Goal: Task Accomplishment & Management: Complete application form

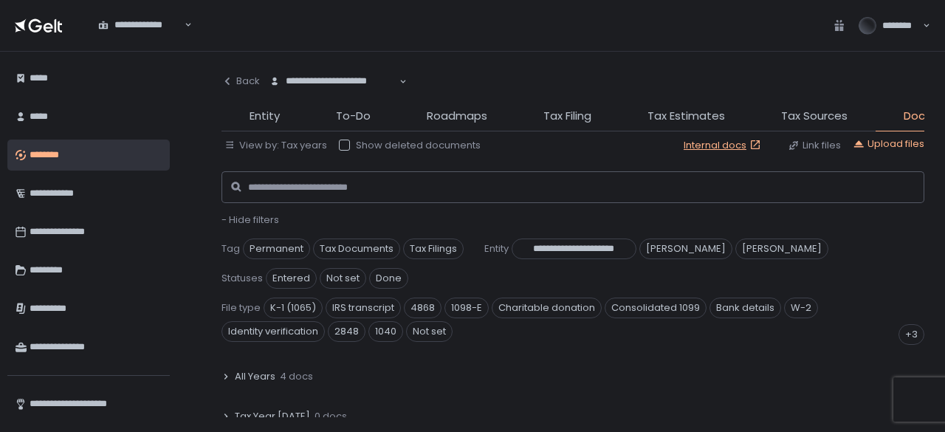
click at [122, 156] on div "********" at bounding box center [94, 154] width 129 height 25
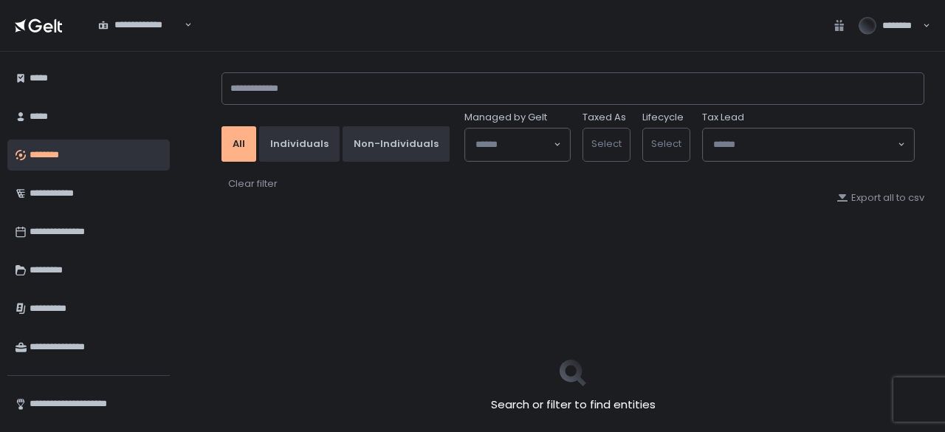
type input "*******"
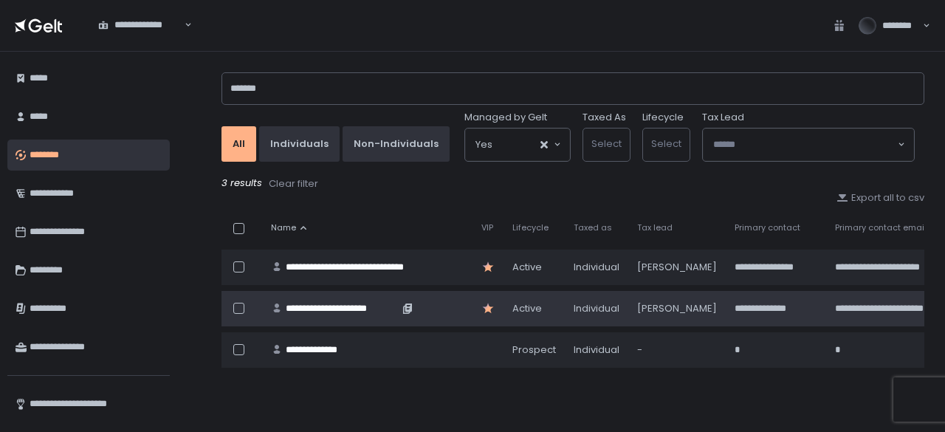
click at [342, 309] on div "**********" at bounding box center [342, 308] width 113 height 13
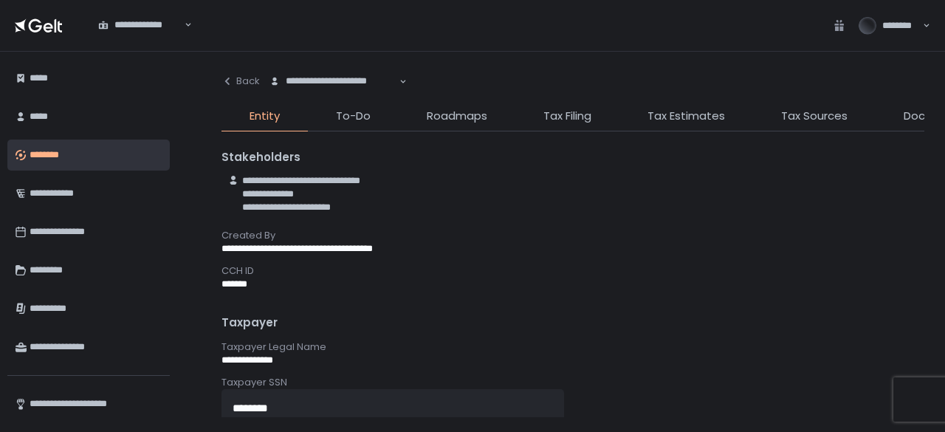
drag, startPoint x: 908, startPoint y: 106, endPoint x: 910, endPoint y: 116, distance: 10.6
click at [908, 106] on div "**********" at bounding box center [572, 241] width 702 height 351
click at [911, 116] on span "Documents" at bounding box center [935, 116] width 64 height 17
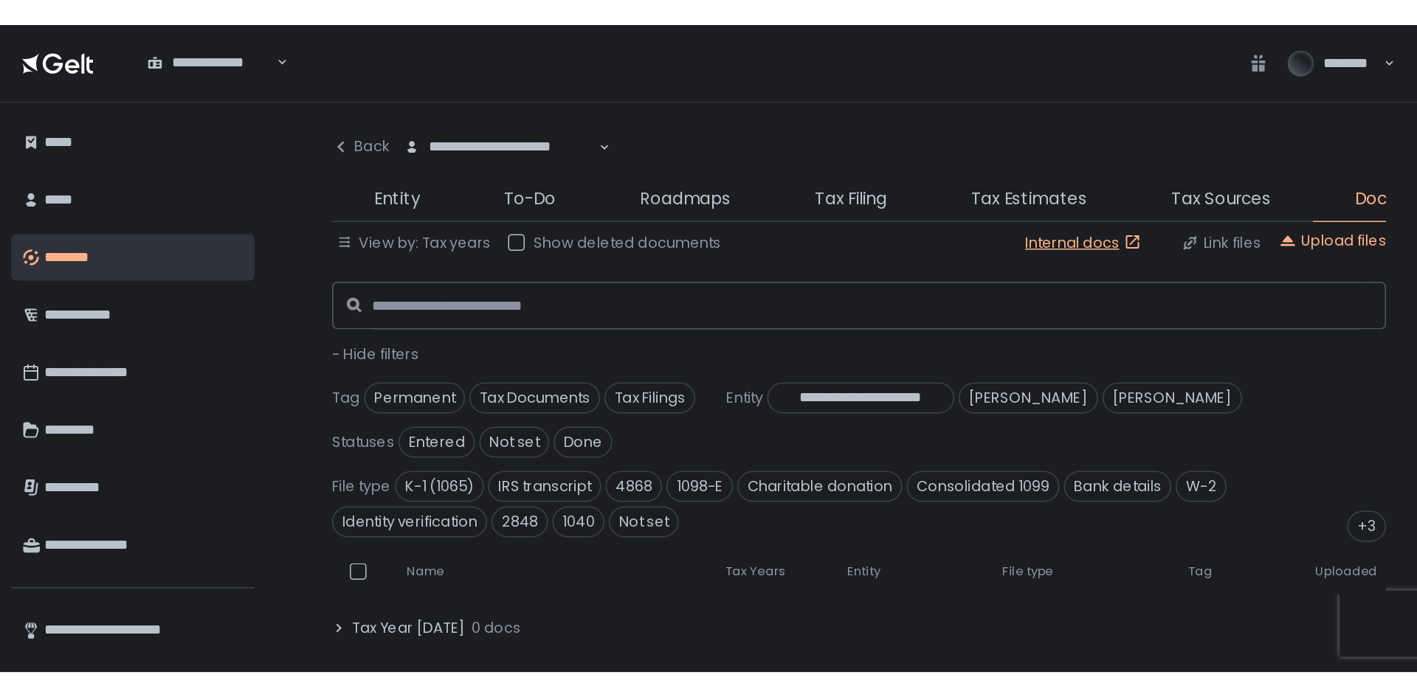
scroll to position [221, 0]
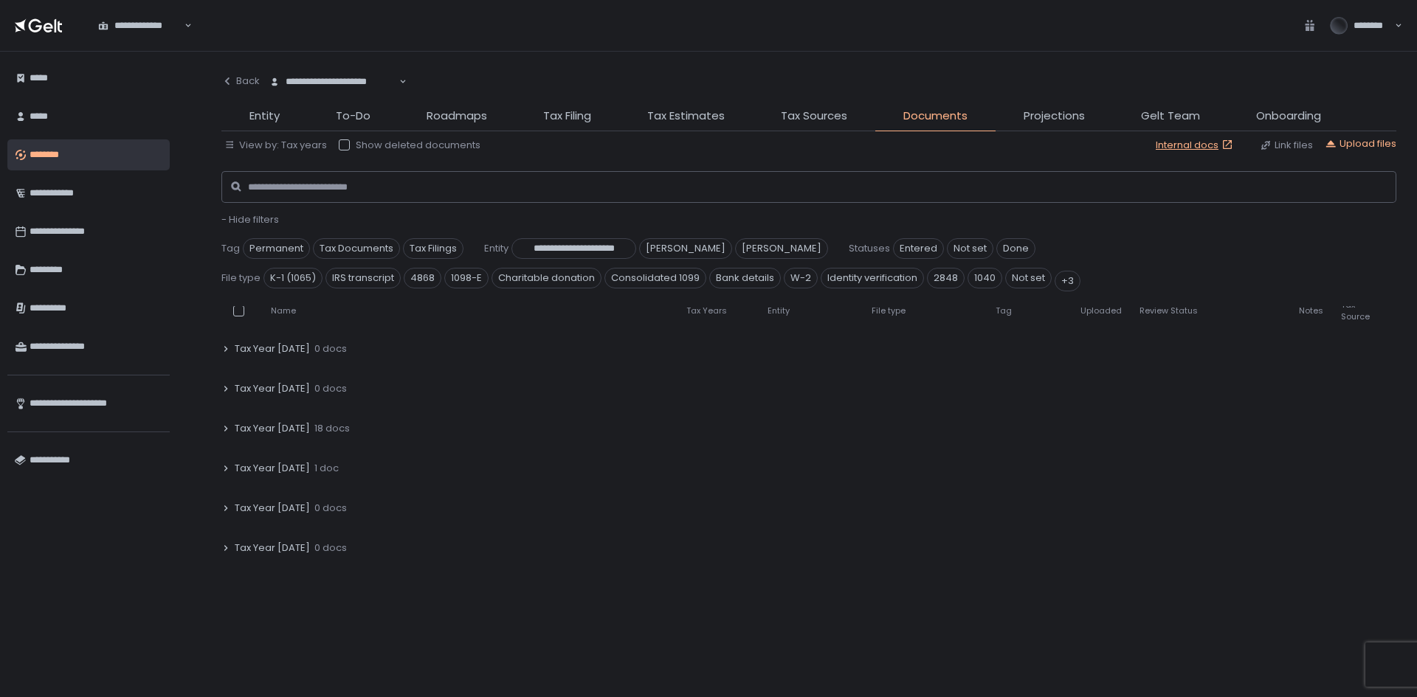
click at [252, 431] on span "Tax Year 2023" at bounding box center [272, 468] width 75 height 13
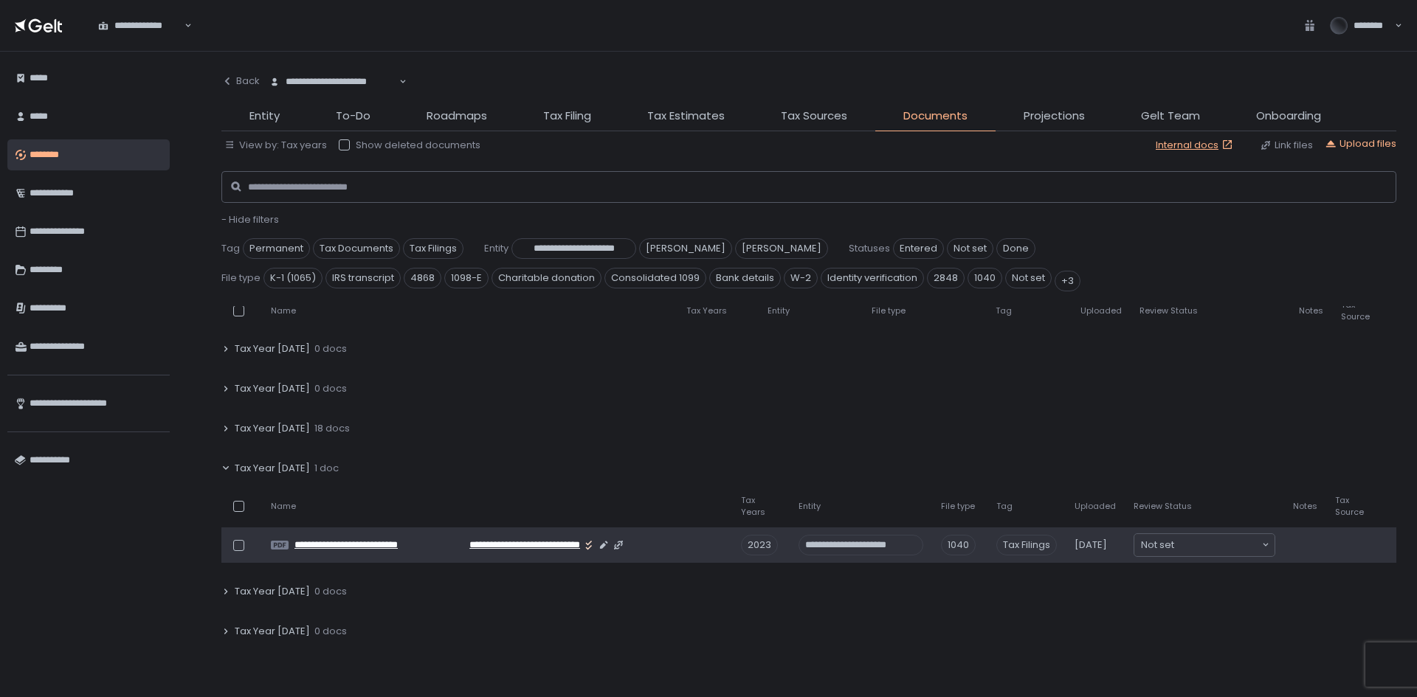
click at [386, 431] on span "**********" at bounding box center [364, 545] width 140 height 13
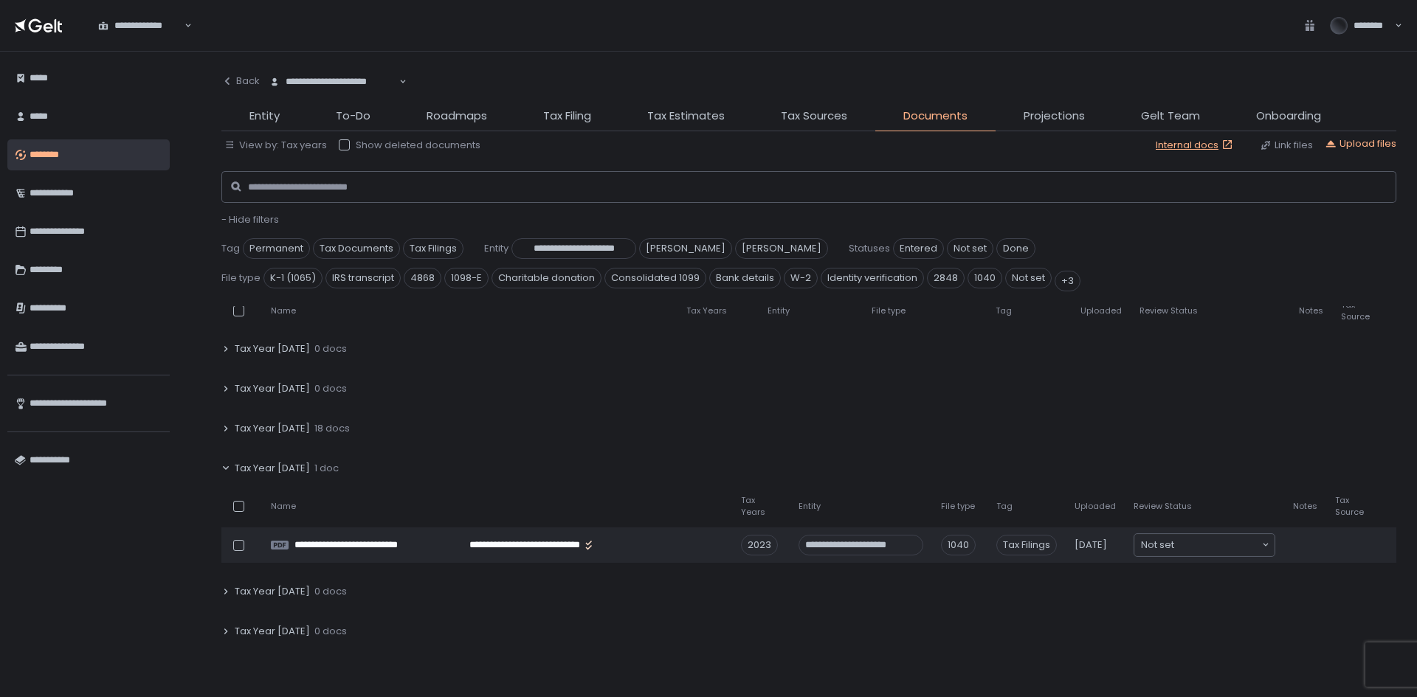
click at [241, 431] on div "Tax Year 2024 18 docs" at bounding box center [808, 429] width 1175 height 34
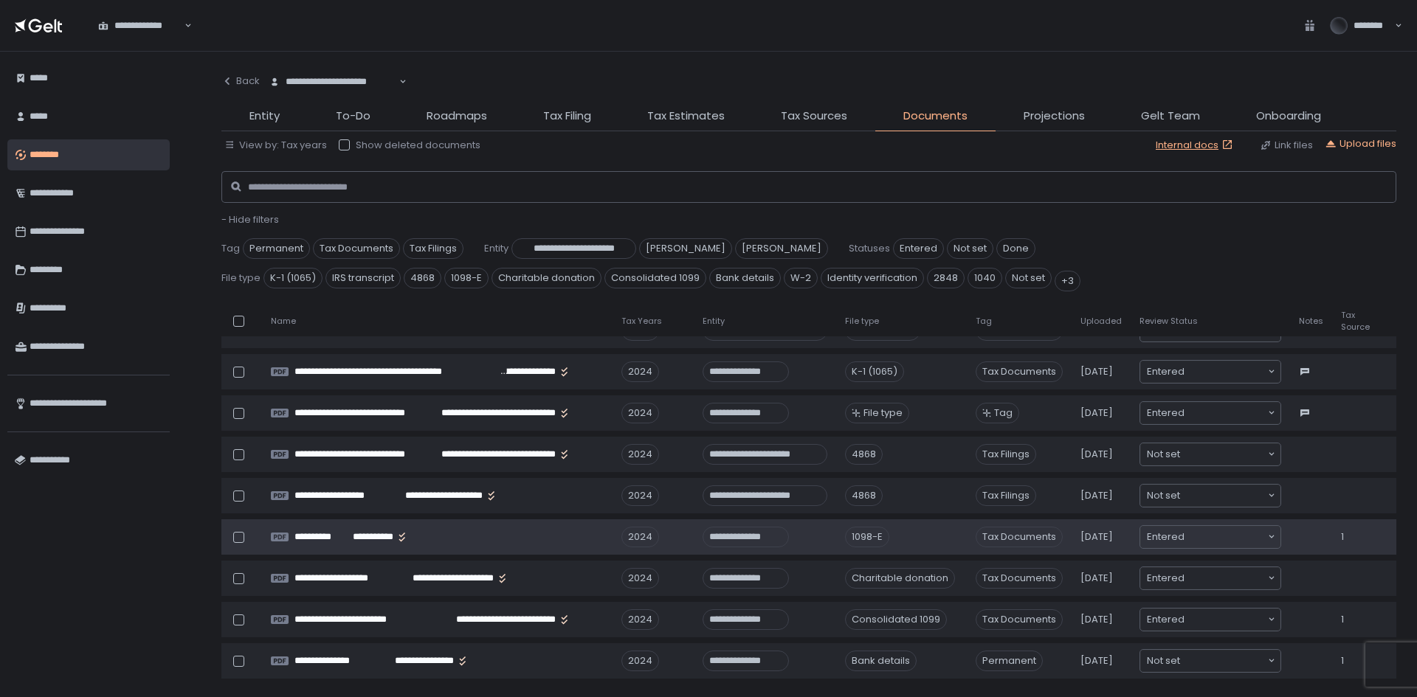
scroll to position [590, 0]
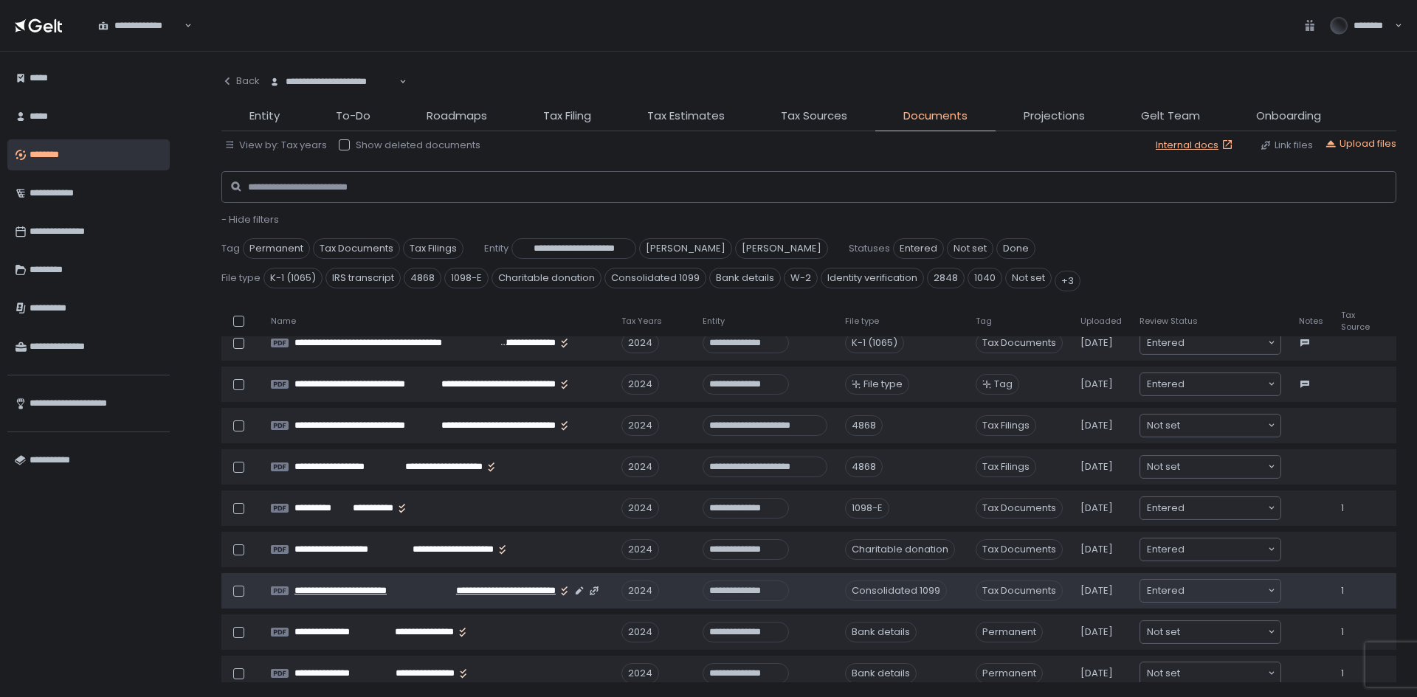
click at [405, 431] on span "**********" at bounding box center [361, 590] width 134 height 13
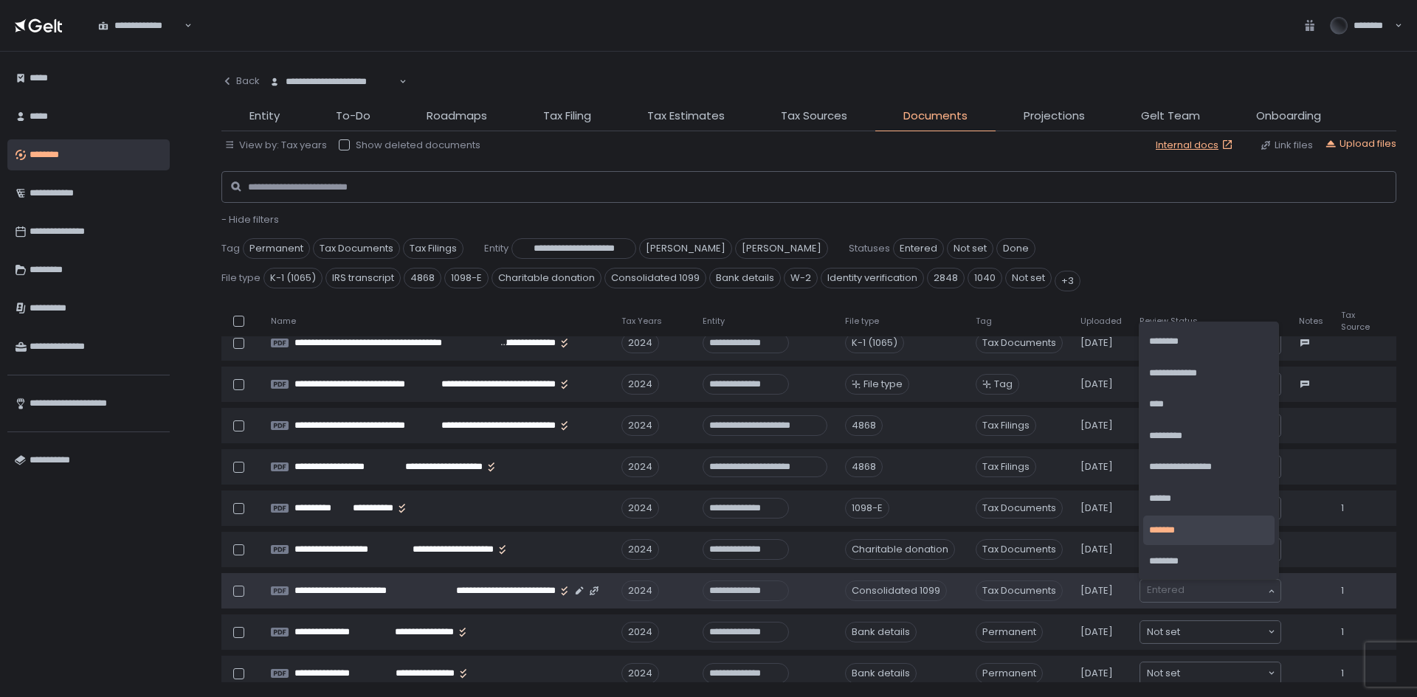
click at [944, 431] on div "Entered Loading..." at bounding box center [1210, 591] width 140 height 22
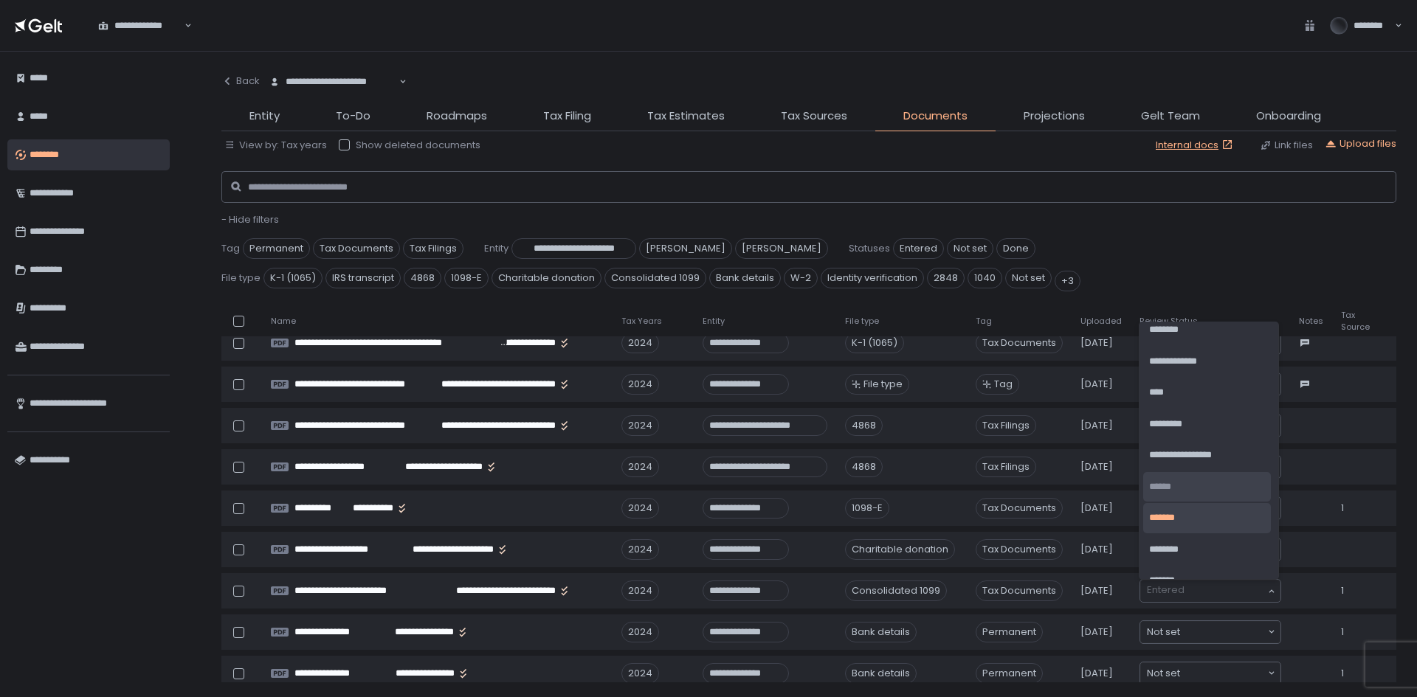
scroll to position [0, 0]
click at [944, 431] on li "**********" at bounding box center [1207, 467] width 128 height 30
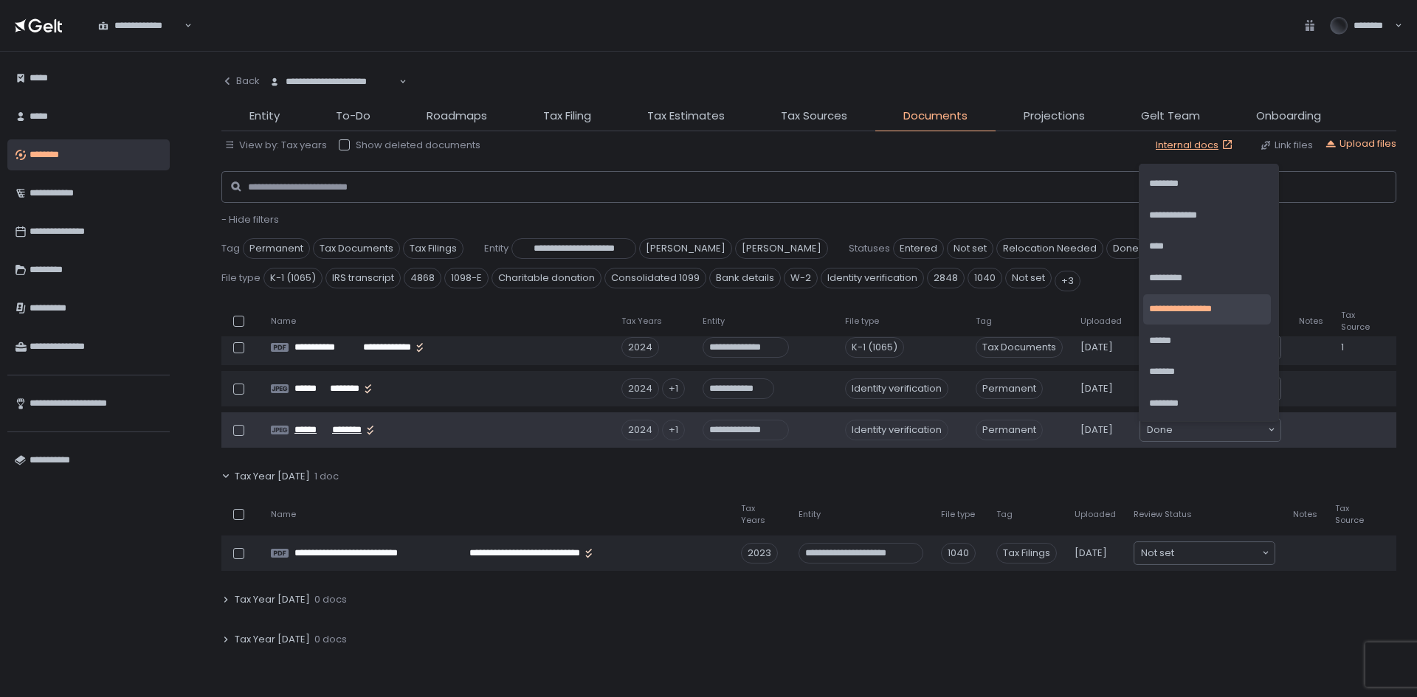
scroll to position [1033, 0]
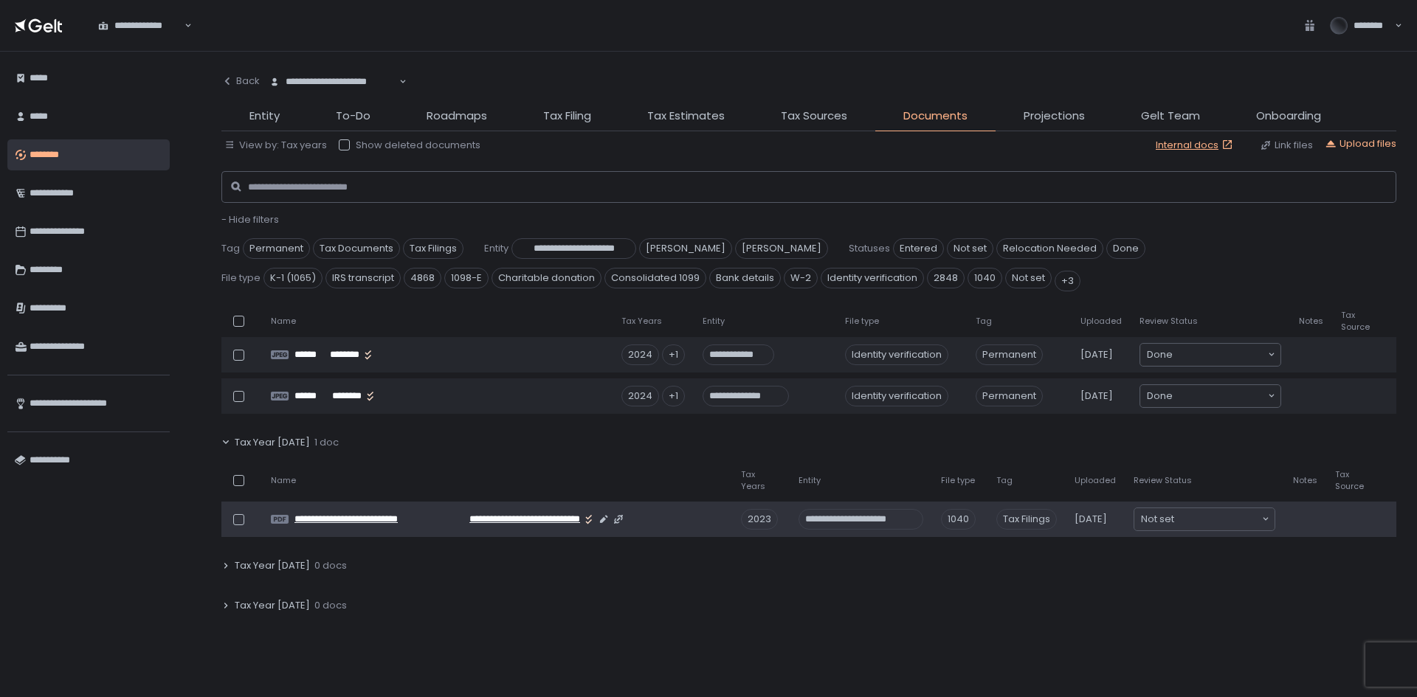
click at [390, 431] on span "**********" at bounding box center [364, 519] width 140 height 13
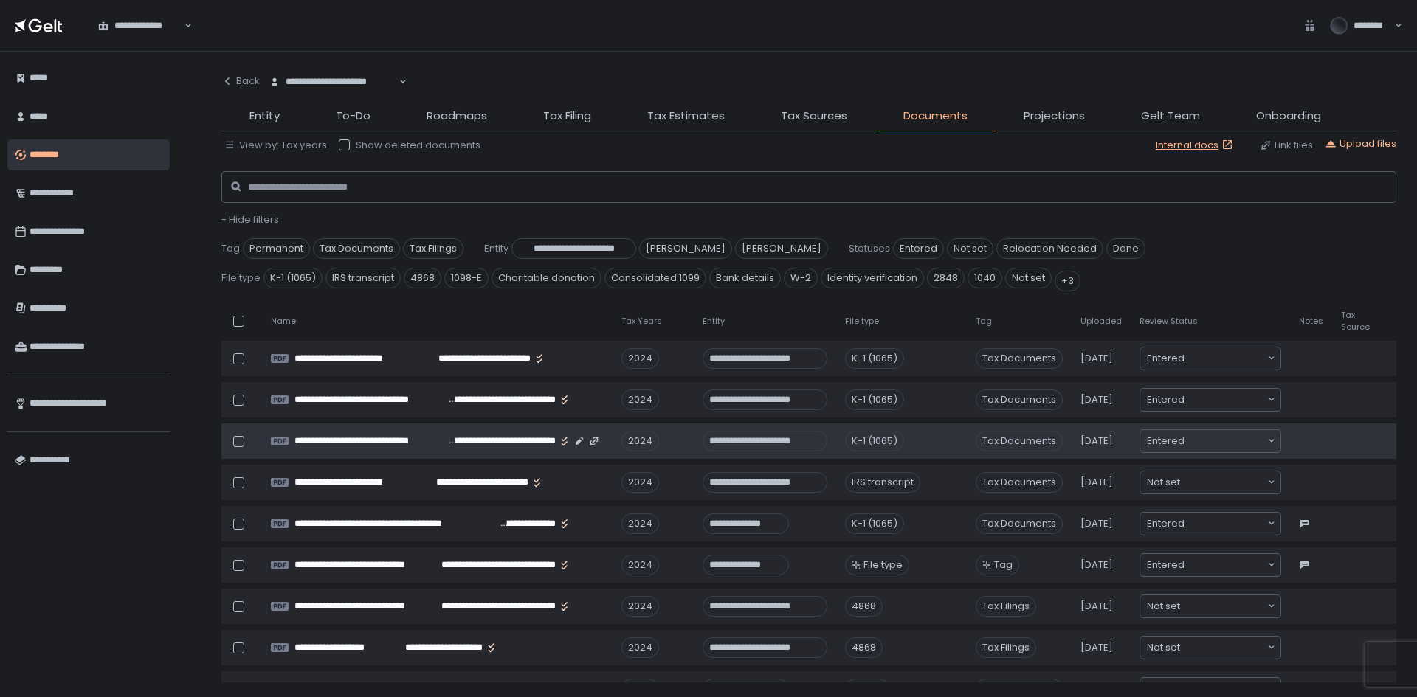
scroll to position [443, 0]
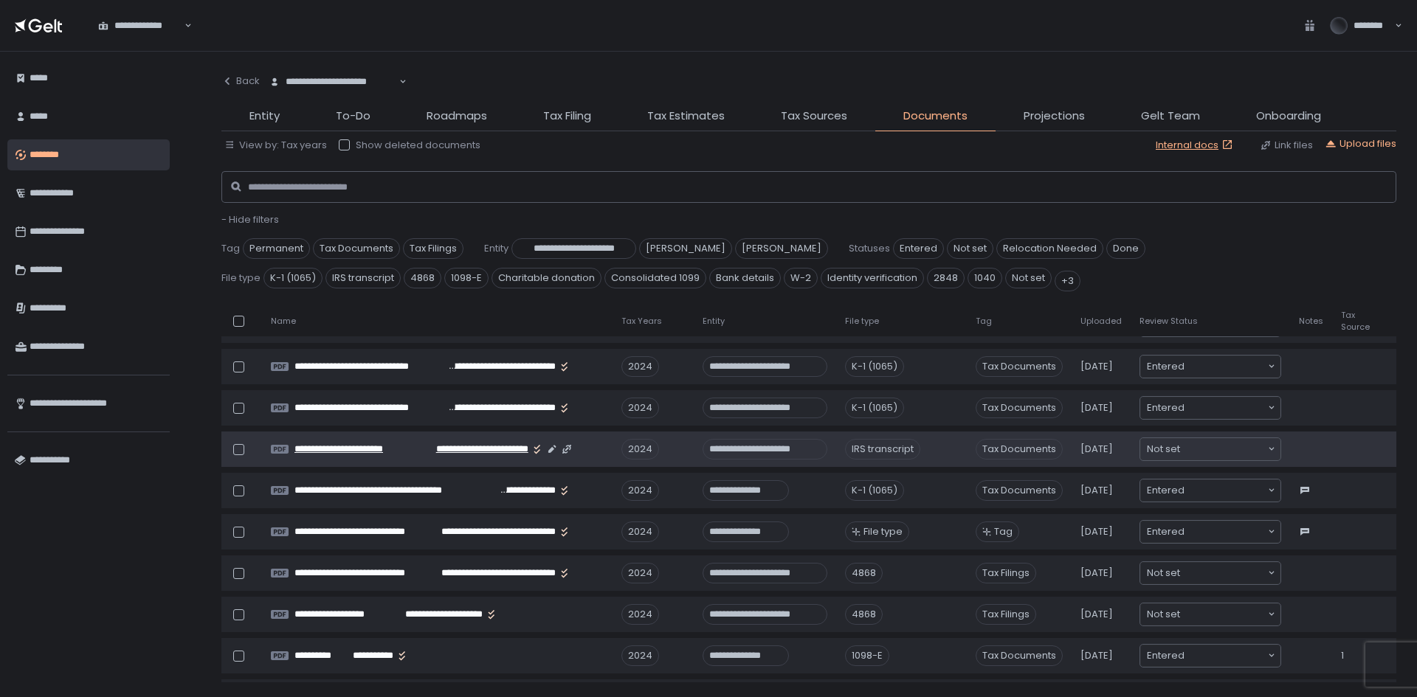
click at [421, 431] on span "**********" at bounding box center [470, 449] width 115 height 13
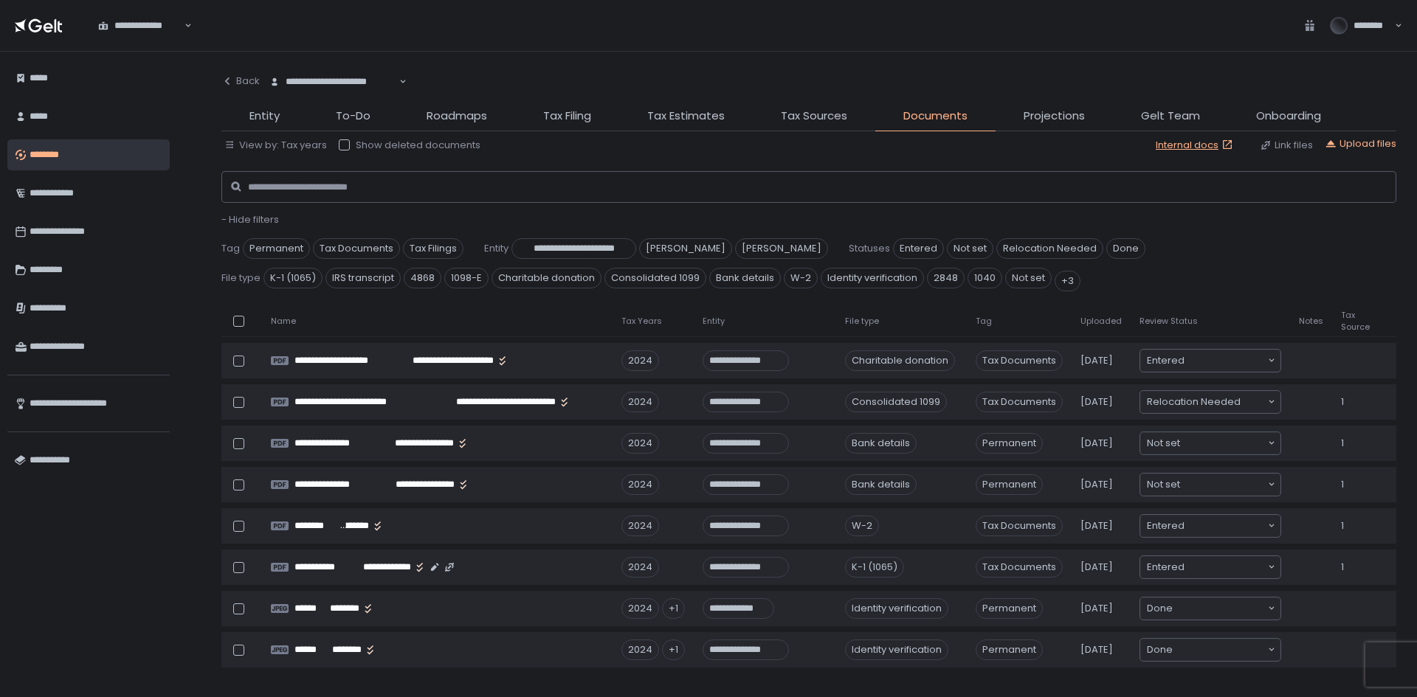
scroll to position [812, 0]
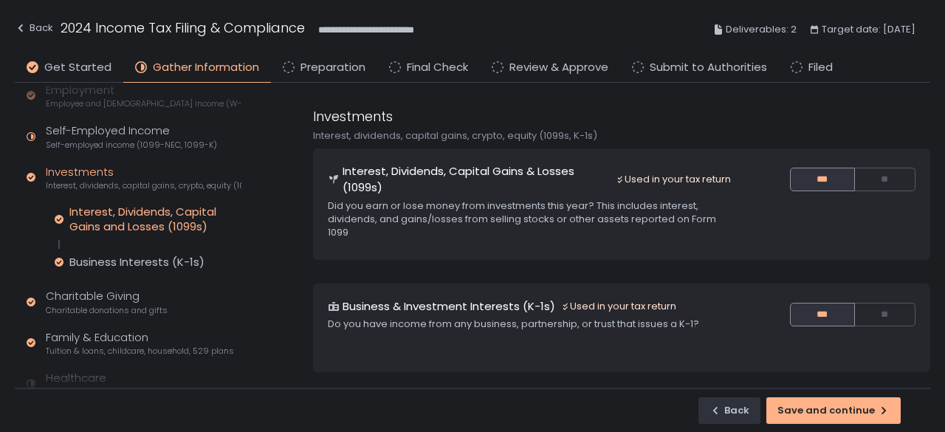
scroll to position [148, 0]
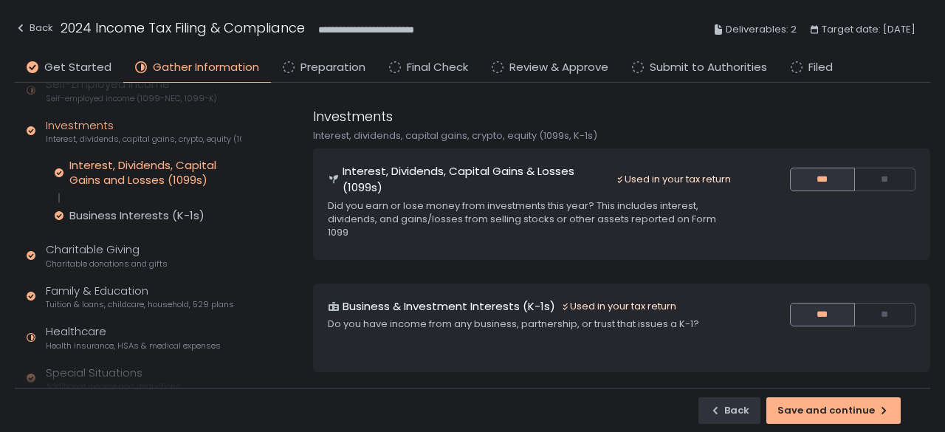
click at [145, 184] on div "Interest, Dividends, Capital Gains and Losses (1099s)" at bounding box center [155, 173] width 172 height 30
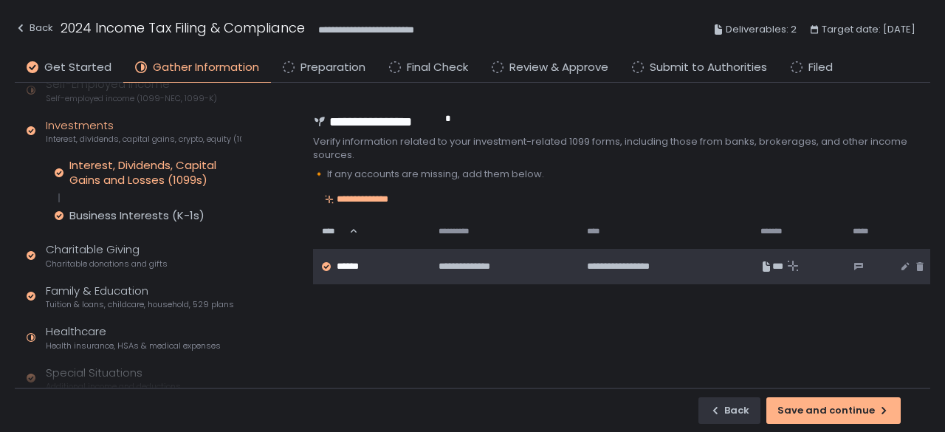
click at [475, 260] on span "**********" at bounding box center [474, 266] width 73 height 13
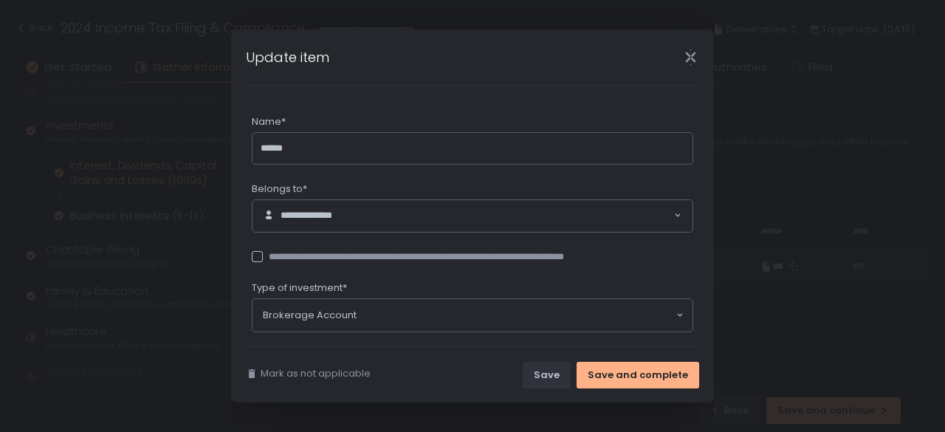
drag, startPoint x: 691, startPoint y: 55, endPoint x: 915, endPoint y: 165, distance: 250.1
click at [691, 55] on icon "Close" at bounding box center [690, 57] width 10 height 19
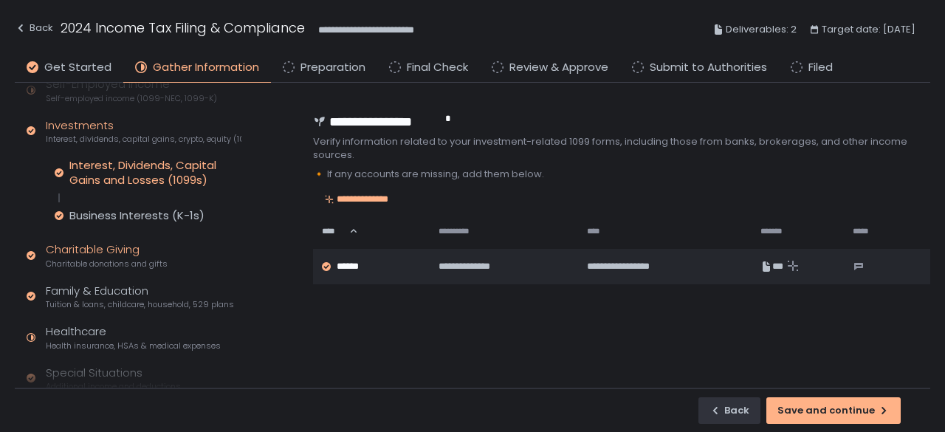
click at [52, 256] on div "Charitable Giving Charitable donations and gifts" at bounding box center [107, 255] width 122 height 28
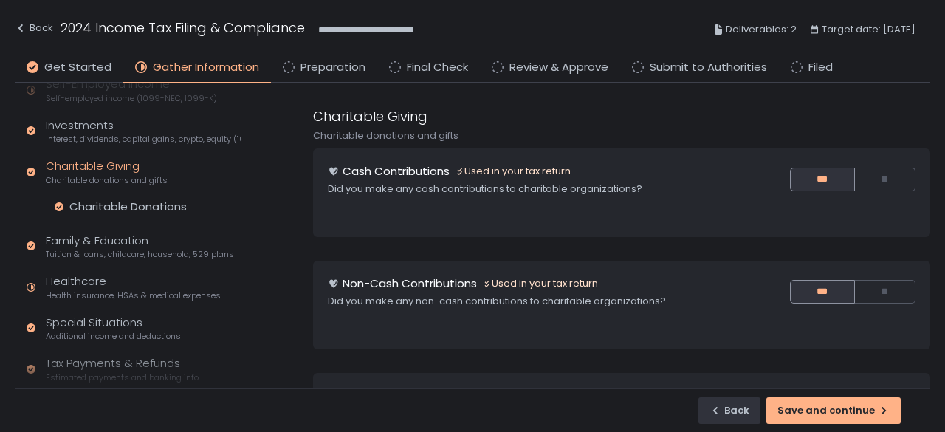
click at [491, 177] on div "Used in your tax return" at bounding box center [512, 171] width 115 height 13
drag, startPoint x: 393, startPoint y: 158, endPoint x: 384, endPoint y: 166, distance: 12.0
click at [390, 160] on div "Cash Contributions Used in your tax return Did you make any cash contributions …" at bounding box center [621, 192] width 617 height 89
click at [72, 213] on div "Charitable Donations" at bounding box center [127, 206] width 117 height 15
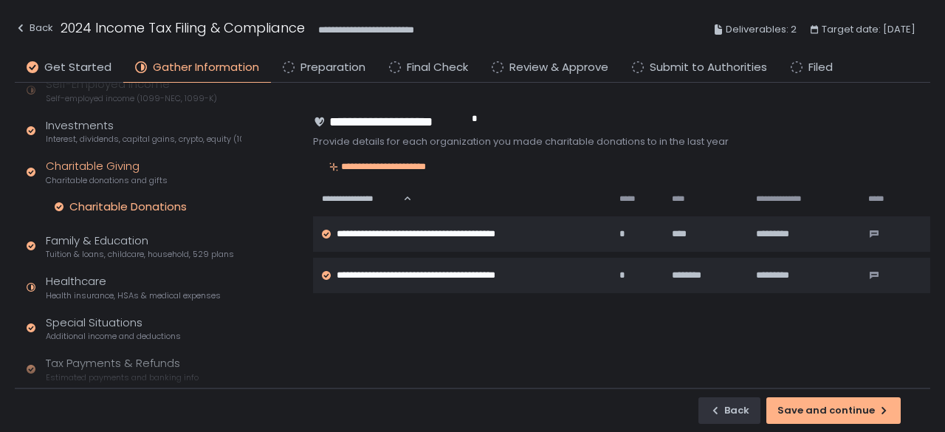
click at [72, 213] on div "Charitable Donations" at bounding box center [127, 206] width 117 height 15
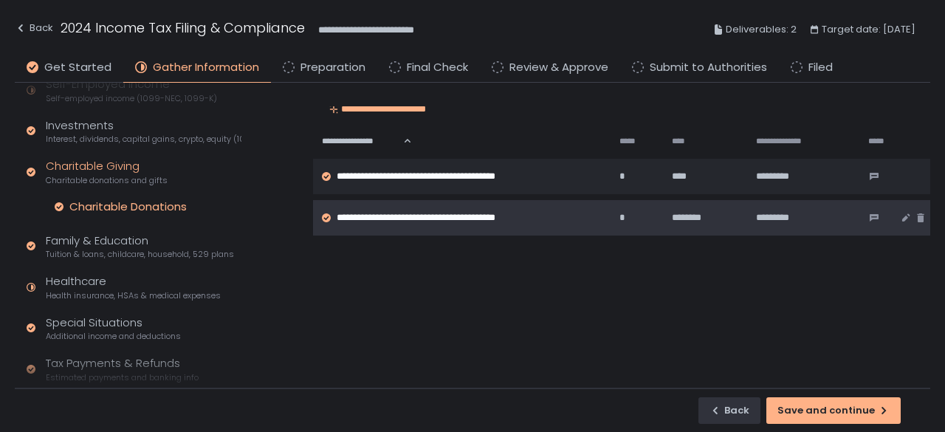
click at [466, 208] on td "**********" at bounding box center [461, 217] width 297 height 35
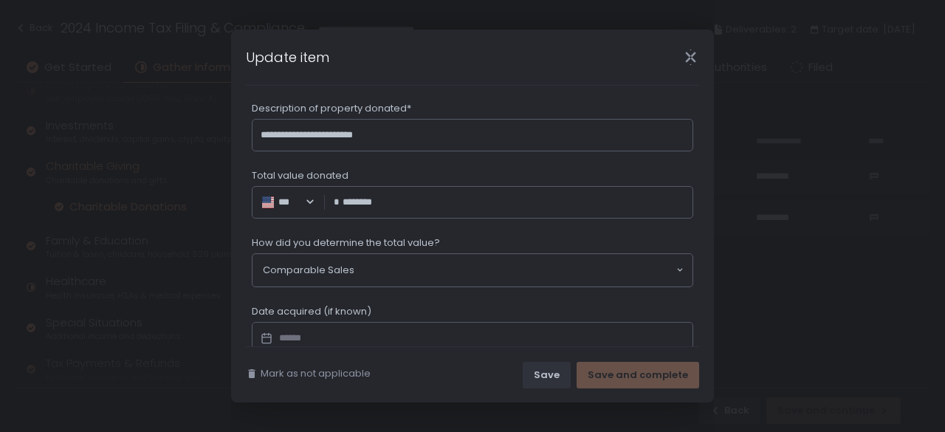
scroll to position [369, 0]
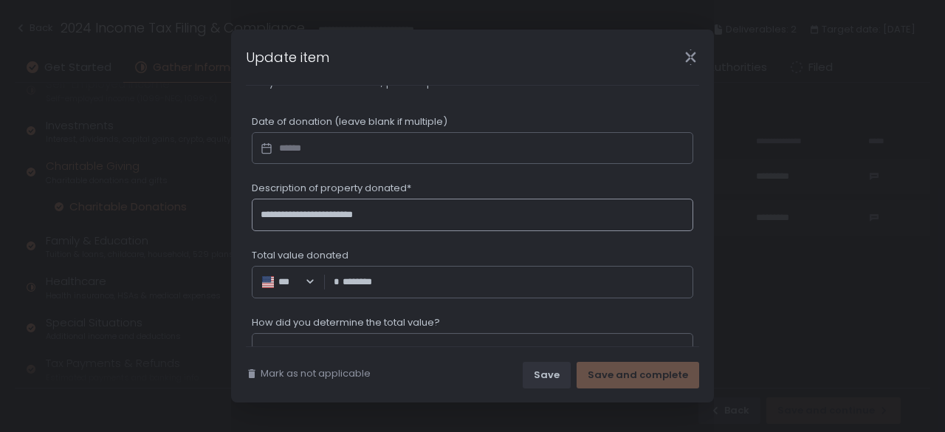
drag, startPoint x: 381, startPoint y: 217, endPoint x: 240, endPoint y: 188, distance: 143.9
click at [240, 188] on div "**********" at bounding box center [472, 216] width 483 height 373
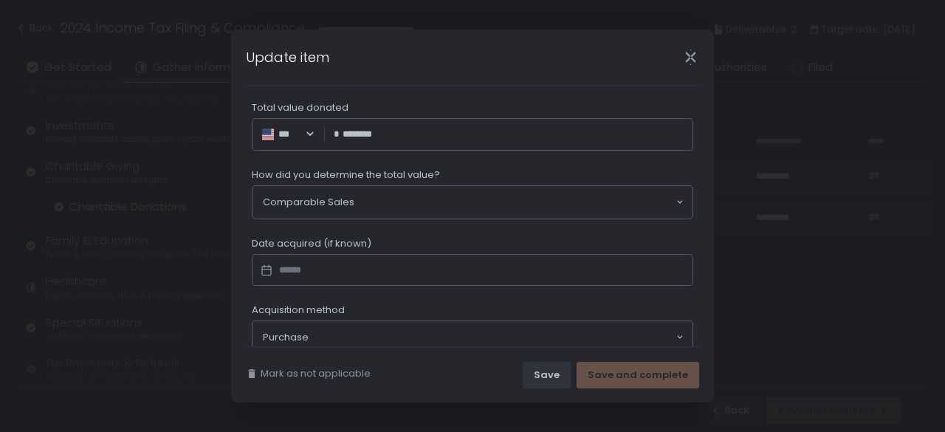
click at [685, 55] on icon "Close" at bounding box center [690, 56] width 15 height 15
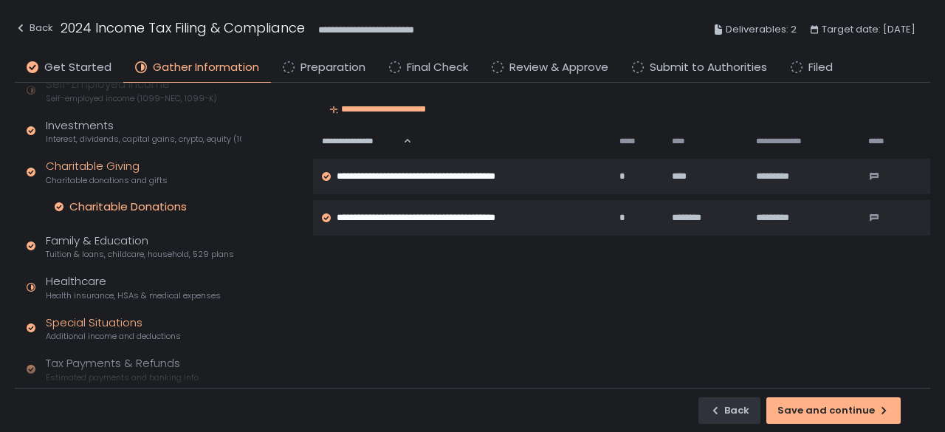
scroll to position [215, 0]
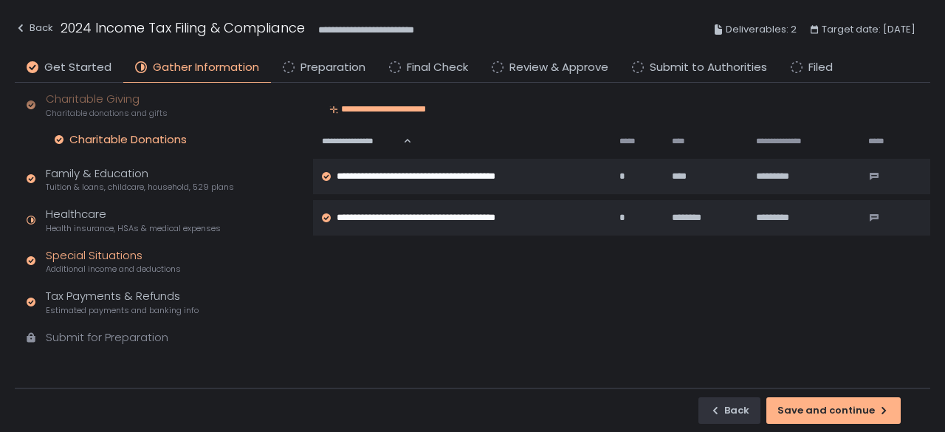
click at [140, 248] on div "Special Situations Additional income and deductions" at bounding box center [113, 261] width 135 height 28
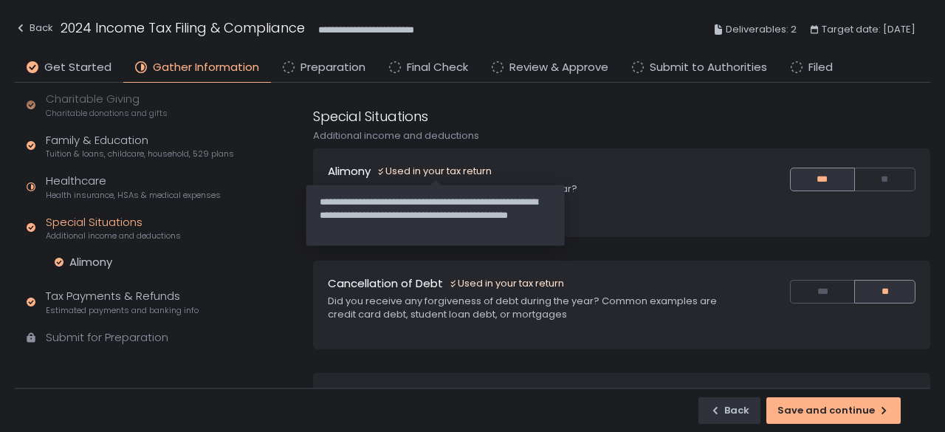
click at [413, 166] on div "Used in your tax return" at bounding box center [433, 171] width 115 height 13
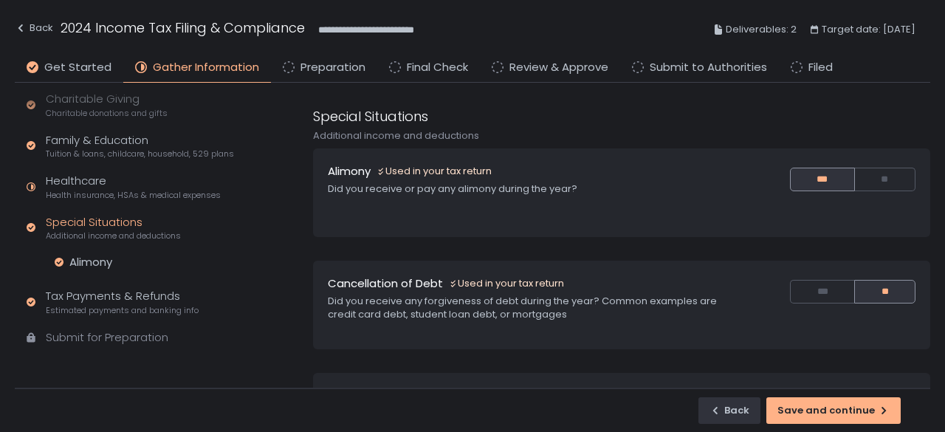
click at [356, 171] on h1 "Alimony" at bounding box center [349, 171] width 43 height 17
click at [494, 206] on div "Alimony Used in your tax return Did you receive or pay any alimony during the y…" at bounding box center [621, 192] width 617 height 89
drag, startPoint x: 350, startPoint y: 168, endPoint x: 216, endPoint y: 277, distance: 172.5
click at [345, 173] on h1 "Alimony" at bounding box center [349, 171] width 43 height 17
click at [81, 261] on div "Alimony" at bounding box center [90, 262] width 43 height 15
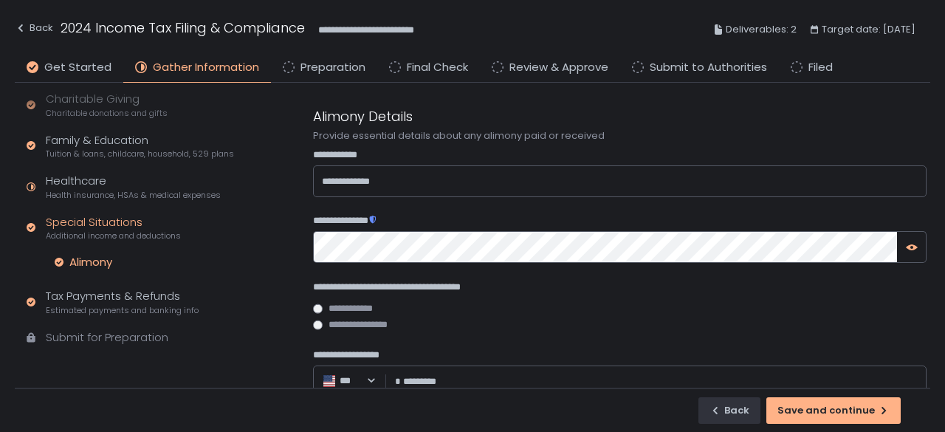
click at [912, 244] on icon "button" at bounding box center [911, 247] width 12 height 6
click at [284, 233] on div "**********" at bounding box center [604, 235] width 649 height 305
click at [124, 143] on div "Family & Education Tuition & loans, childcare, household, 529 plans" at bounding box center [140, 146] width 188 height 28
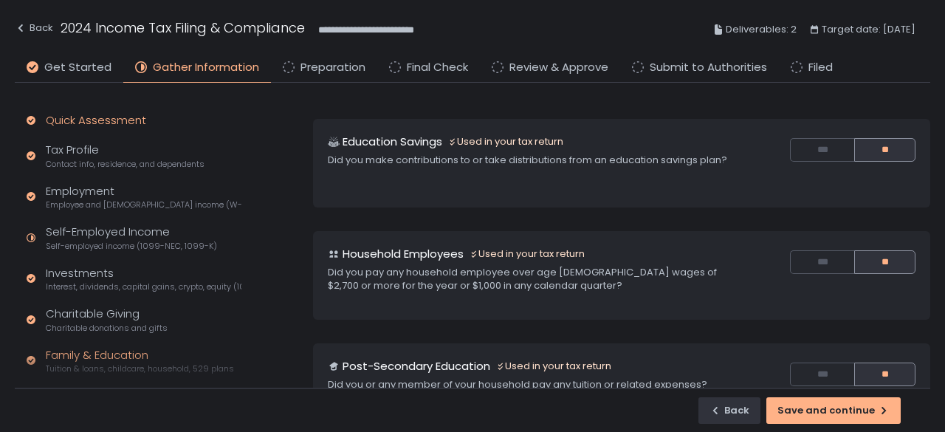
click at [111, 123] on div "Quick Assessment" at bounding box center [96, 120] width 100 height 17
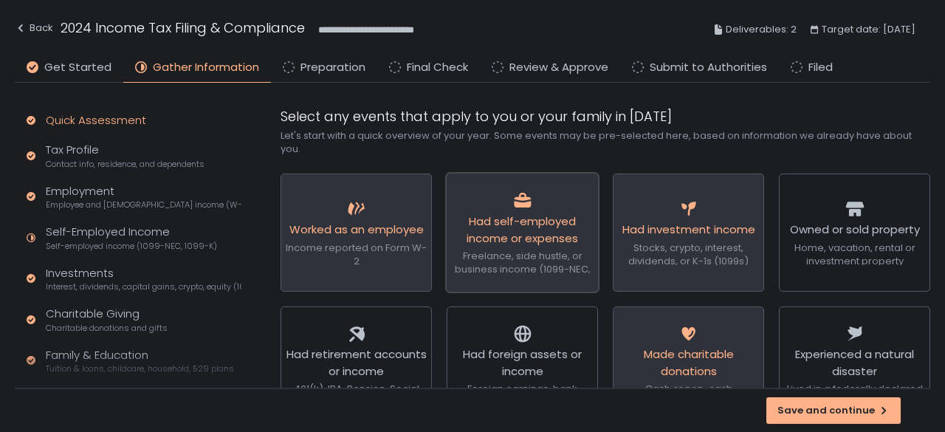
click at [544, 219] on span "Had self-employed income or expenses" at bounding box center [521, 229] width 111 height 32
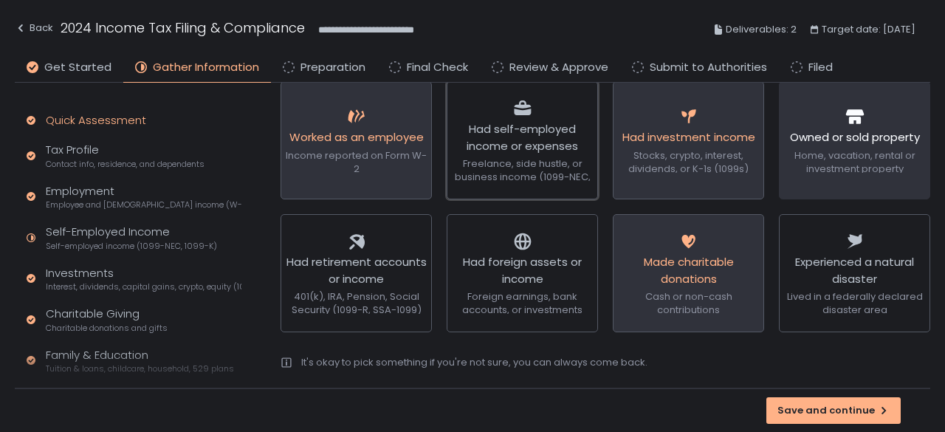
scroll to position [102, 0]
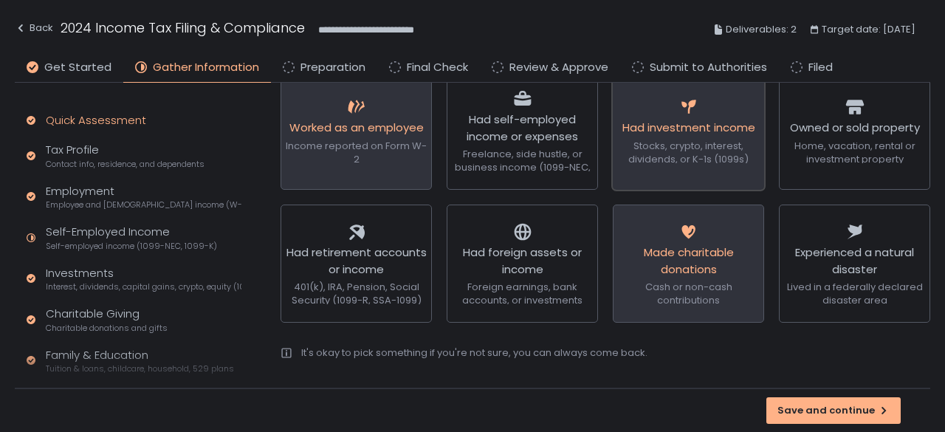
click at [719, 170] on div "Had investment income Stocks, crypto, interest, dividends, or K-1s (1099s)" at bounding box center [688, 130] width 141 height 117
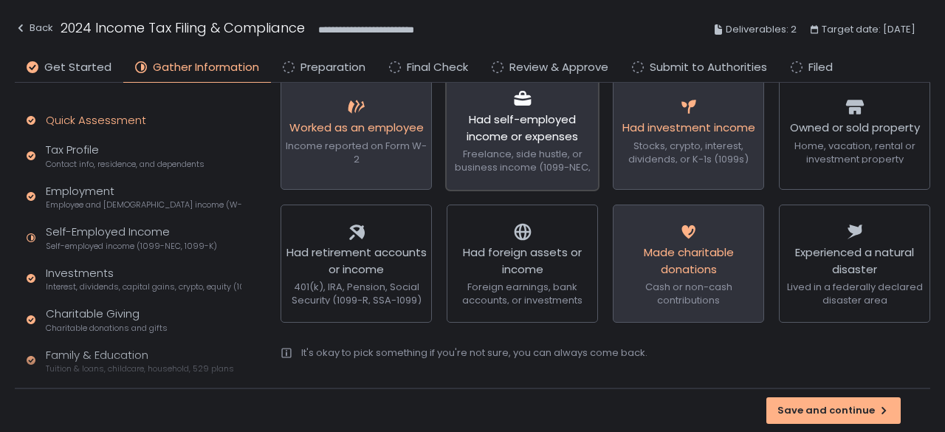
click at [543, 175] on div "Had self-employed income or expenses Freelance, side hustle, or business income…" at bounding box center [522, 130] width 141 height 117
click at [132, 142] on div "Tax Profile Contact info, residence, and dependents" at bounding box center [125, 156] width 159 height 28
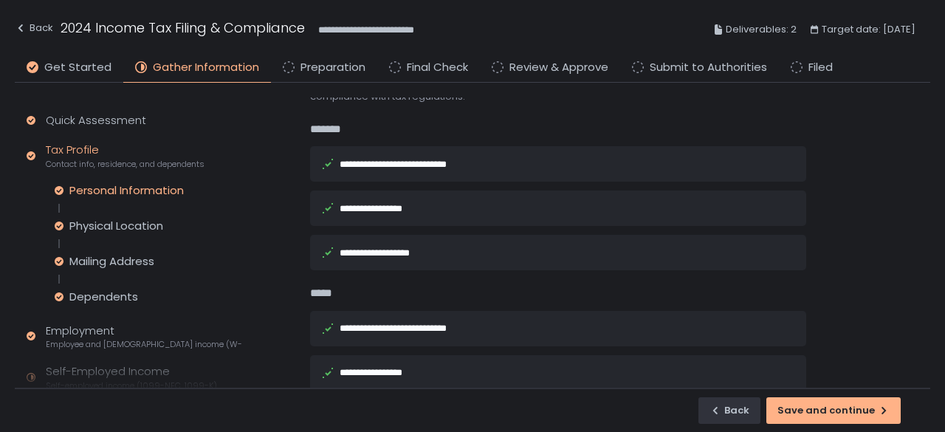
scroll to position [74, 0]
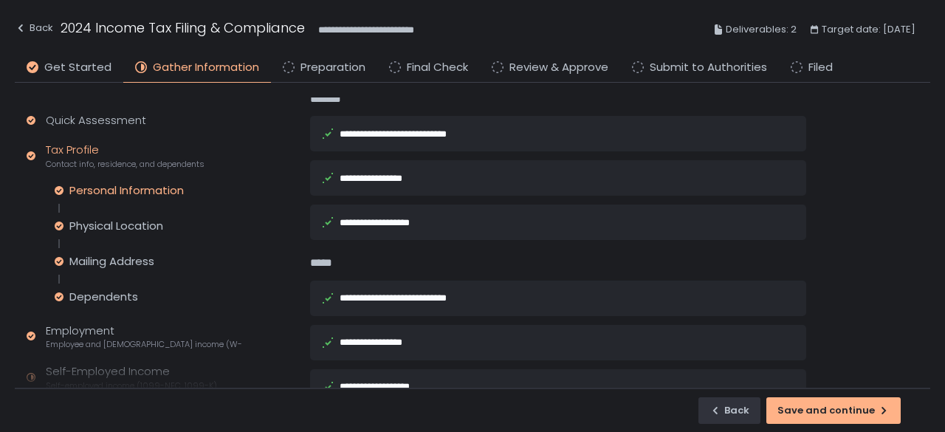
click at [431, 222] on div "**********" at bounding box center [386, 223] width 94 height 10
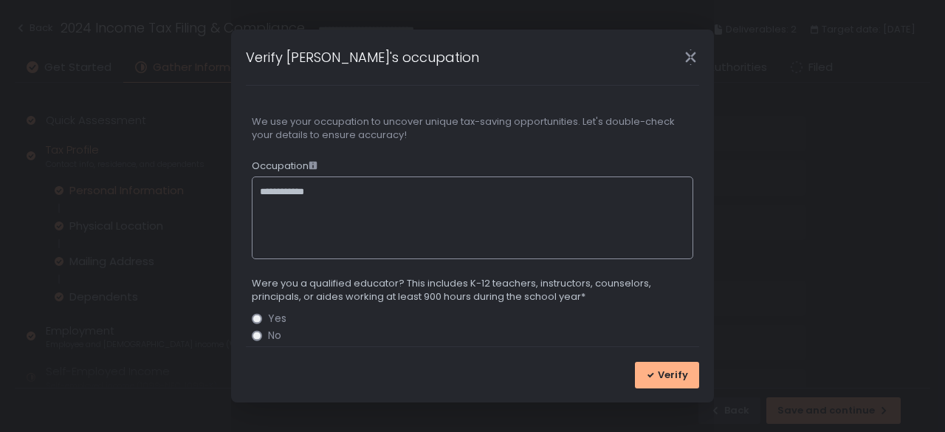
scroll to position [1, 0]
click at [686, 61] on icon "Close" at bounding box center [690, 57] width 10 height 19
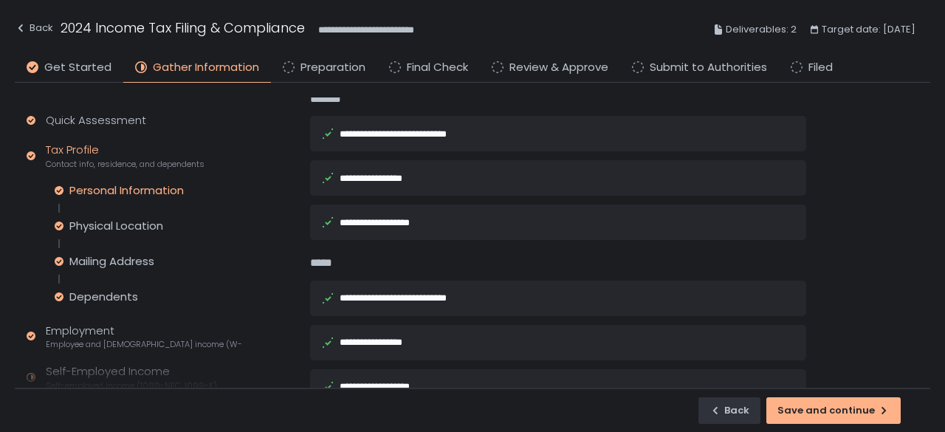
click at [458, 294] on div "**********" at bounding box center [407, 298] width 137 height 10
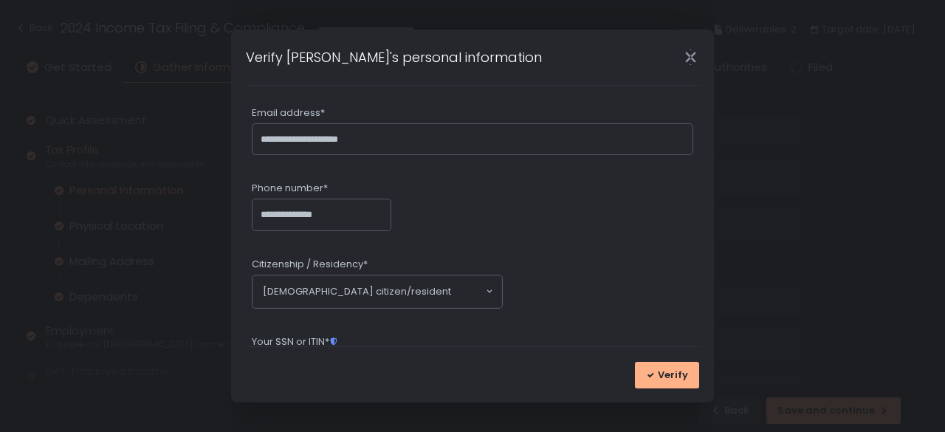
scroll to position [0, 0]
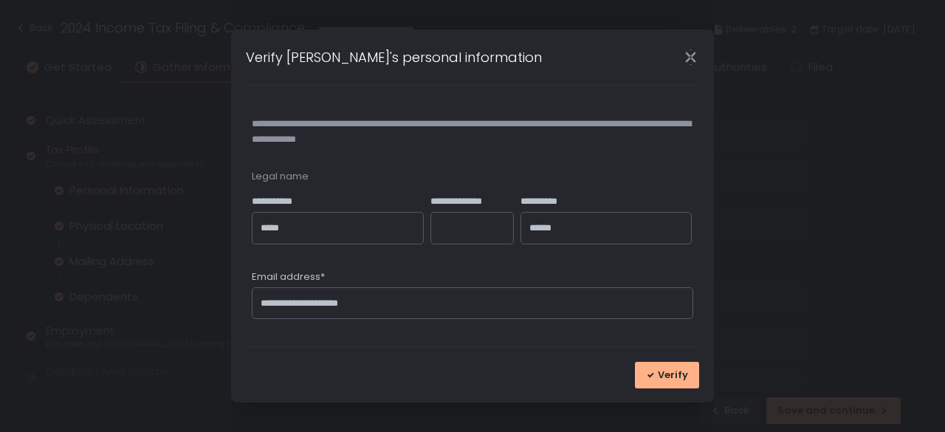
click at [690, 59] on icon "Close" at bounding box center [690, 56] width 15 height 15
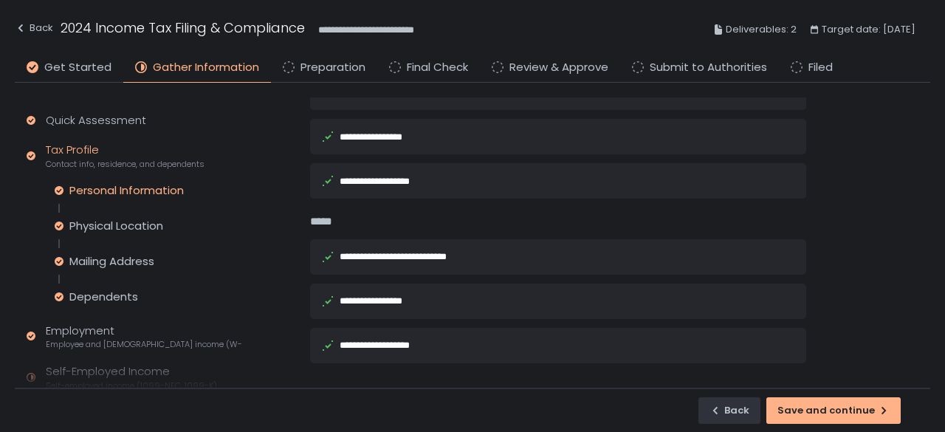
scroll to position [148, 0]
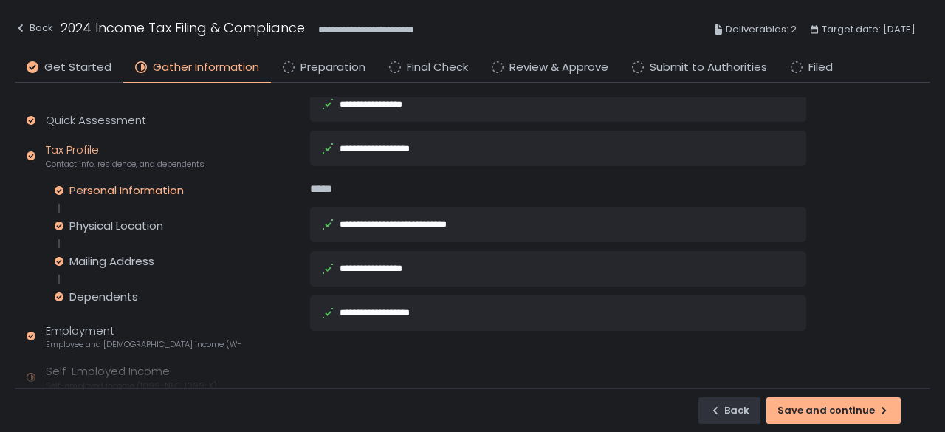
click at [156, 271] on div "Personal Information Physical Location Mailing Address Dependents" at bounding box center [148, 243] width 187 height 121
click at [155, 269] on div "Personal Information Physical Location Mailing Address Dependents" at bounding box center [148, 243] width 187 height 121
click at [151, 260] on div "Mailing Address" at bounding box center [111, 261] width 85 height 15
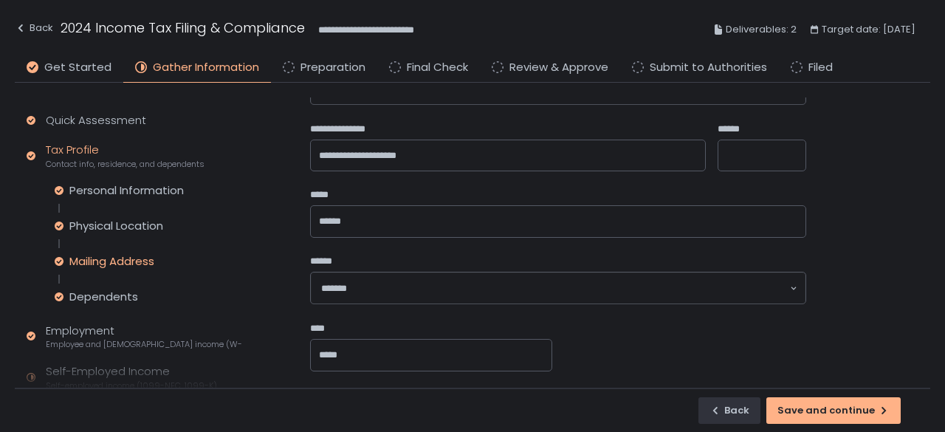
scroll to position [222, 0]
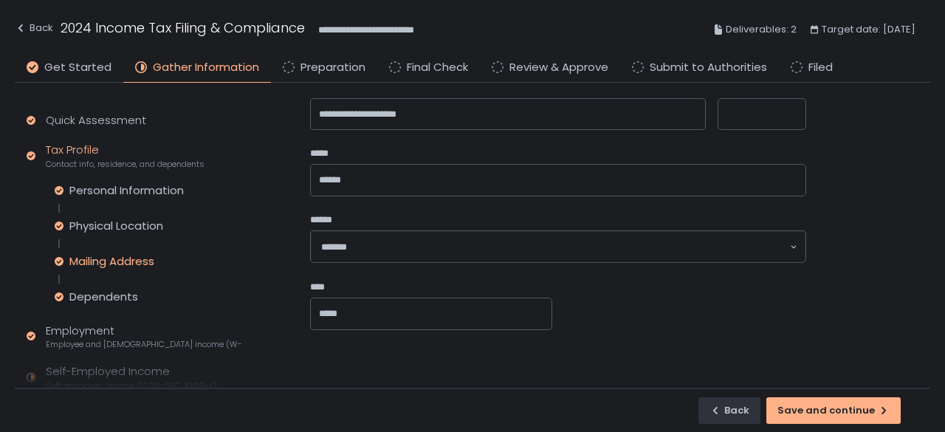
click at [121, 282] on div "Personal Information Physical Location Mailing Address Dependents" at bounding box center [148, 243] width 187 height 121
click at [125, 294] on div "Dependents" at bounding box center [103, 296] width 69 height 15
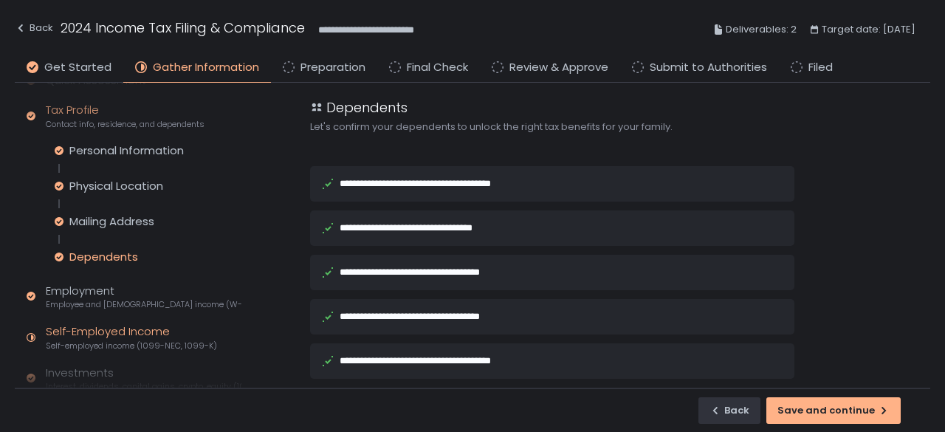
scroll to position [74, 0]
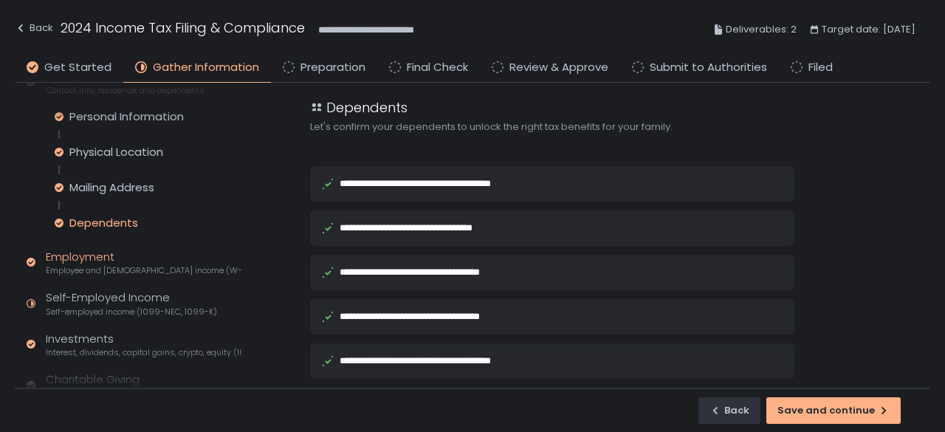
click at [84, 249] on div "Employment Employee and self-employed income (W-2s)" at bounding box center [144, 263] width 196 height 28
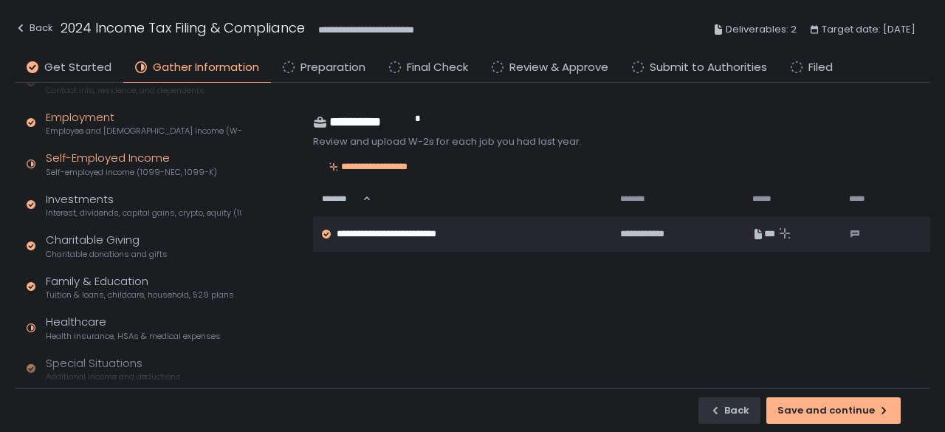
click at [122, 162] on div "Self-Employed Income Self-employed income (1099-NEC, 1099-K)" at bounding box center [131, 164] width 171 height 28
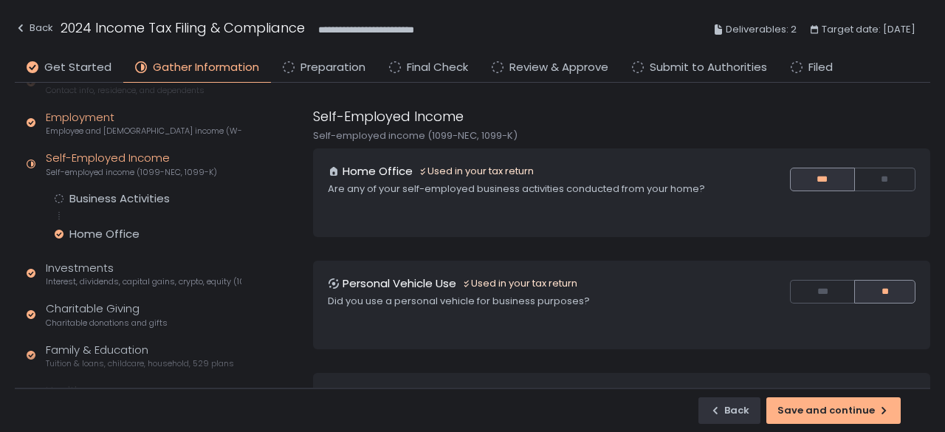
click at [87, 119] on div "Employment Employee and self-employed income (W-2s)" at bounding box center [144, 123] width 196 height 28
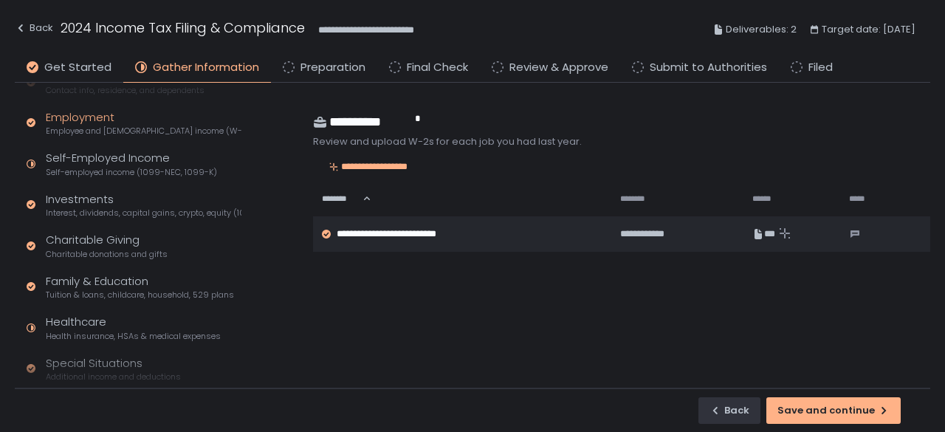
click at [108, 148] on div "Quick Assessment Tax Profile Contact info, residence, and dependents Employment…" at bounding box center [131, 253] width 232 height 488
click at [113, 155] on div "Self-Employed Income Self-employed income (1099-NEC, 1099-K)" at bounding box center [131, 164] width 171 height 28
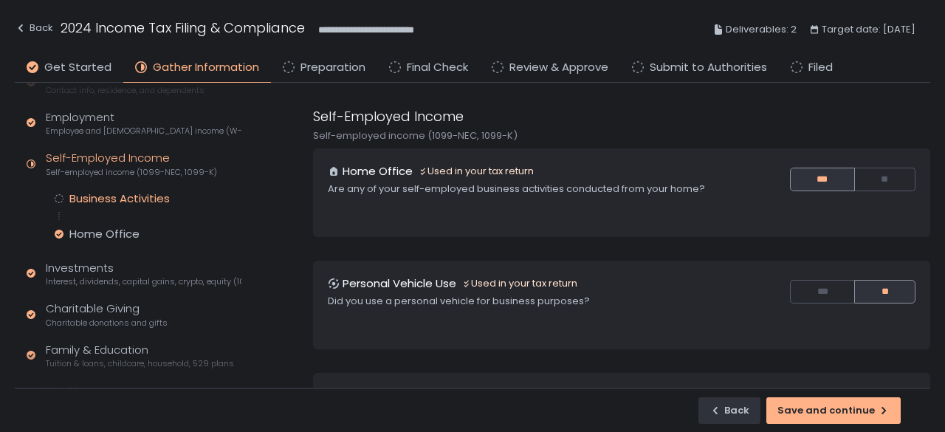
click at [120, 204] on div "Business Activities" at bounding box center [119, 198] width 100 height 15
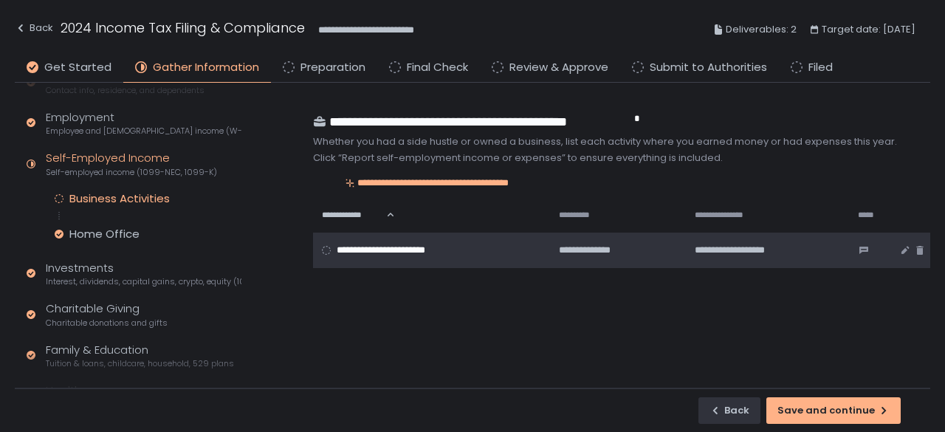
click at [415, 244] on span "**********" at bounding box center [398, 250] width 125 height 13
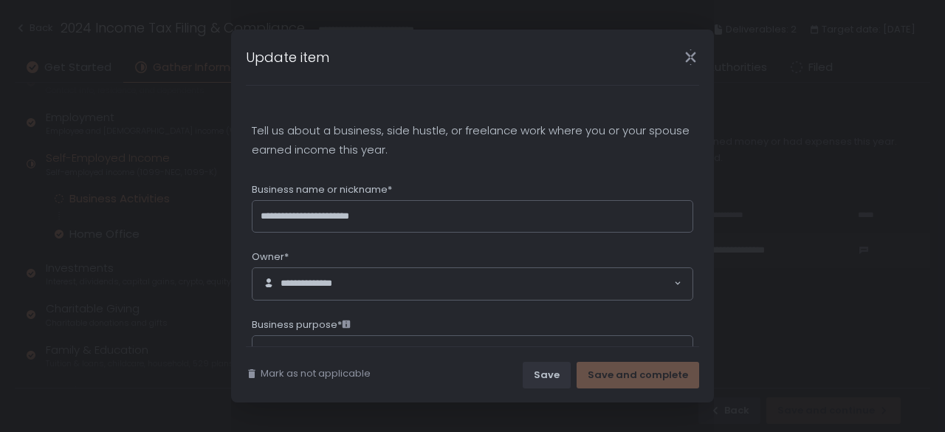
click at [693, 58] on icon "Close" at bounding box center [690, 56] width 15 height 15
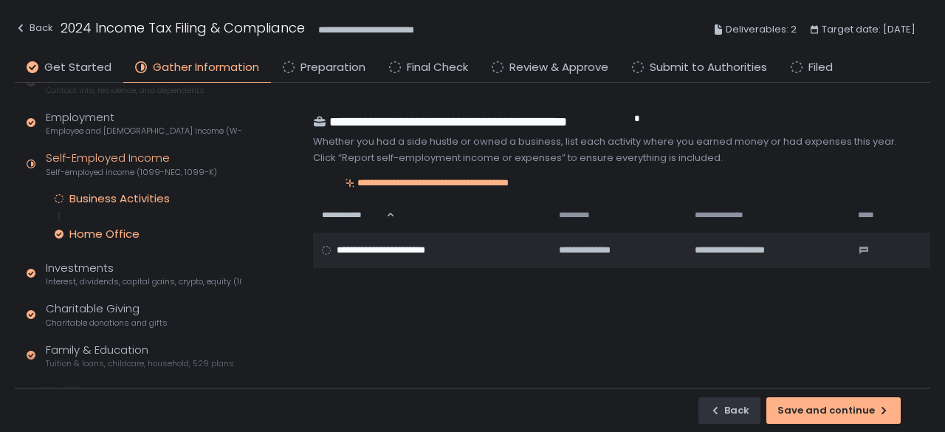
click at [109, 235] on div "Home Office" at bounding box center [104, 234] width 70 height 15
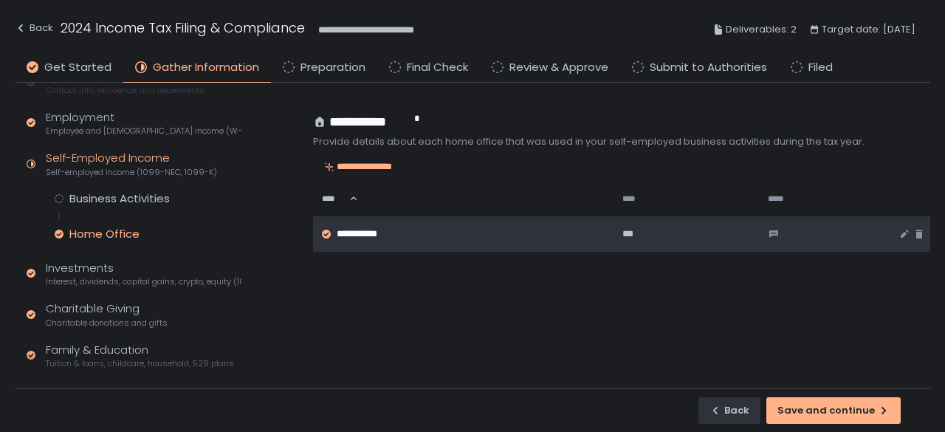
click at [351, 232] on span "**********" at bounding box center [360, 233] width 49 height 13
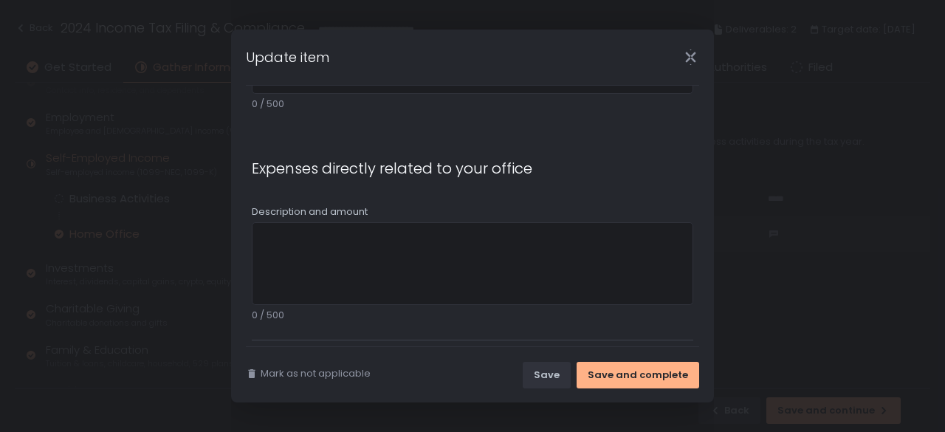
scroll to position [1311, 0]
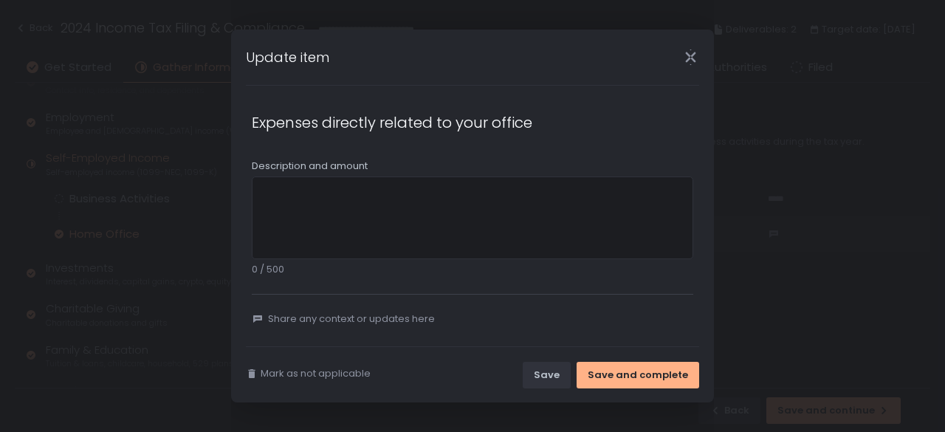
click at [689, 67] on div "Update item" at bounding box center [472, 57] width 483 height 55
click at [688, 57] on icon "Close" at bounding box center [690, 56] width 15 height 15
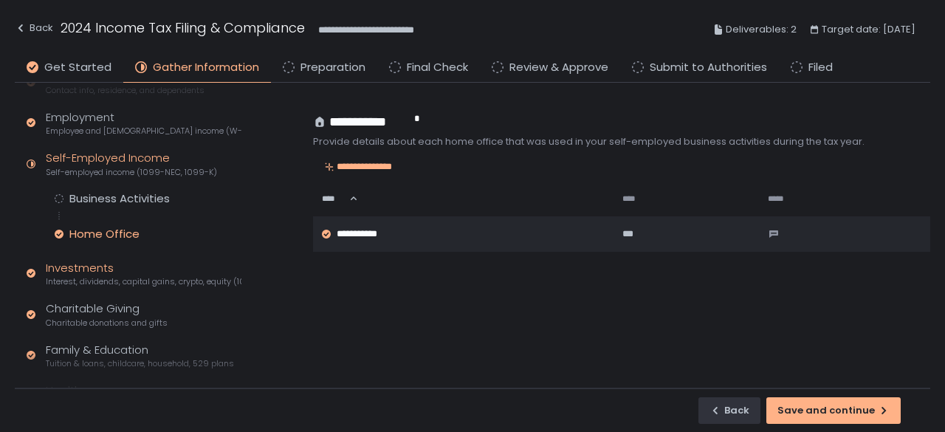
click at [72, 280] on span "Interest, dividends, capital gains, crypto, equity (1099s, K-1s)" at bounding box center [144, 281] width 196 height 11
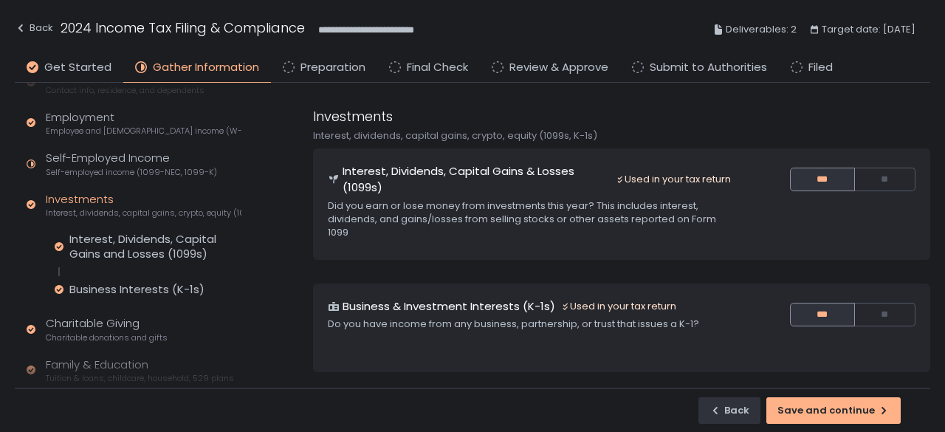
click at [139, 262] on div "Interest, Dividends, Capital Gains and Losses (1099s) Business Interests (K-1s)" at bounding box center [148, 264] width 187 height 65
click at [144, 255] on div "Interest, Dividends, Capital Gains and Losses (1099s)" at bounding box center [155, 247] width 172 height 30
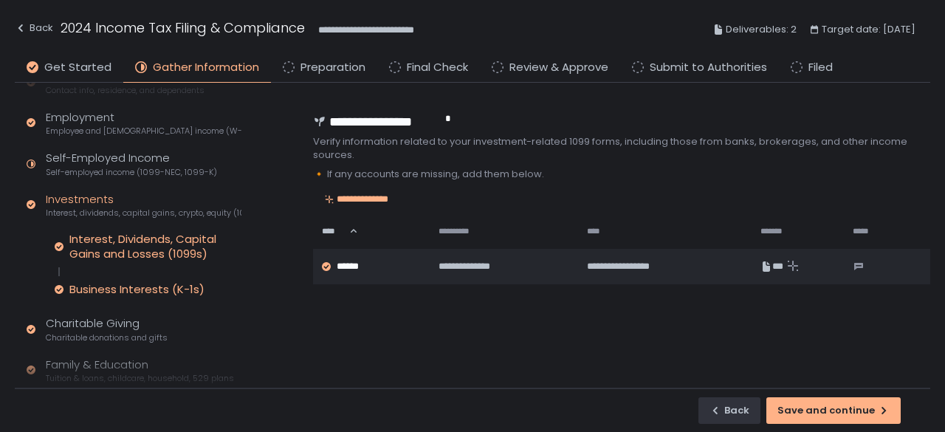
click at [122, 294] on div "Business Interests (K-1s)" at bounding box center [136, 289] width 135 height 15
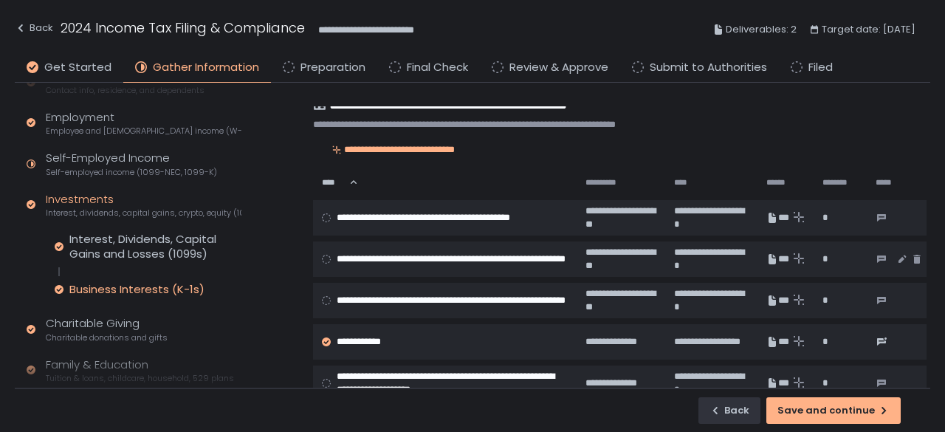
scroll to position [295, 0]
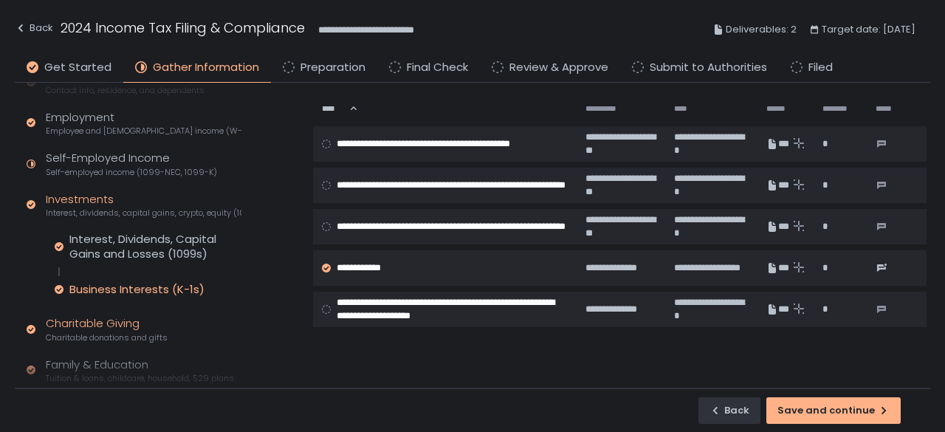
click at [118, 328] on div "Charitable Giving Charitable donations and gifts" at bounding box center [107, 329] width 122 height 28
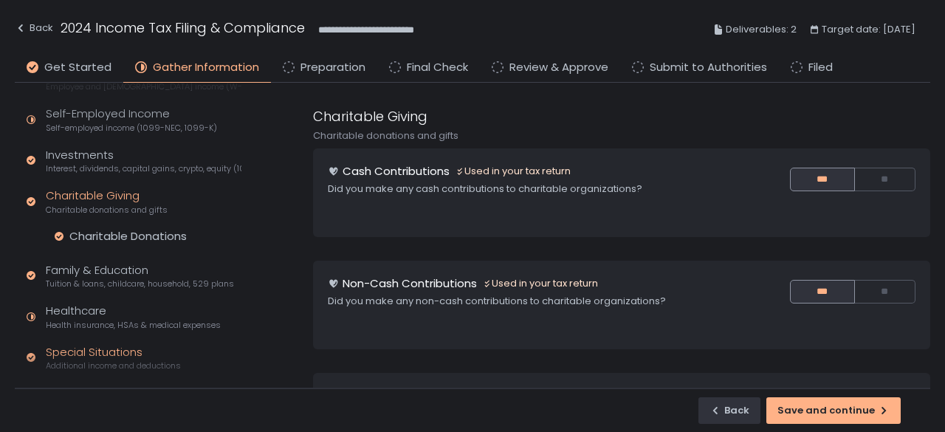
scroll to position [148, 0]
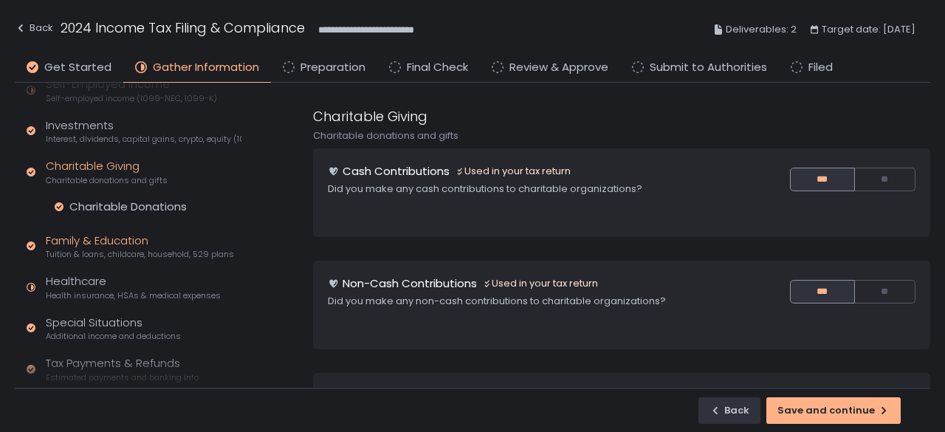
click at [80, 249] on span "Tuition & loans, childcare, household, 529 plans" at bounding box center [140, 254] width 188 height 11
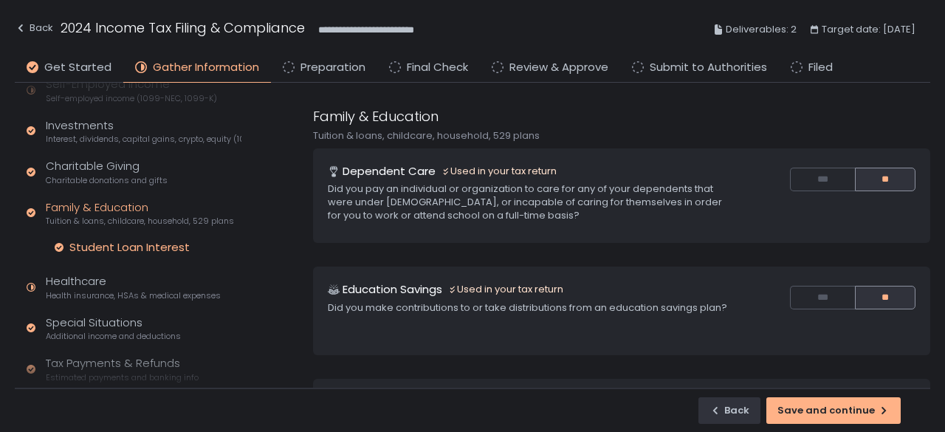
click at [109, 244] on div "Student Loan Interest" at bounding box center [129, 247] width 120 height 15
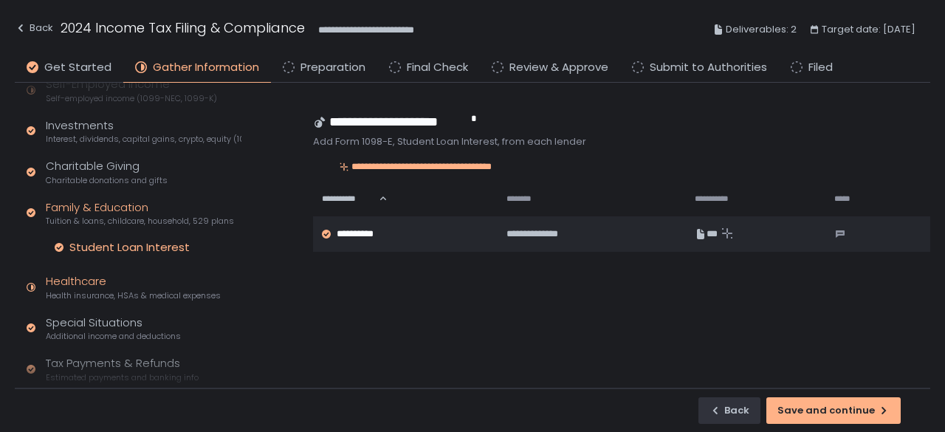
click at [80, 277] on div "Healthcare Health insurance, HSAs & medical expenses" at bounding box center [133, 287] width 175 height 28
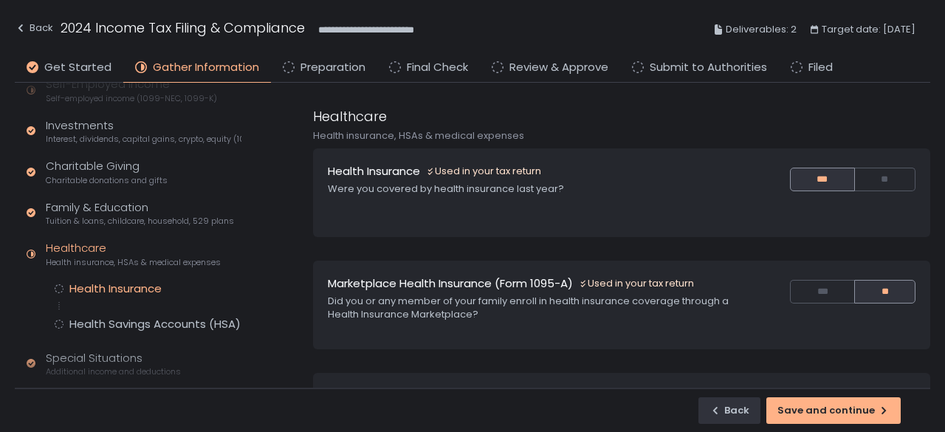
click at [123, 283] on div "Health Insurance" at bounding box center [115, 288] width 92 height 15
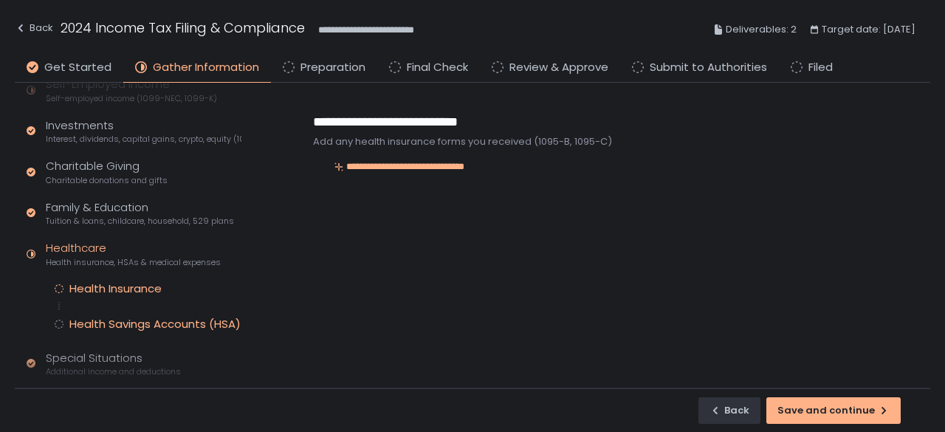
click at [118, 317] on div "Health Savings Accounts (HSA)" at bounding box center [154, 324] width 171 height 15
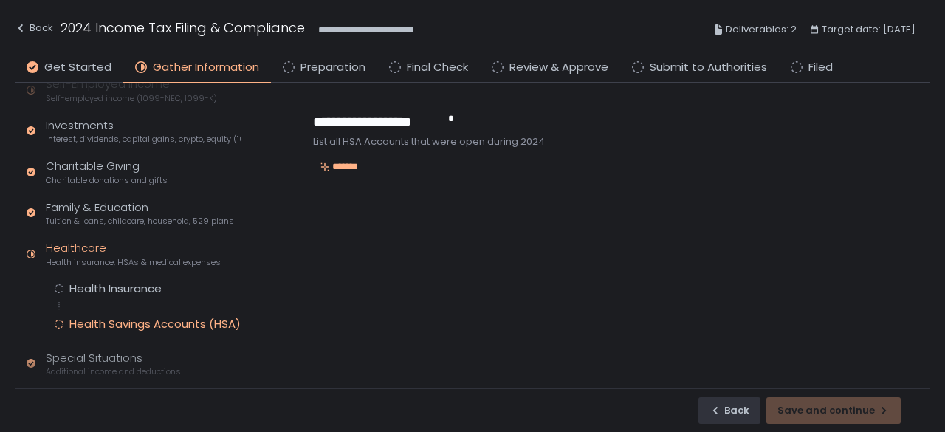
click at [86, 249] on div "Healthcare Health insurance, HSAs & medical expenses" at bounding box center [133, 254] width 175 height 28
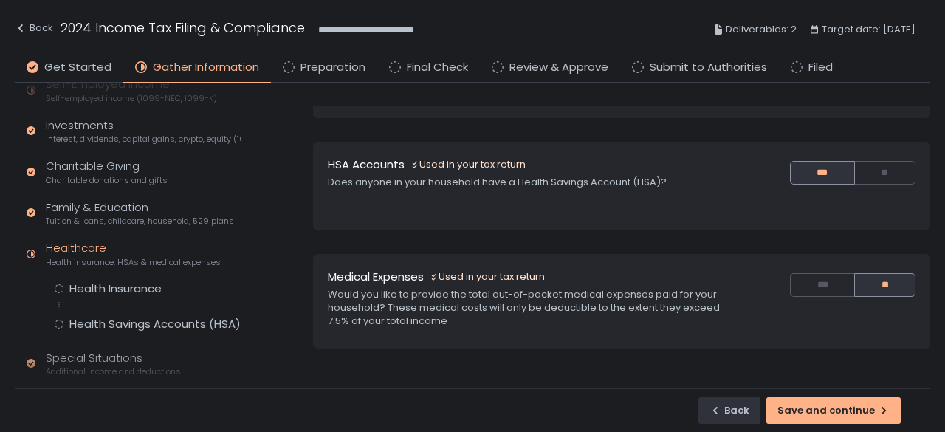
scroll to position [295, 0]
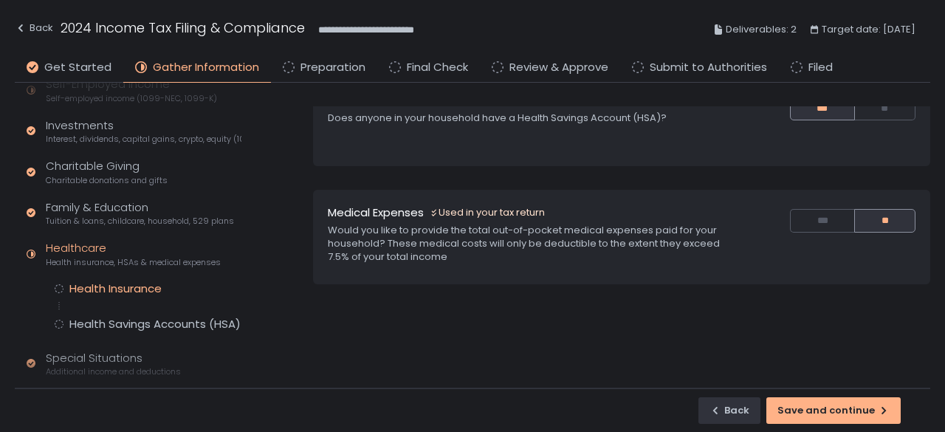
click at [80, 291] on div "Health Insurance" at bounding box center [115, 288] width 92 height 15
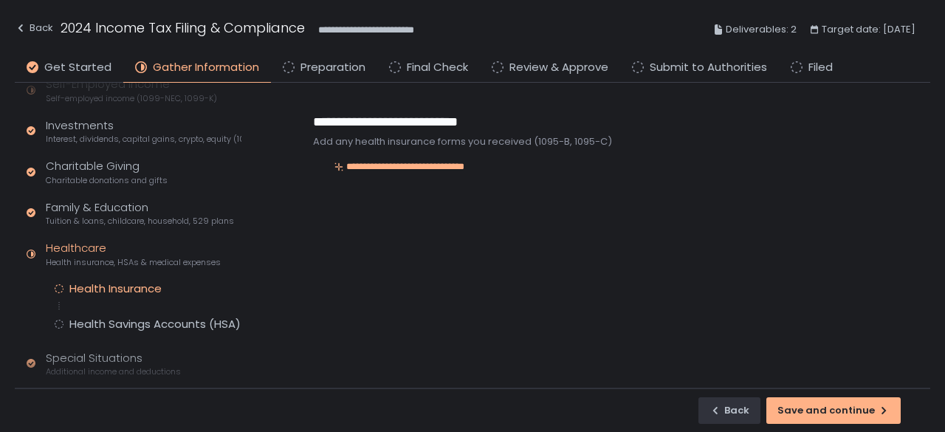
click at [145, 334] on div "Quick Assessment Tax Profile Contact info, residence, and dependents Employment…" at bounding box center [131, 213] width 232 height 556
click at [152, 325] on div "Health Savings Accounts (HSA)" at bounding box center [154, 324] width 171 height 15
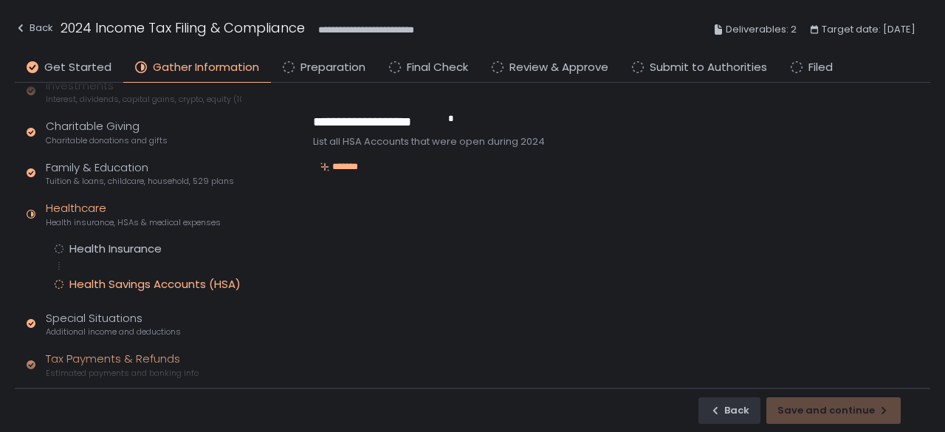
scroll to position [221, 0]
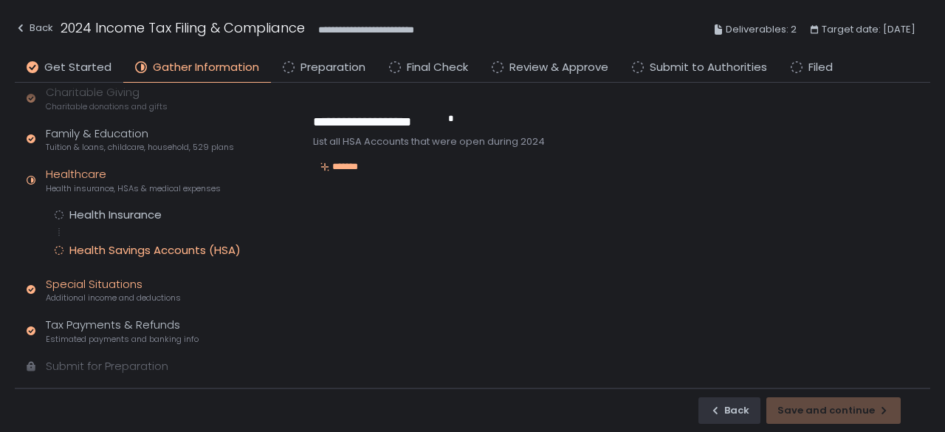
click at [109, 283] on div "Special Situations Additional income and deductions" at bounding box center [113, 290] width 135 height 28
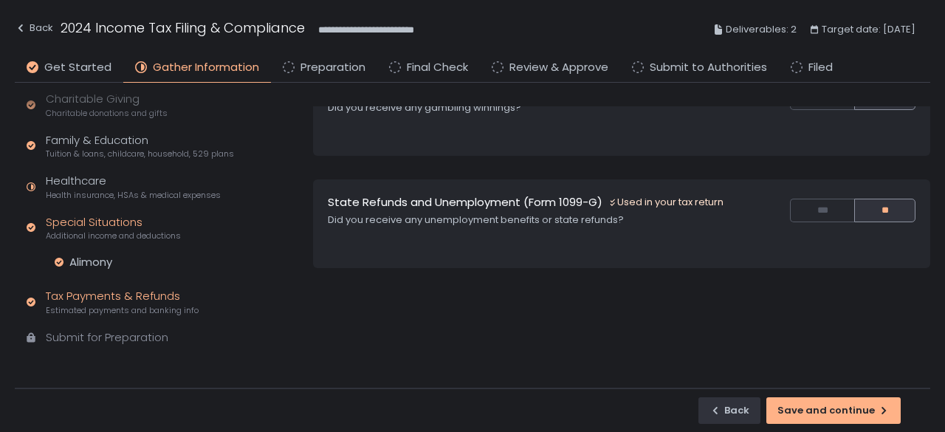
scroll to position [444, 0]
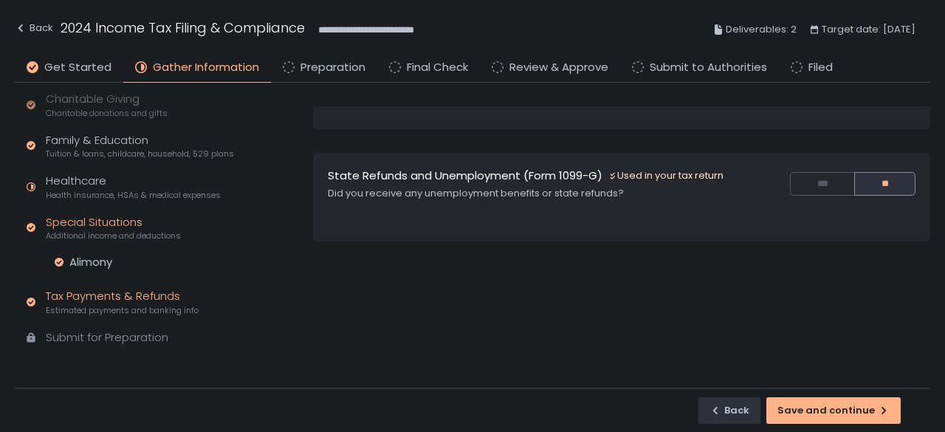
click at [107, 305] on span "Estimated payments and banking info" at bounding box center [122, 310] width 153 height 11
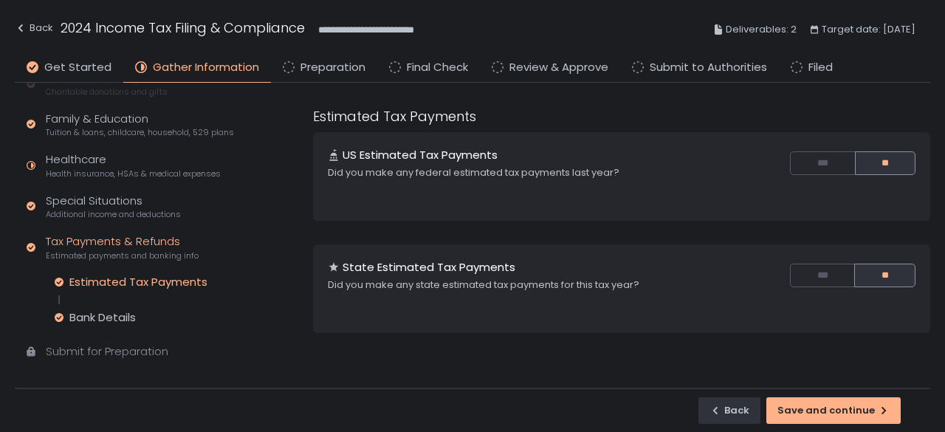
scroll to position [250, 0]
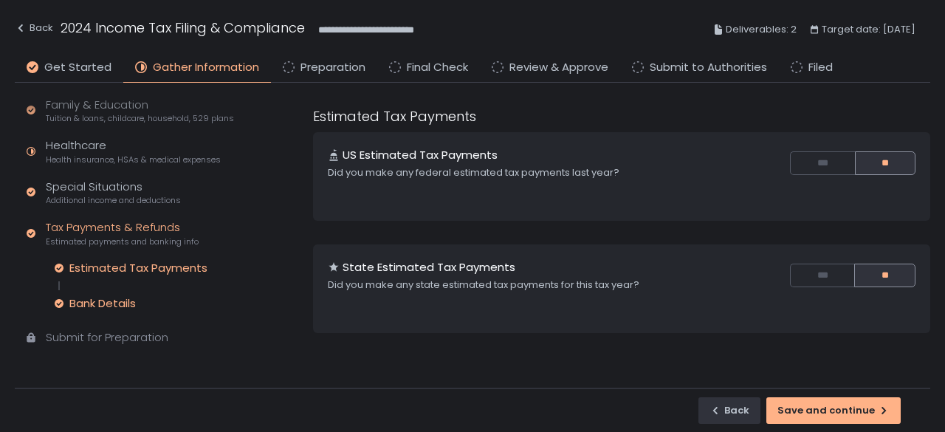
click at [100, 301] on div "Bank Details" at bounding box center [102, 303] width 66 height 15
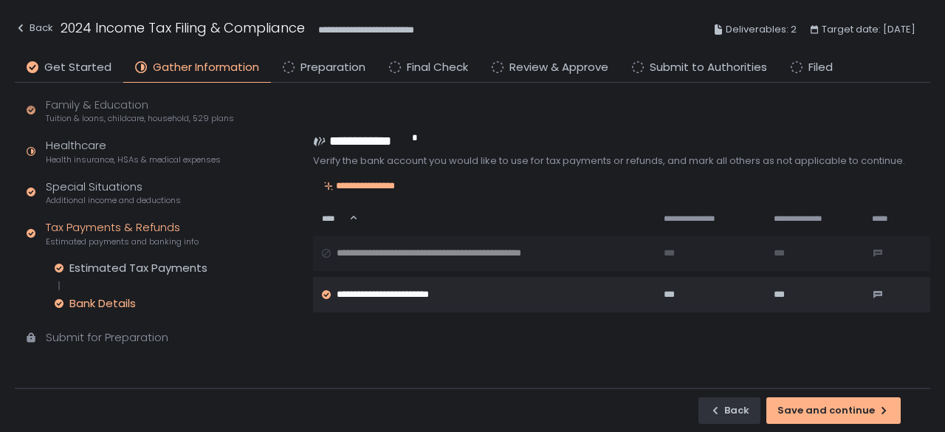
scroll to position [148, 0]
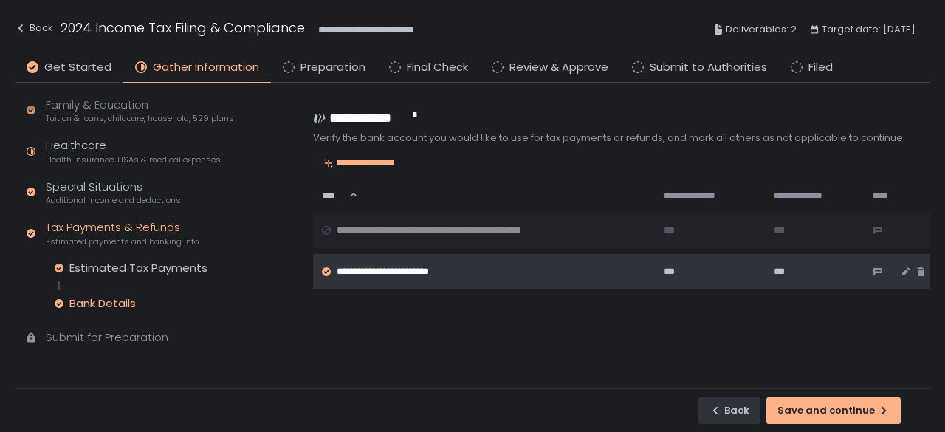
click at [366, 268] on span "**********" at bounding box center [402, 271] width 132 height 13
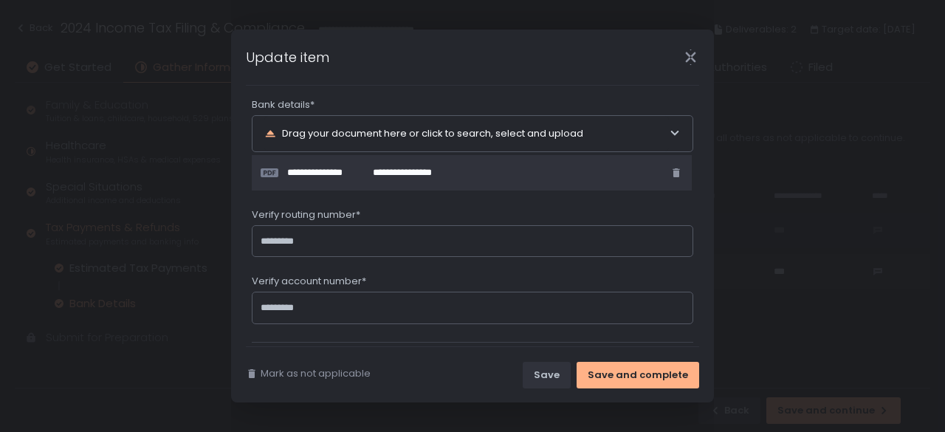
scroll to position [369, 0]
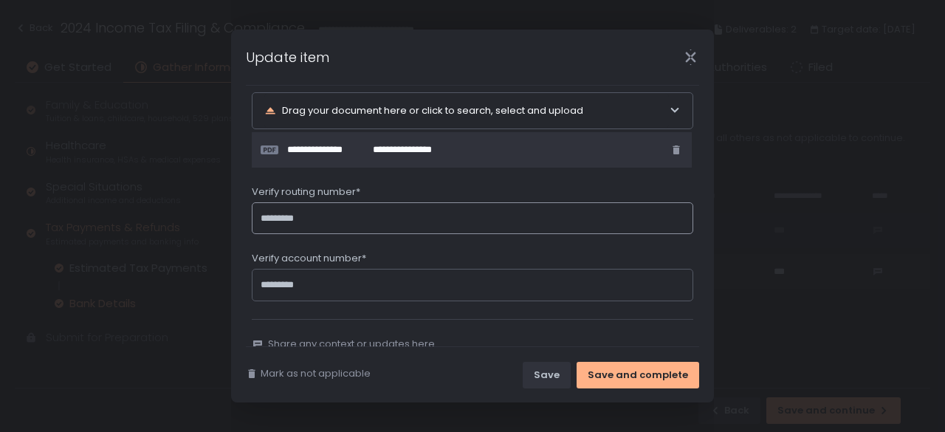
drag, startPoint x: 337, startPoint y: 223, endPoint x: 229, endPoint y: 220, distance: 107.8
click at [229, 220] on div "**********" at bounding box center [472, 216] width 945 height 432
drag, startPoint x: 317, startPoint y: 289, endPoint x: 242, endPoint y: 277, distance: 76.1
click at [242, 277] on div "**********" at bounding box center [472, 216] width 483 height 373
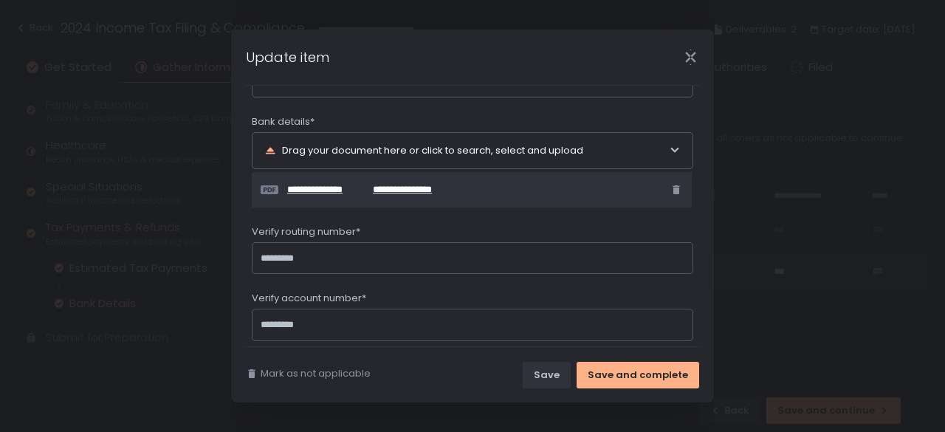
scroll to position [249, 0]
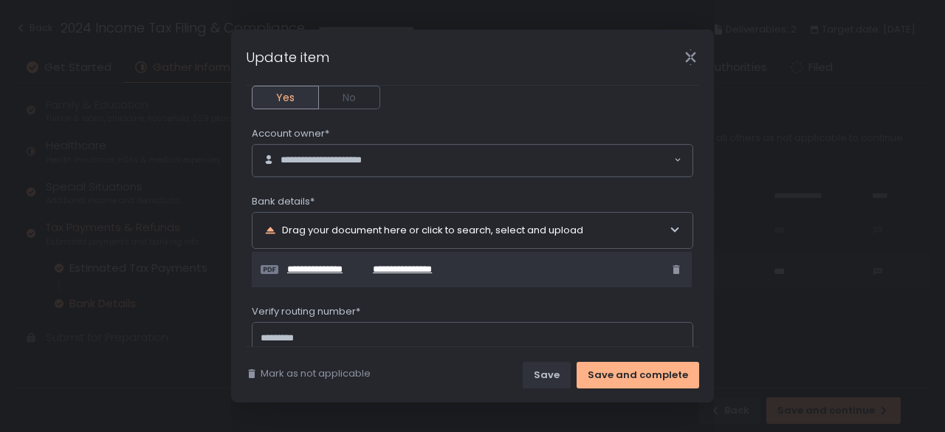
click at [373, 263] on span "**********" at bounding box center [408, 269] width 71 height 13
click at [694, 63] on icon "Close" at bounding box center [690, 56] width 15 height 15
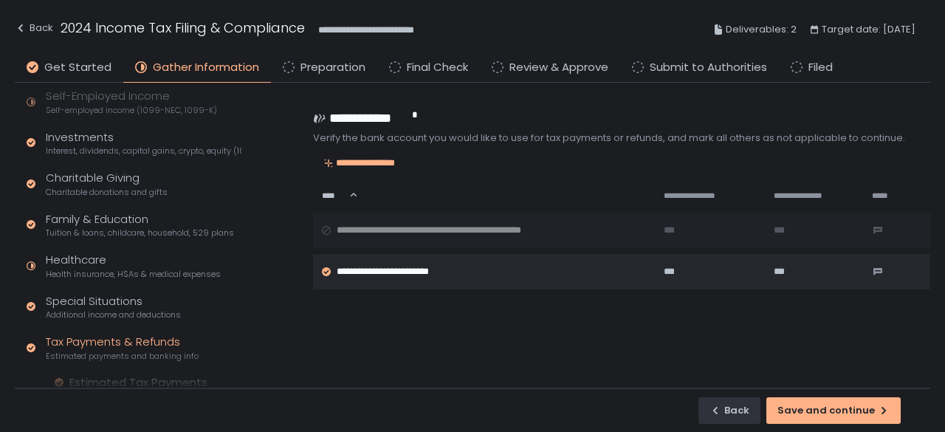
scroll to position [103, 0]
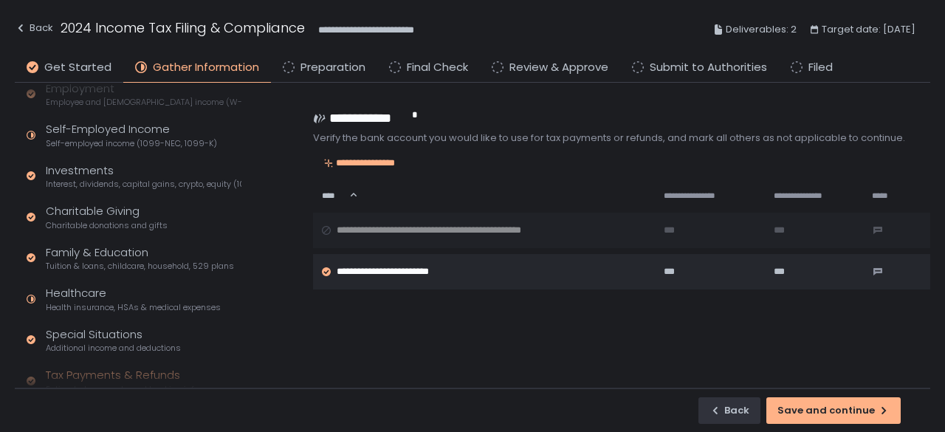
click at [77, 324] on div "Quick Assessment Tax Profile Contact info, residence, and dependents Employment…" at bounding box center [131, 258] width 232 height 556
click at [78, 331] on div "Special Situations Additional income and deductions" at bounding box center [113, 340] width 135 height 28
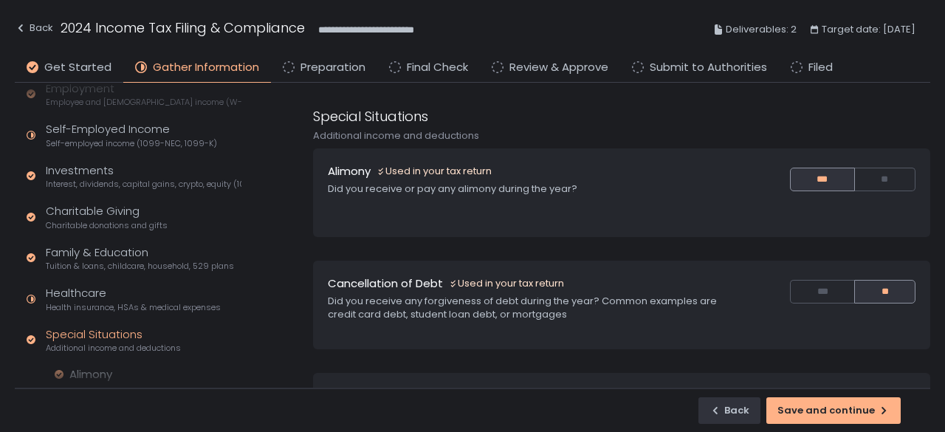
click at [406, 170] on div "Used in your tax return" at bounding box center [433, 171] width 115 height 13
click at [357, 170] on h1 "Alimony" at bounding box center [349, 171] width 43 height 17
click at [355, 221] on div "Alimony Used in your tax return Did you receive or pay any alimony during the y…" at bounding box center [621, 192] width 617 height 89
drag, startPoint x: 441, startPoint y: 193, endPoint x: 444, endPoint y: 163, distance: 29.7
click at [441, 193] on div "Did you receive or pay any alimony during the year?" at bounding box center [529, 188] width 403 height 13
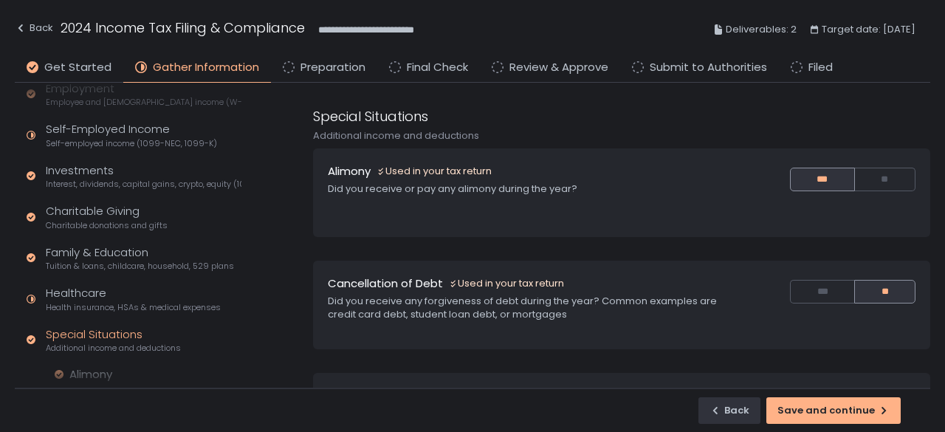
click at [444, 160] on div "Alimony Used in your tax return Did you receive or pay any alimony during the y…" at bounding box center [621, 192] width 617 height 89
click at [447, 166] on div "Used in your tax return" at bounding box center [433, 171] width 115 height 13
click at [491, 205] on div "Alimony Used in your tax return Did you receive or pay any alimony during the y…" at bounding box center [621, 192] width 617 height 89
click at [595, 188] on div "Did you receive or pay any alimony during the year?" at bounding box center [529, 188] width 403 height 13
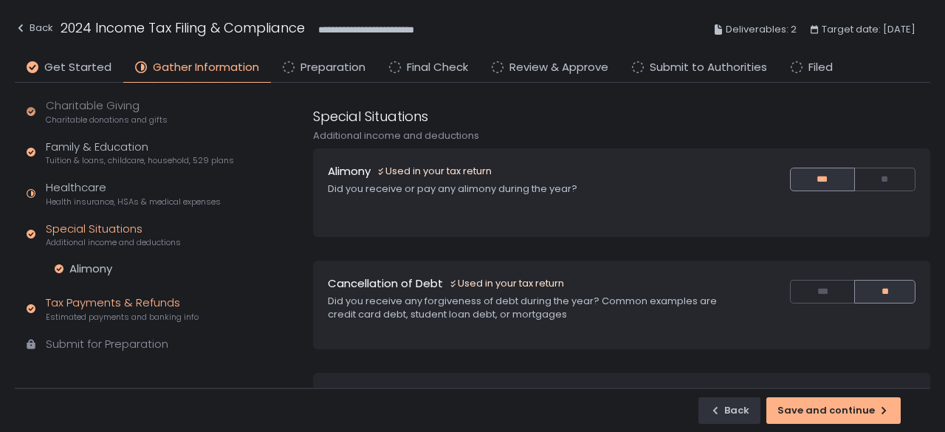
scroll to position [215, 0]
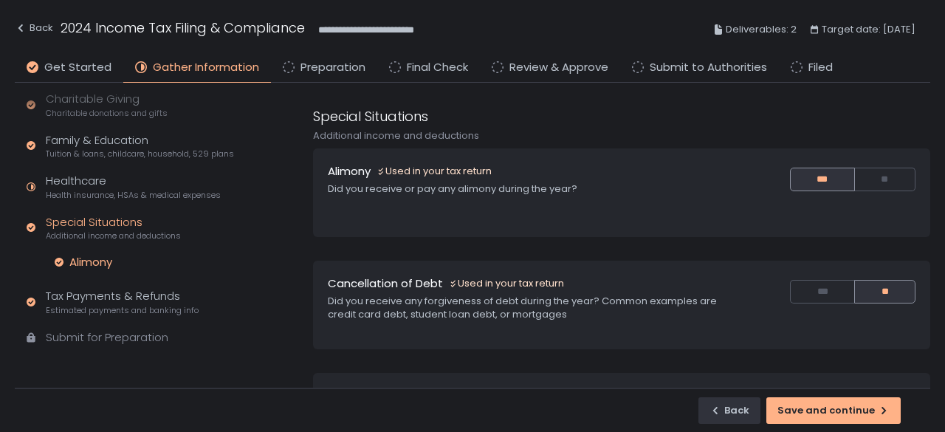
click at [77, 267] on div "Alimony" at bounding box center [90, 262] width 43 height 15
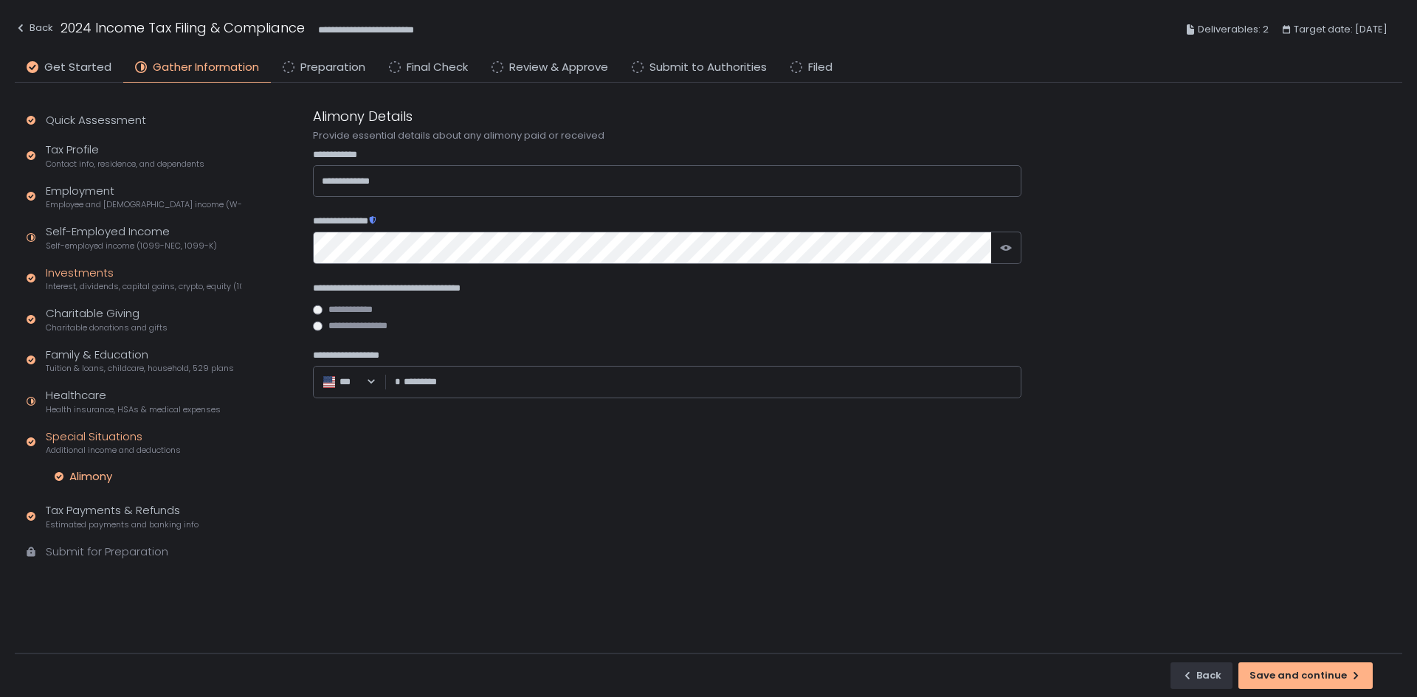
click at [91, 274] on div "Investments Interest, dividends, capital gains, crypto, equity (1099s, K-1s)" at bounding box center [144, 279] width 196 height 28
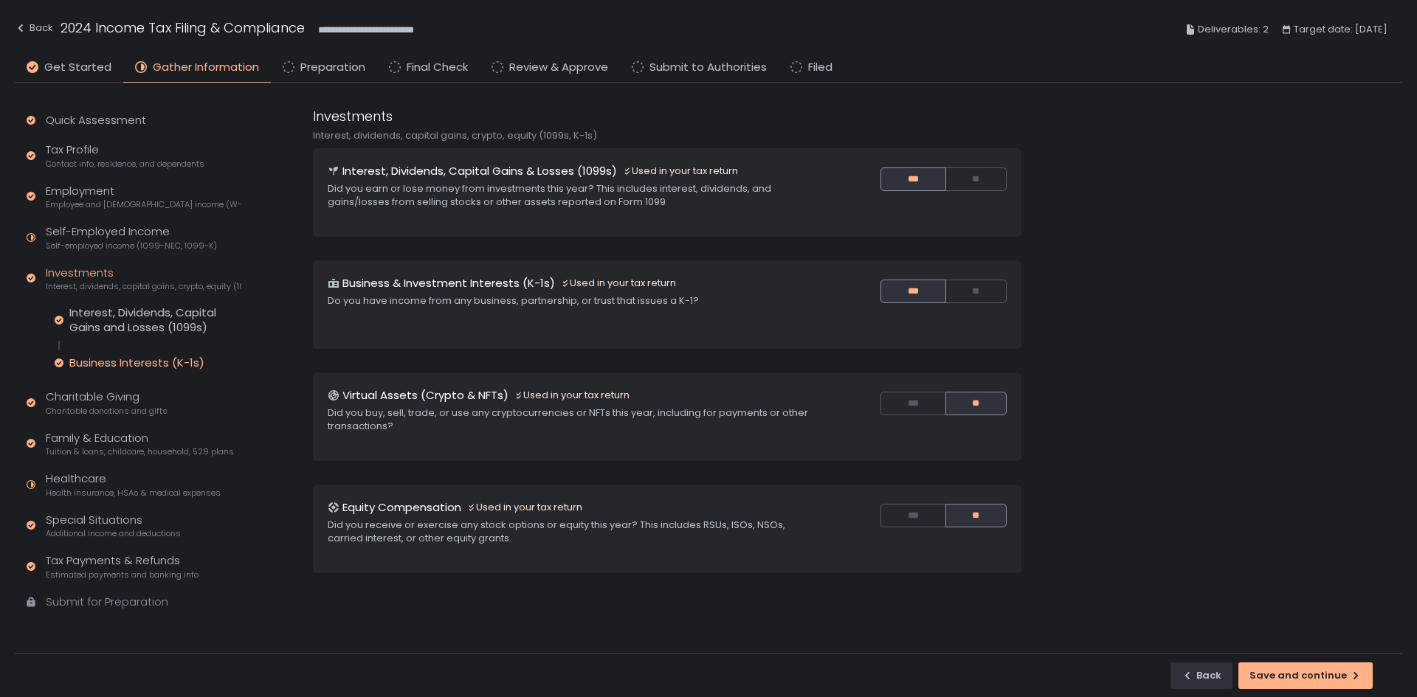
click at [103, 361] on div "Business Interests (K-1s)" at bounding box center [136, 363] width 135 height 15
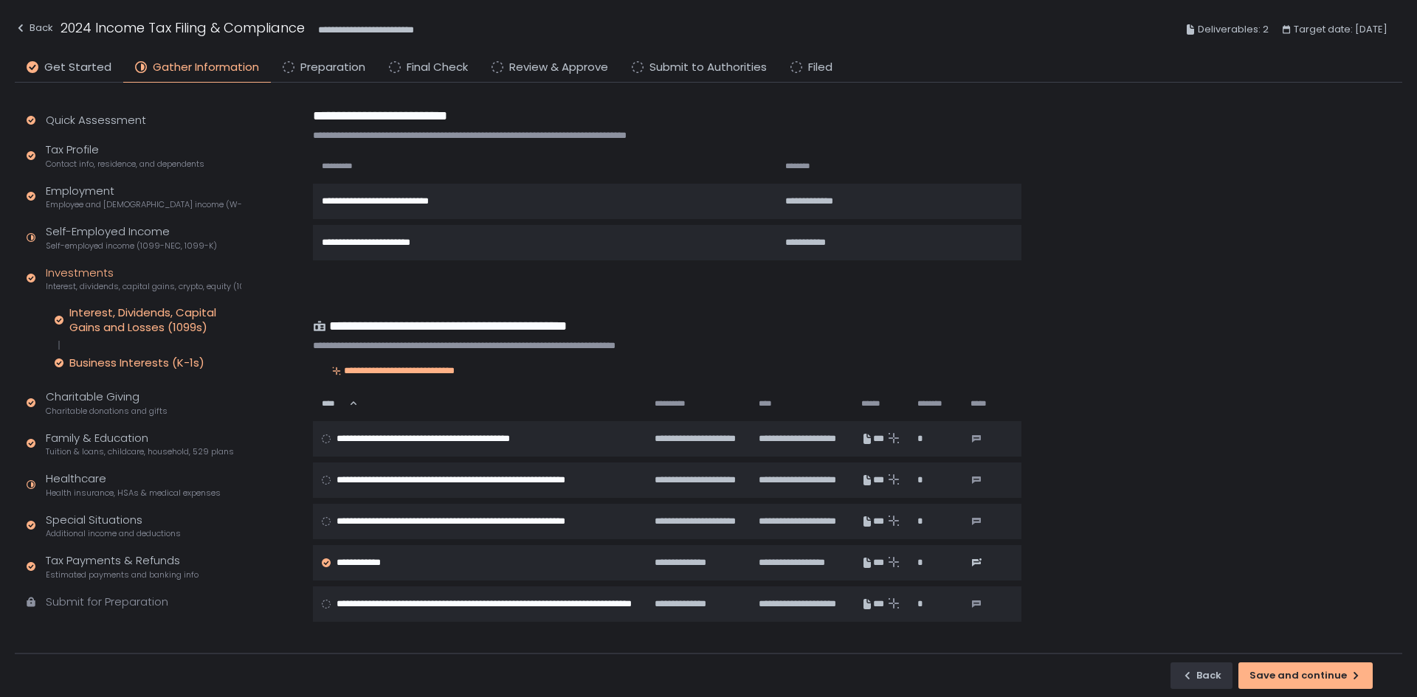
click at [122, 320] on div "Interest, Dividends, Capital Gains and Losses (1099s)" at bounding box center [155, 320] width 172 height 30
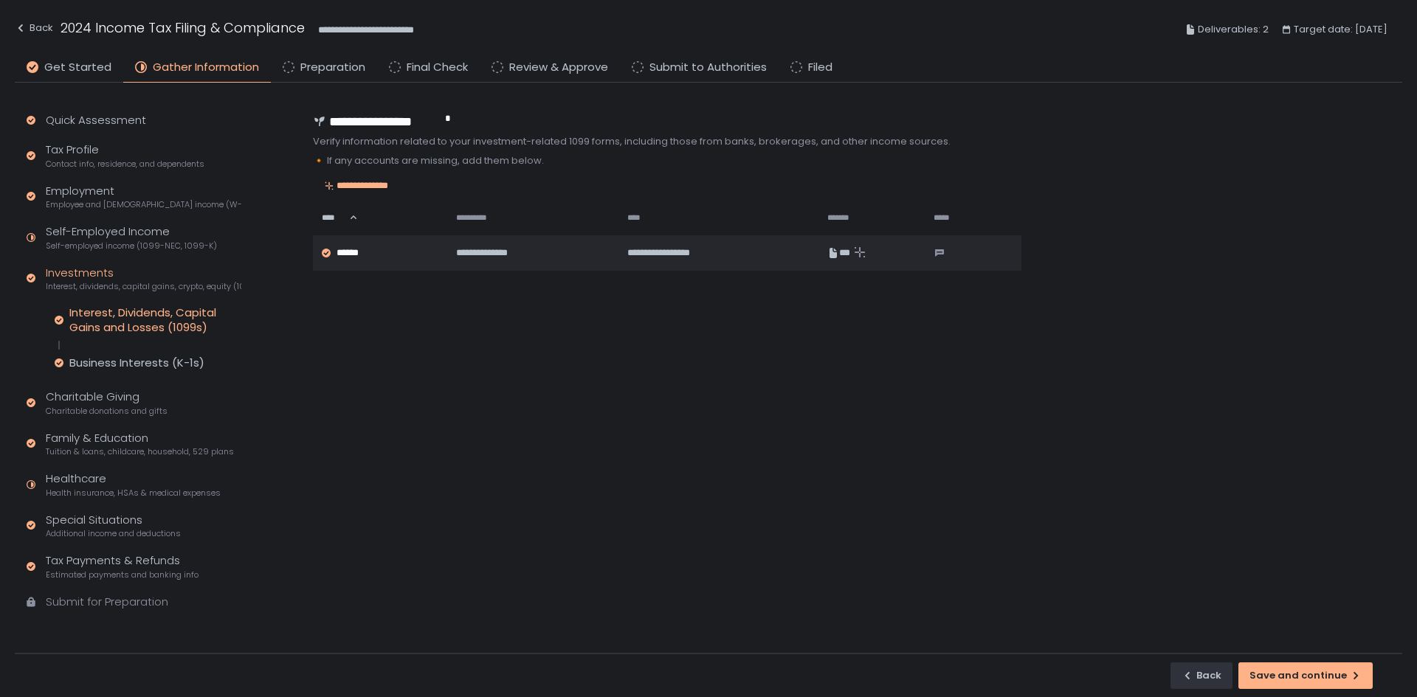
click at [103, 287] on span "Interest, dividends, capital gains, crypto, equity (1099s, K-1s)" at bounding box center [144, 286] width 196 height 11
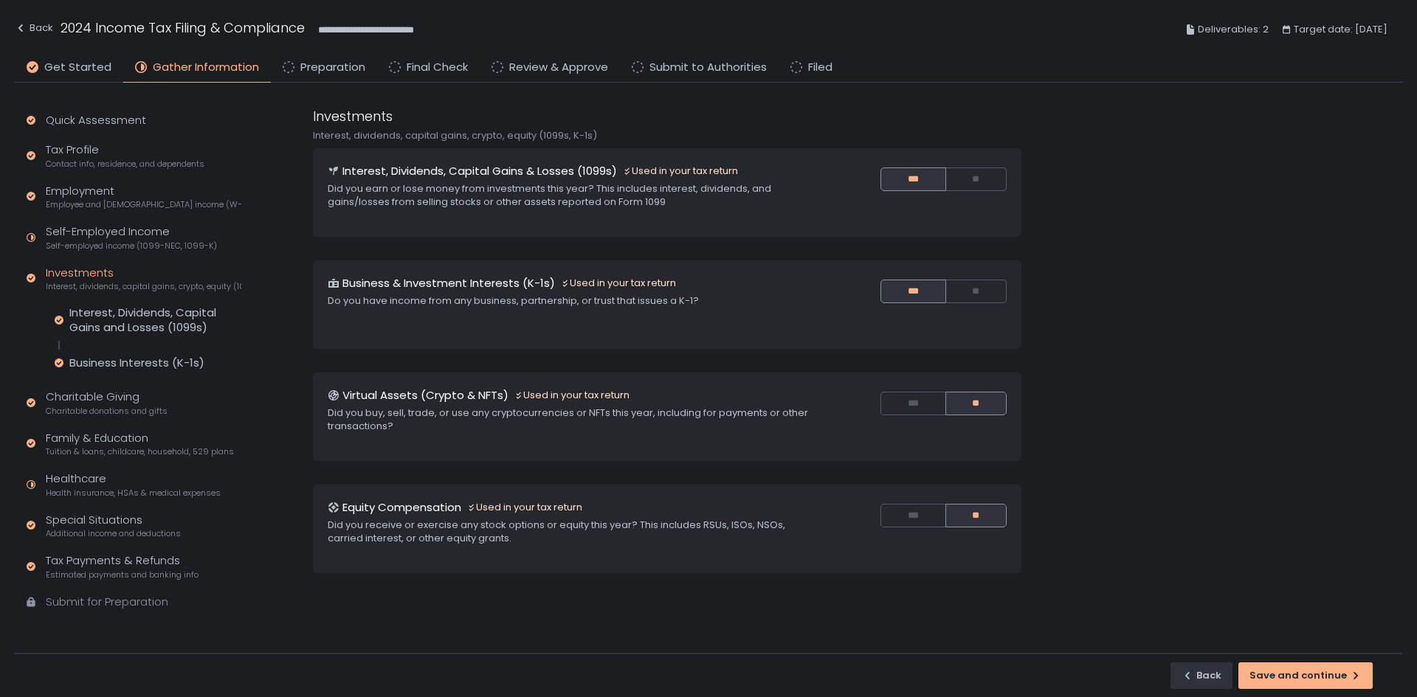
click at [97, 273] on div "Investments Interest, dividends, capital gains, crypto, equity (1099s, K-1s)" at bounding box center [144, 279] width 196 height 28
click at [94, 224] on div "Self-Employed Income Self-employed income (1099-NEC, 1099-K)" at bounding box center [131, 238] width 171 height 28
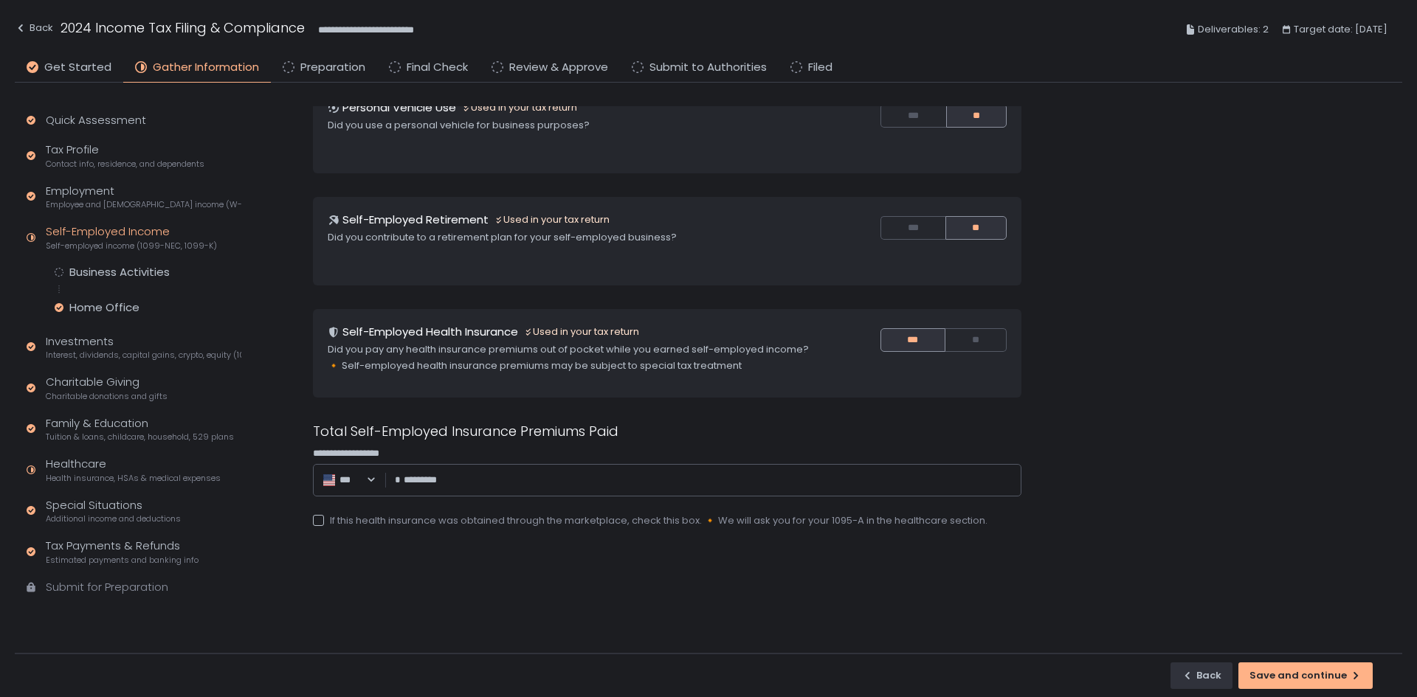
scroll to position [197, 0]
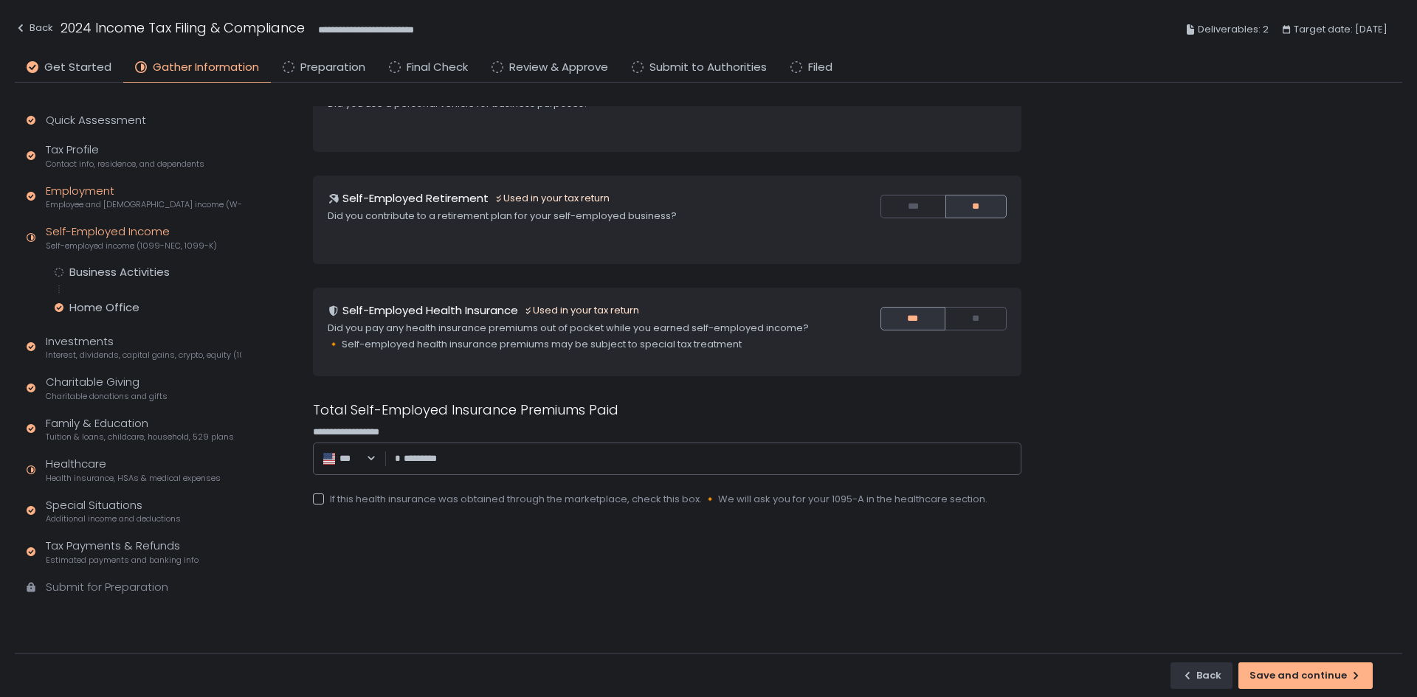
click at [91, 188] on div "Employment Employee and self-employed income (W-2s)" at bounding box center [144, 197] width 196 height 28
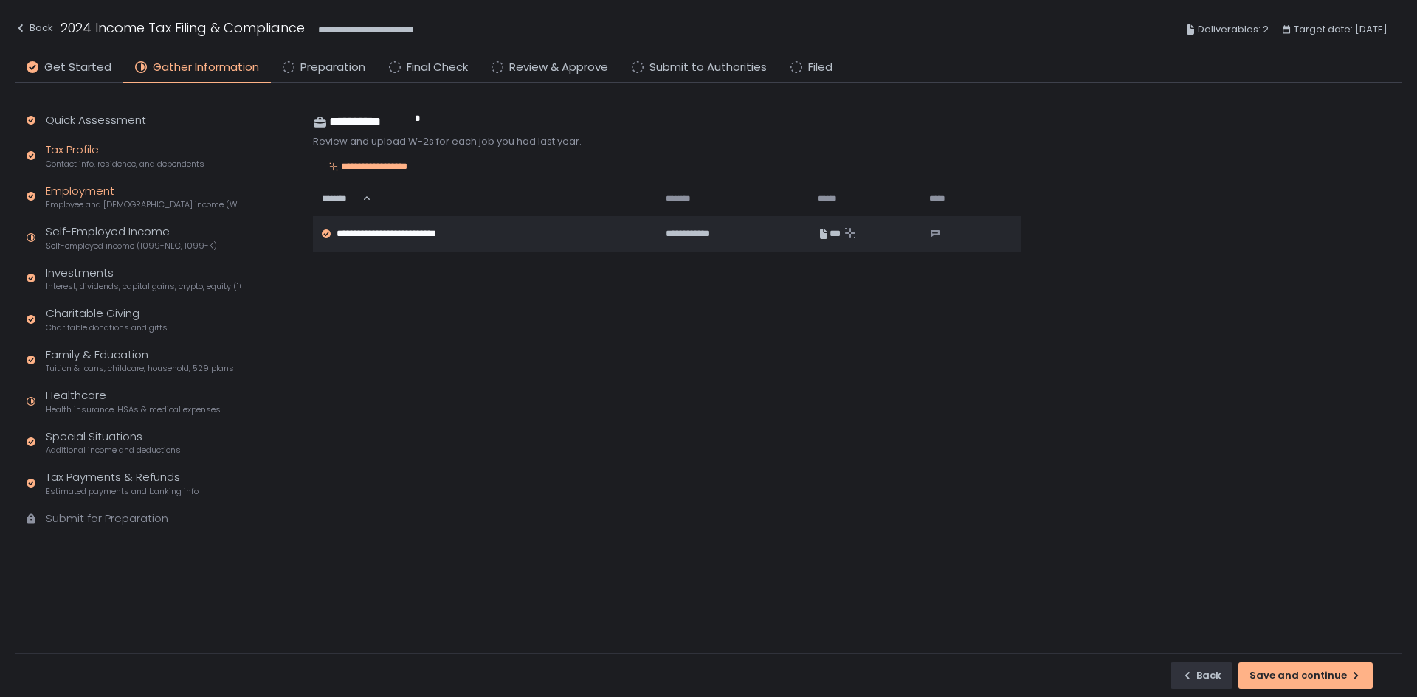
click at [69, 156] on div "Tax Profile Contact info, residence, and dependents" at bounding box center [125, 156] width 159 height 28
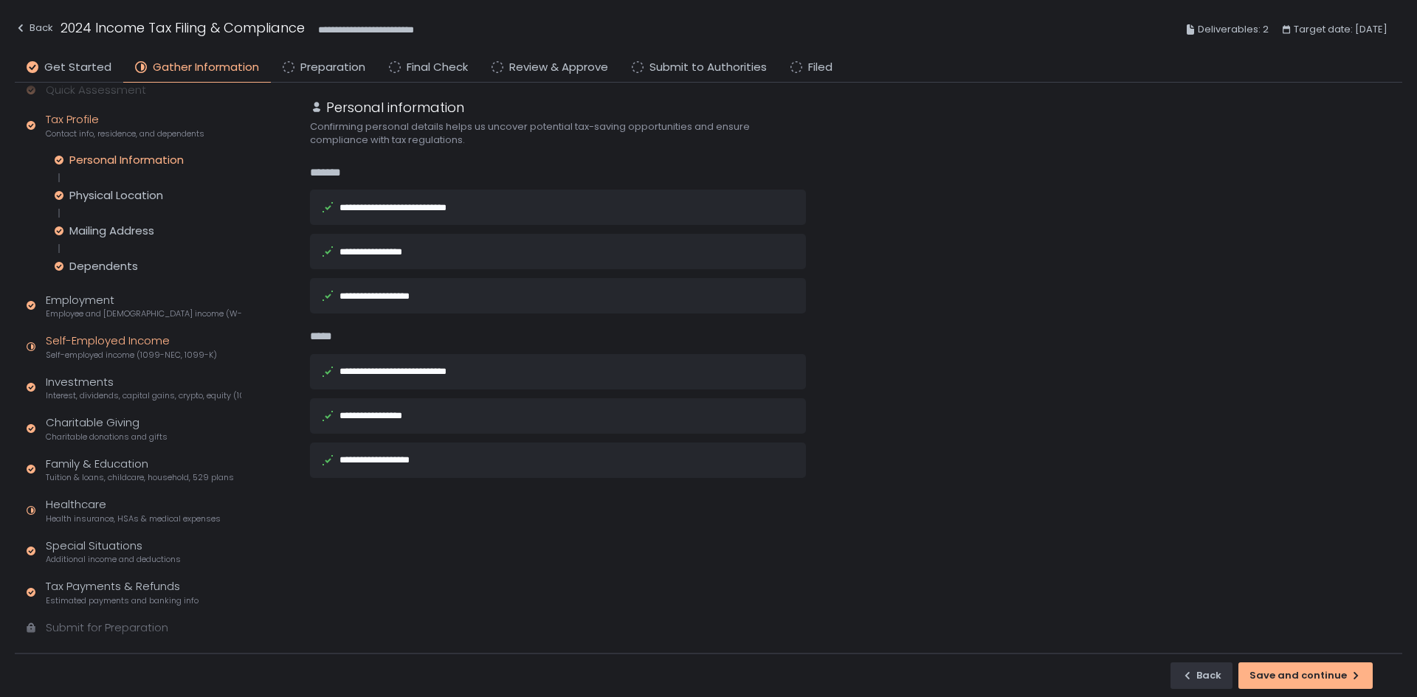
scroll to position [56, 0]
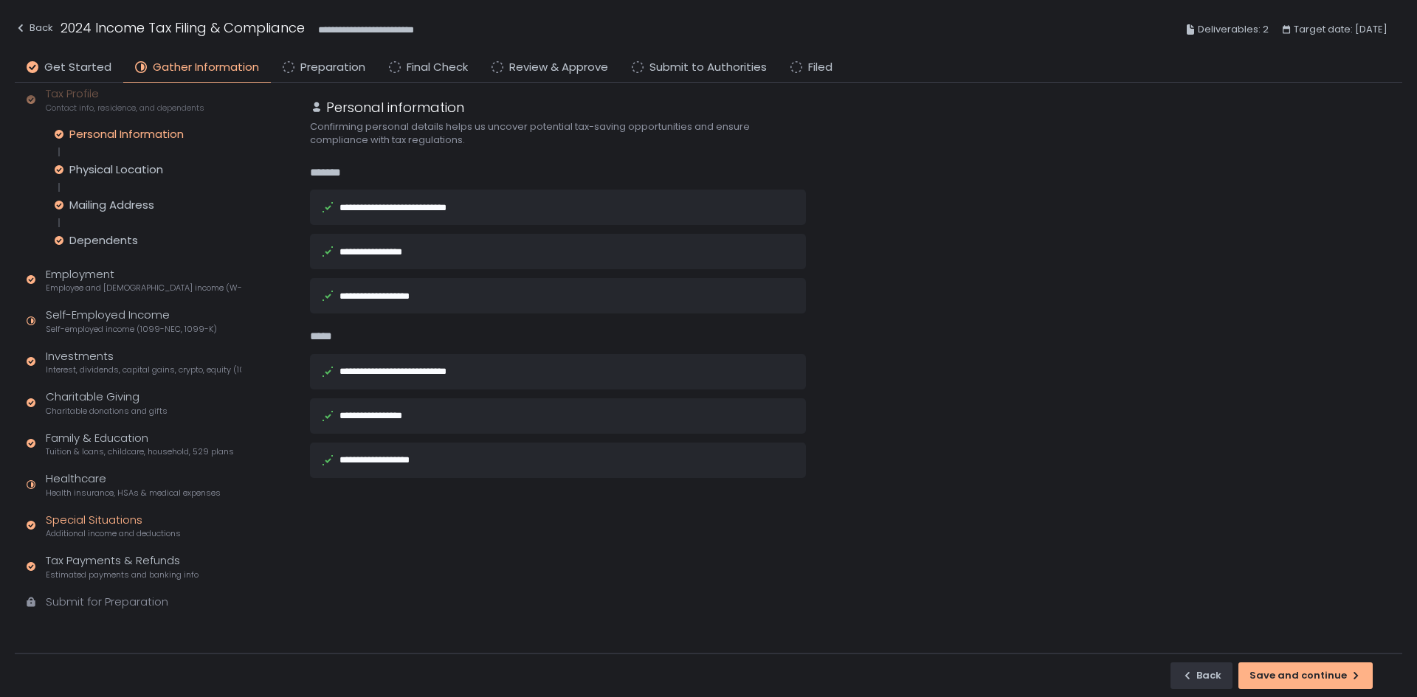
click at [63, 431] on div "Special Situations Additional income and deductions" at bounding box center [113, 526] width 135 height 28
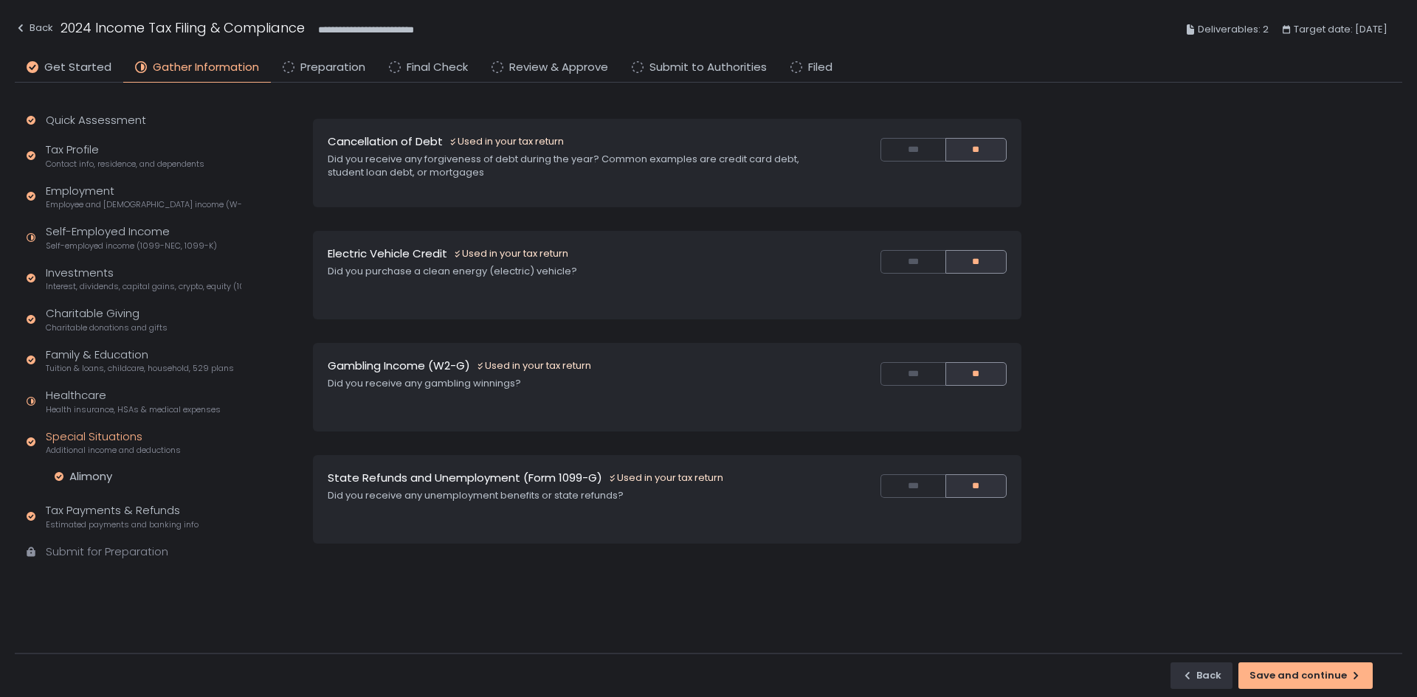
scroll to position [148, 0]
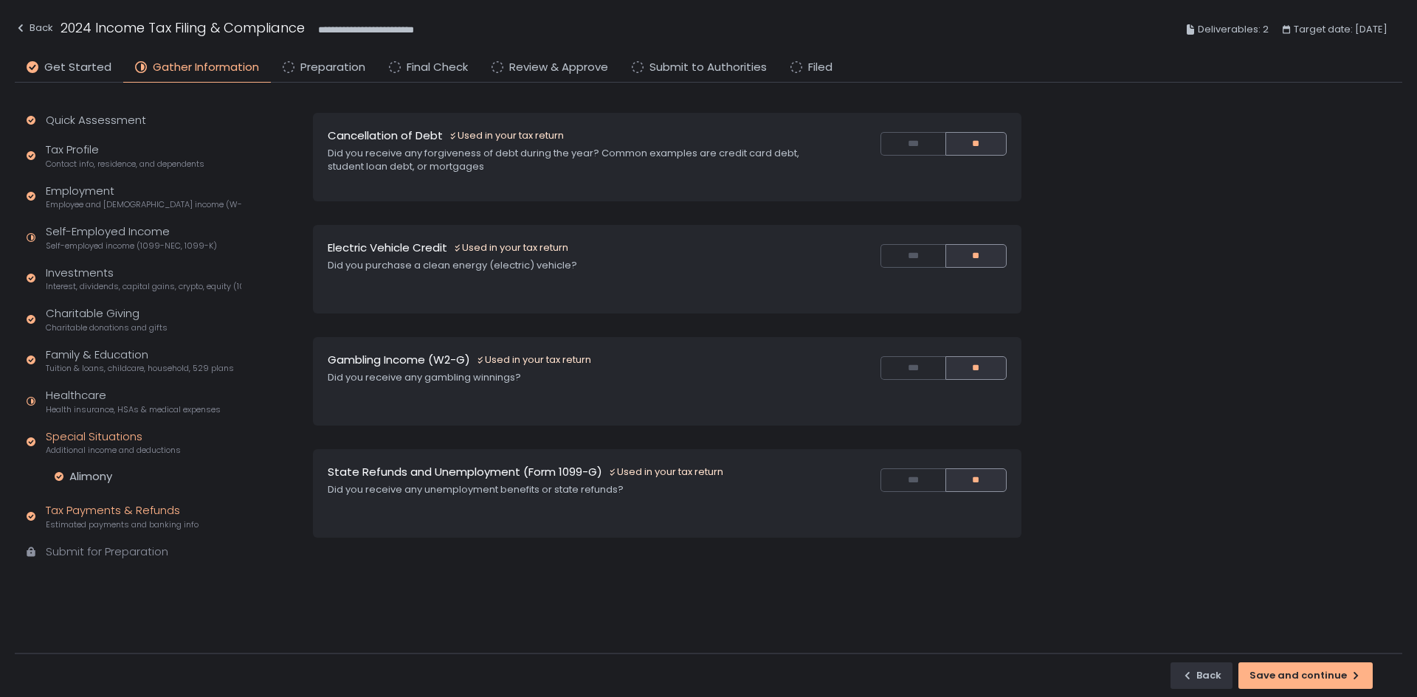
click at [94, 431] on div "Tax Payments & Refunds Estimated payments and banking info" at bounding box center [122, 517] width 153 height 28
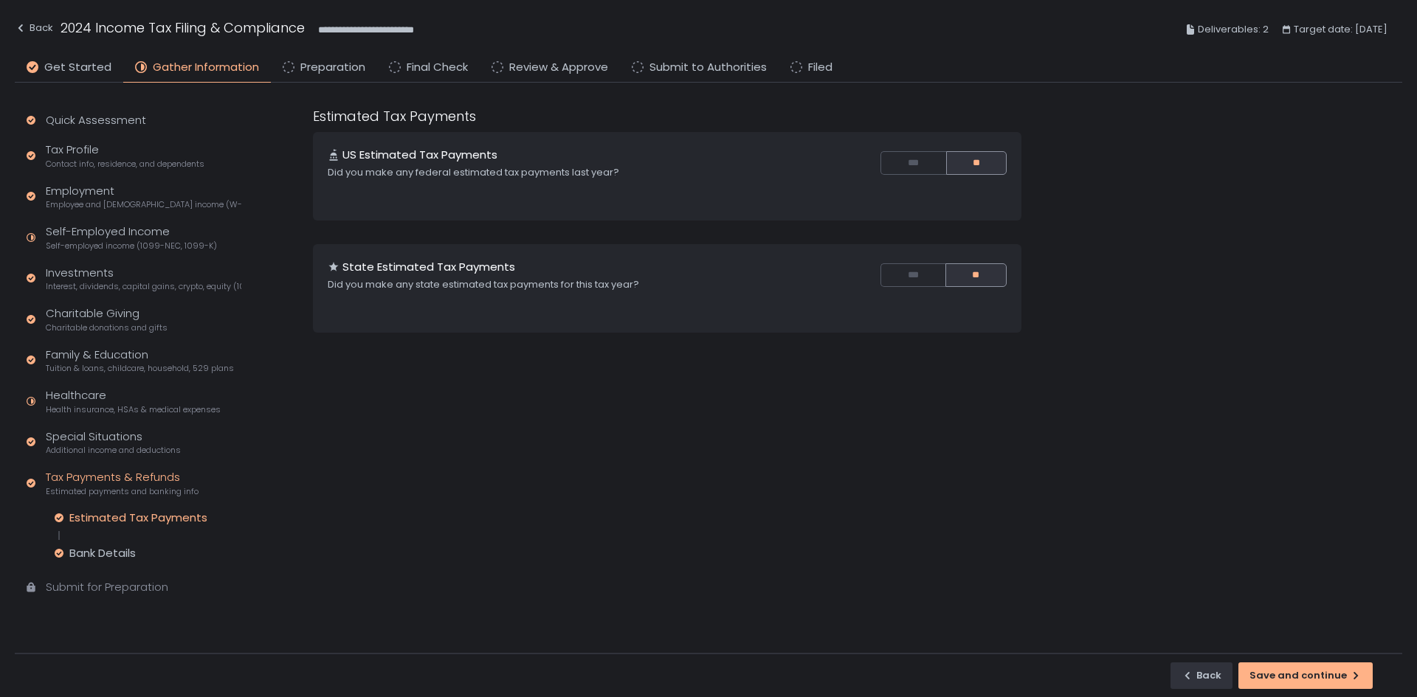
click at [83, 431] on div "Submit for Preparation" at bounding box center [107, 587] width 122 height 17
click at [94, 391] on div "Healthcare Health insurance, HSAs & medical expenses" at bounding box center [133, 401] width 175 height 28
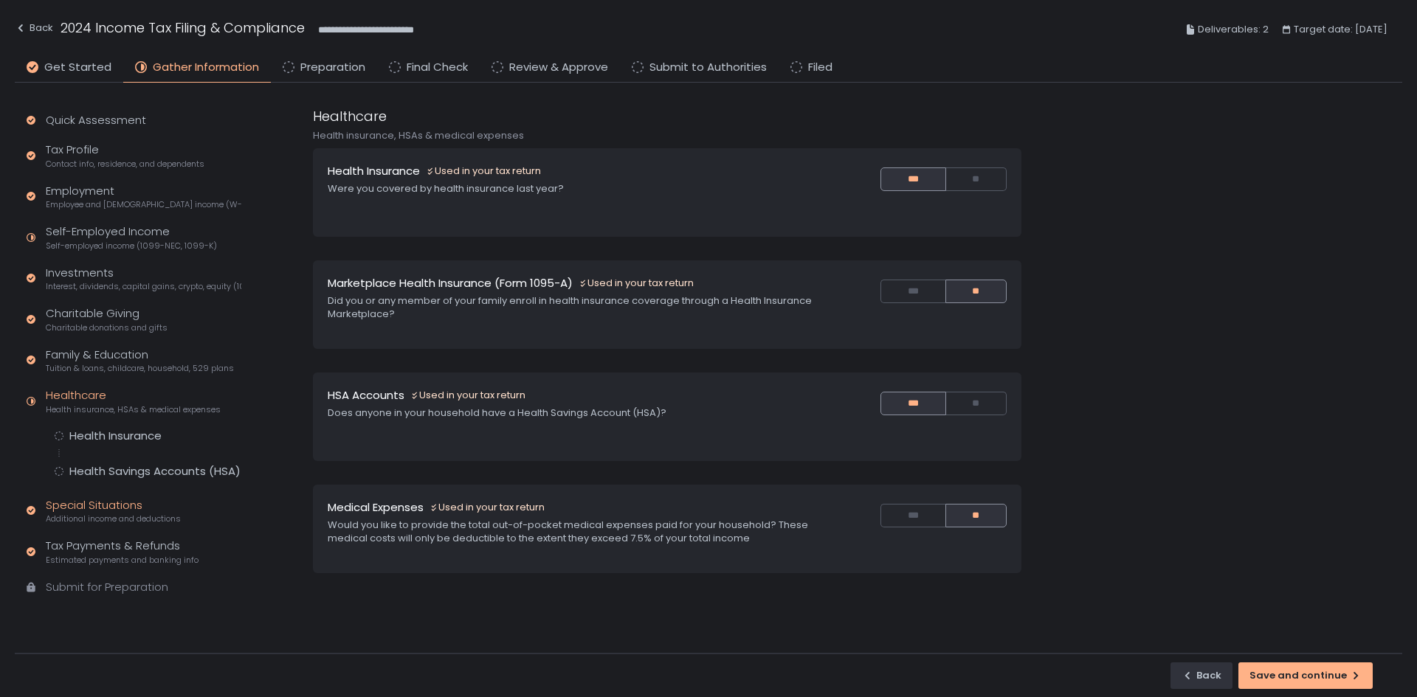
drag, startPoint x: 128, startPoint y: 509, endPoint x: 128, endPoint y: 496, distance: 13.3
click at [128, 431] on div "Special Situations Additional income and deductions" at bounding box center [113, 511] width 135 height 28
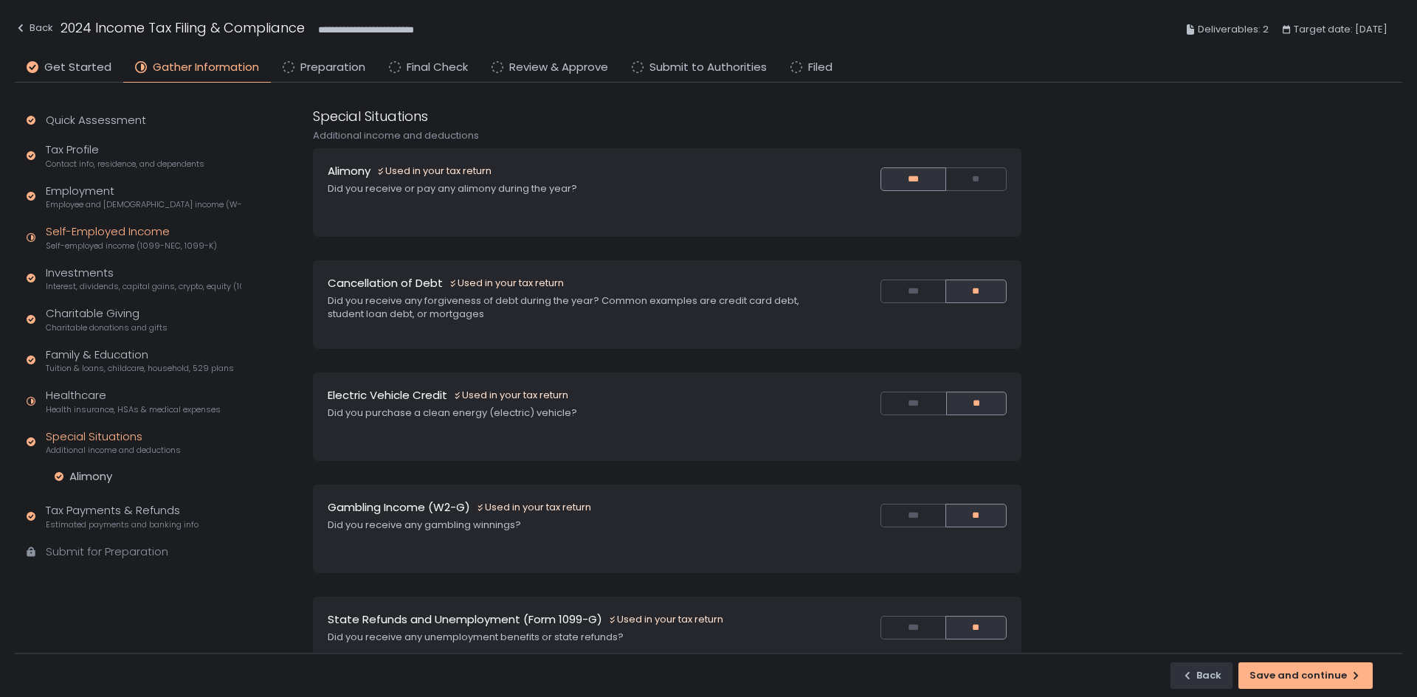
click at [117, 241] on span "Self-employed income (1099-NEC, 1099-K)" at bounding box center [131, 246] width 171 height 11
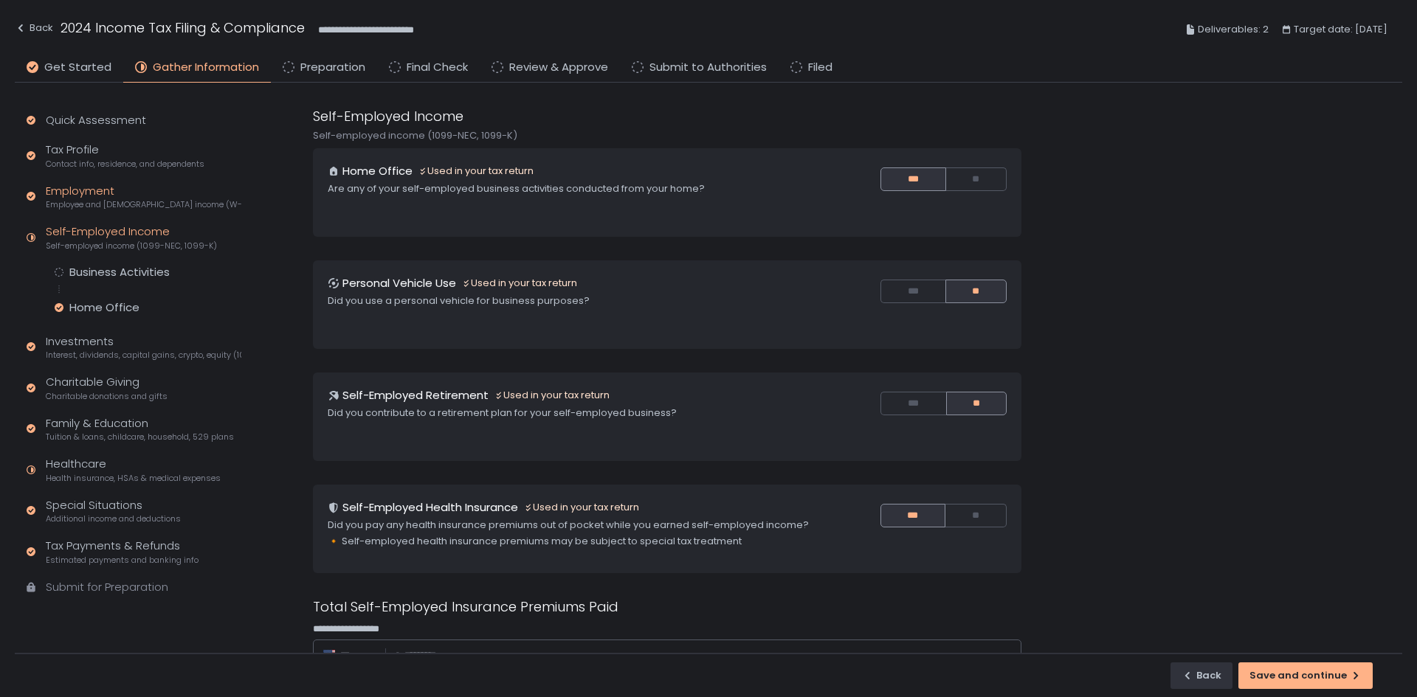
click at [83, 190] on div "Employment Employee and self-employed income (W-2s)" at bounding box center [144, 197] width 196 height 28
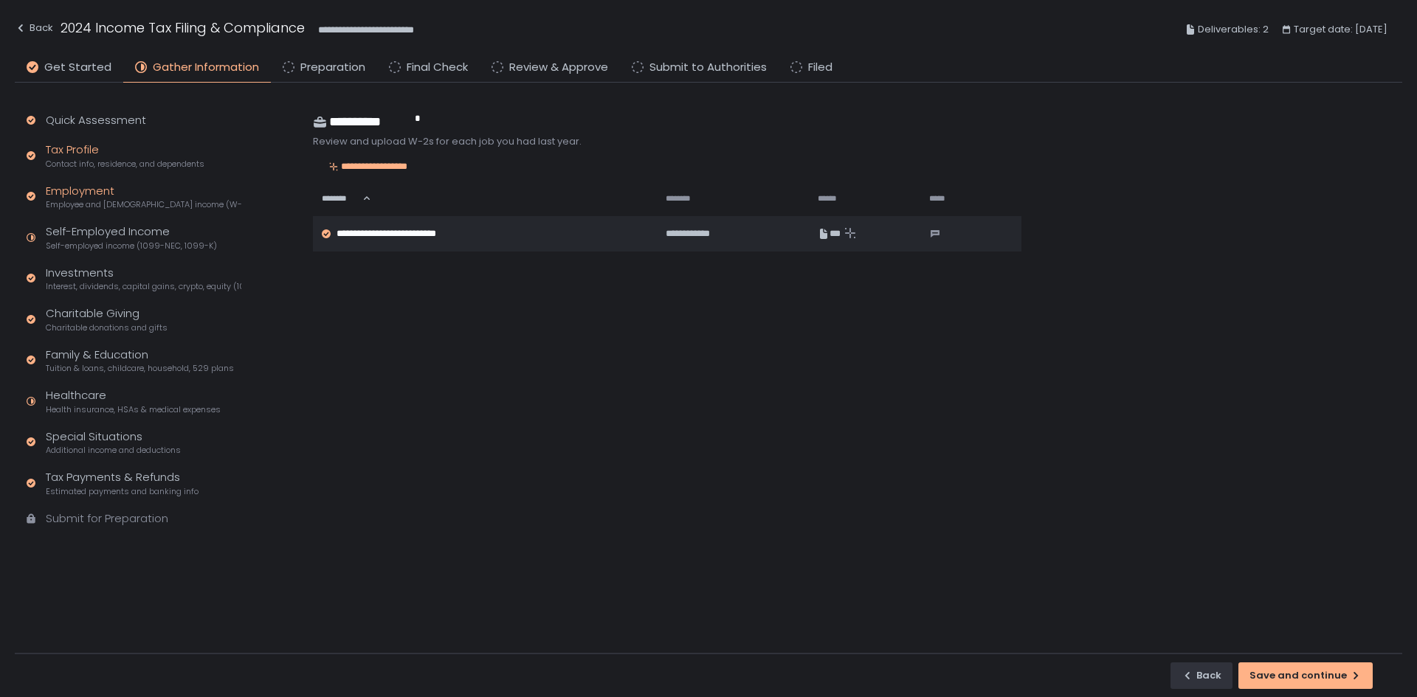
click at [86, 148] on div "Tax Profile Contact info, residence, and dependents" at bounding box center [125, 156] width 159 height 28
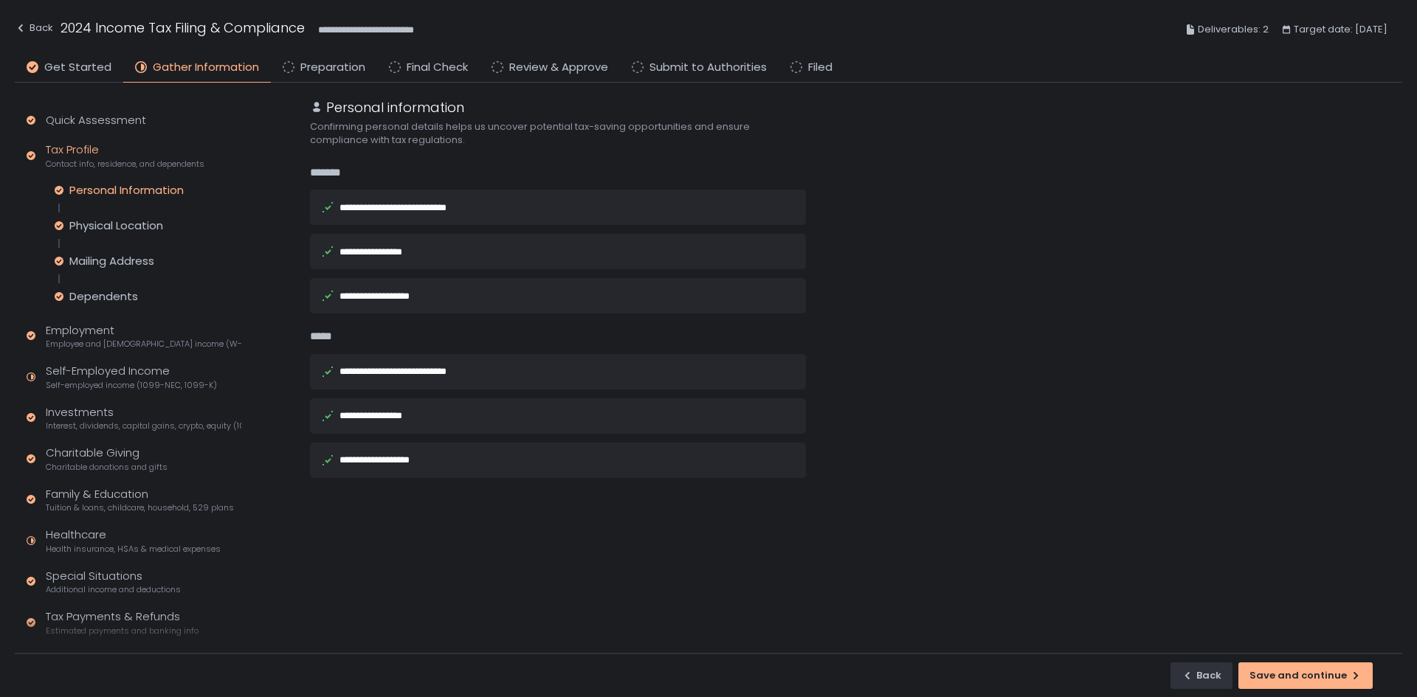
click at [130, 245] on div "Personal Information Physical Location Mailing Address Dependents" at bounding box center [148, 243] width 187 height 121
click at [132, 237] on div "Personal Information Physical Location Mailing Address Dependents" at bounding box center [148, 243] width 187 height 121
click at [134, 231] on div "Physical Location" at bounding box center [116, 225] width 94 height 15
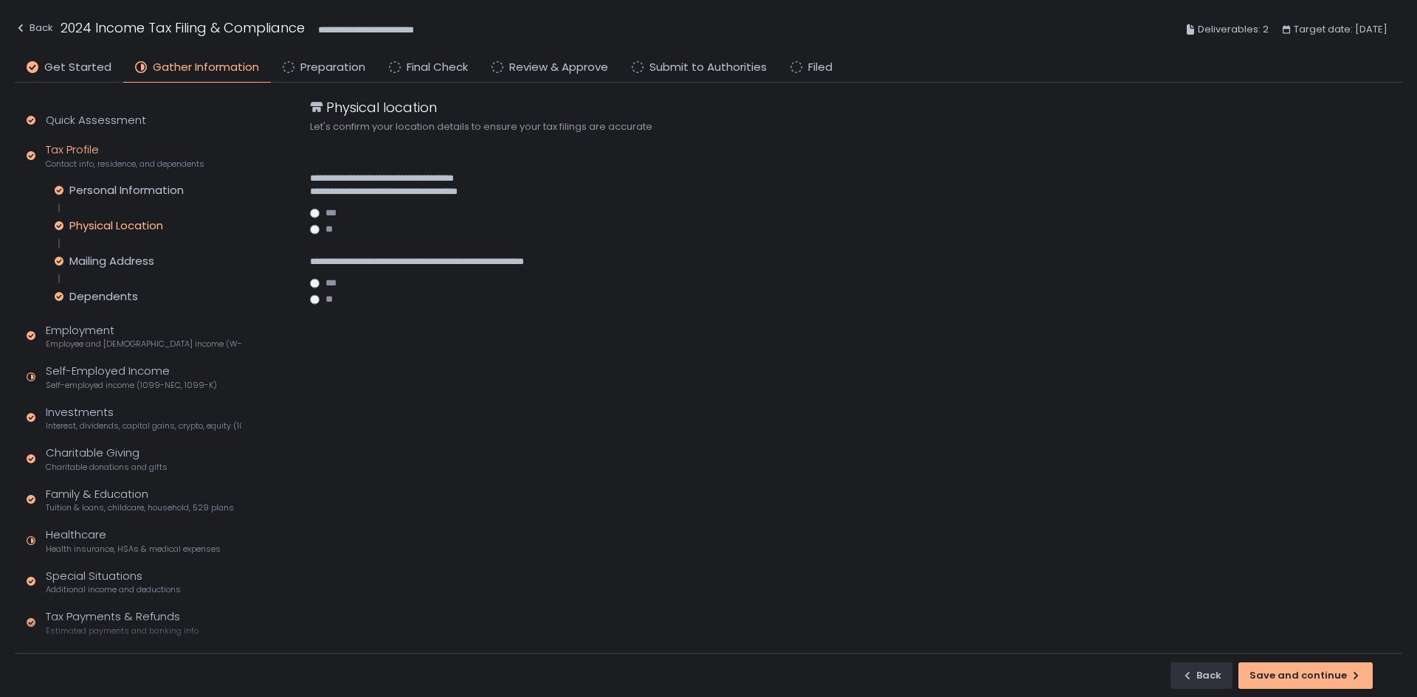
click at [139, 283] on div "Personal Information Physical Location Mailing Address Dependents" at bounding box center [148, 243] width 187 height 121
click at [135, 275] on div "Personal Information Physical Location Mailing Address Dependents" at bounding box center [148, 243] width 187 height 121
click at [133, 266] on div "Mailing Address" at bounding box center [111, 261] width 85 height 15
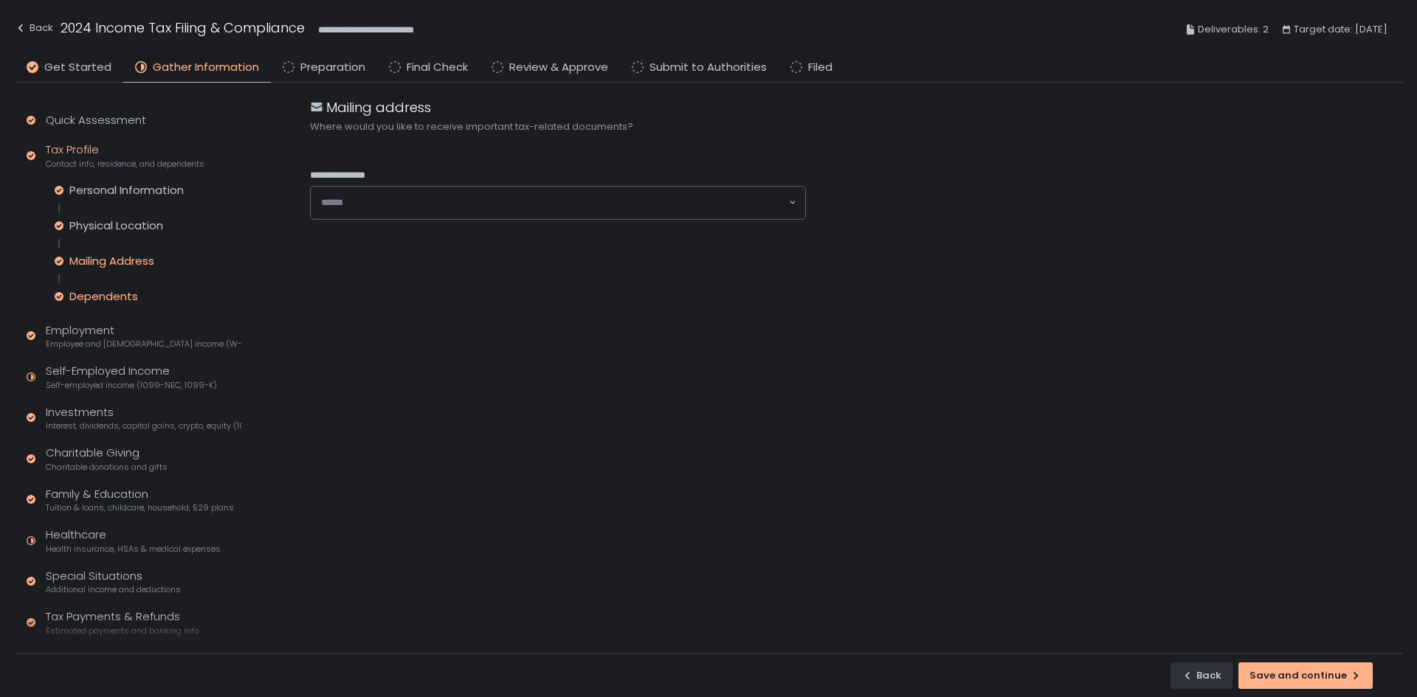
click at [116, 300] on div "Dependents" at bounding box center [103, 296] width 69 height 15
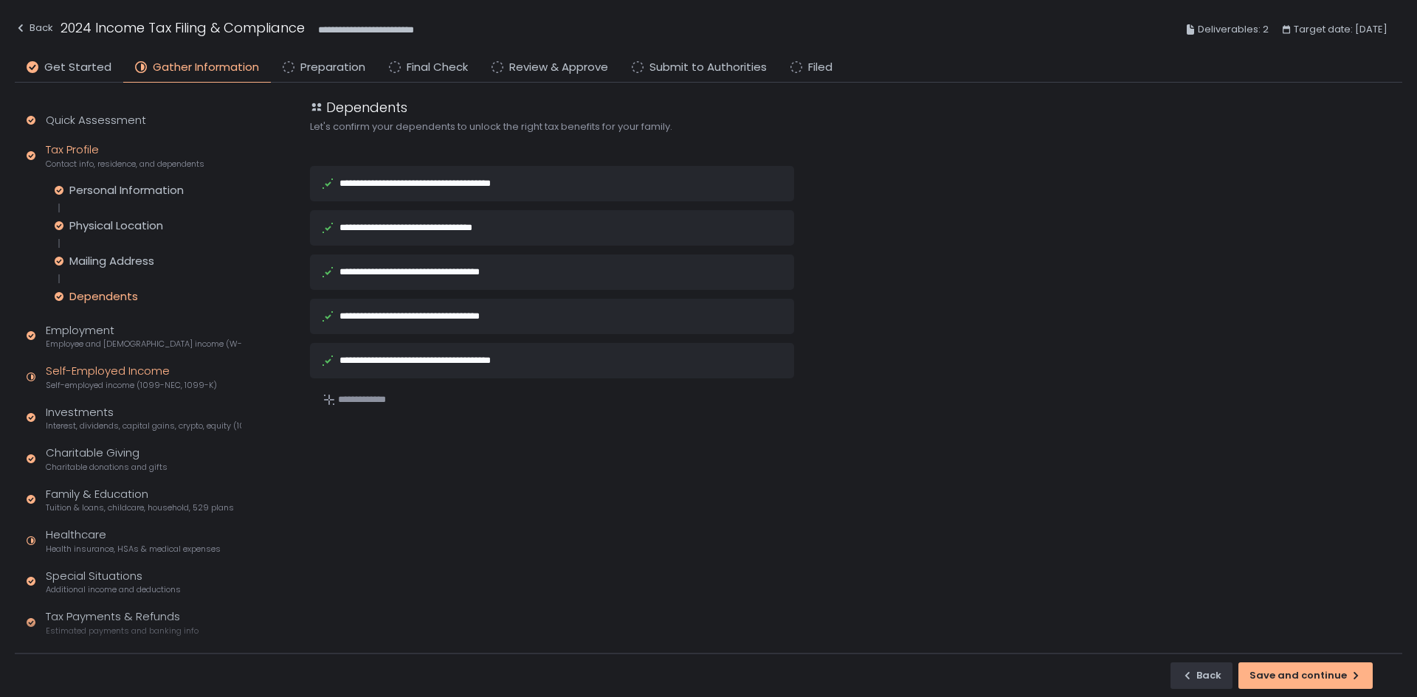
click at [108, 368] on div "Self-Employed Income Self-employed income (1099-NEC, 1099-K)" at bounding box center [131, 377] width 171 height 28
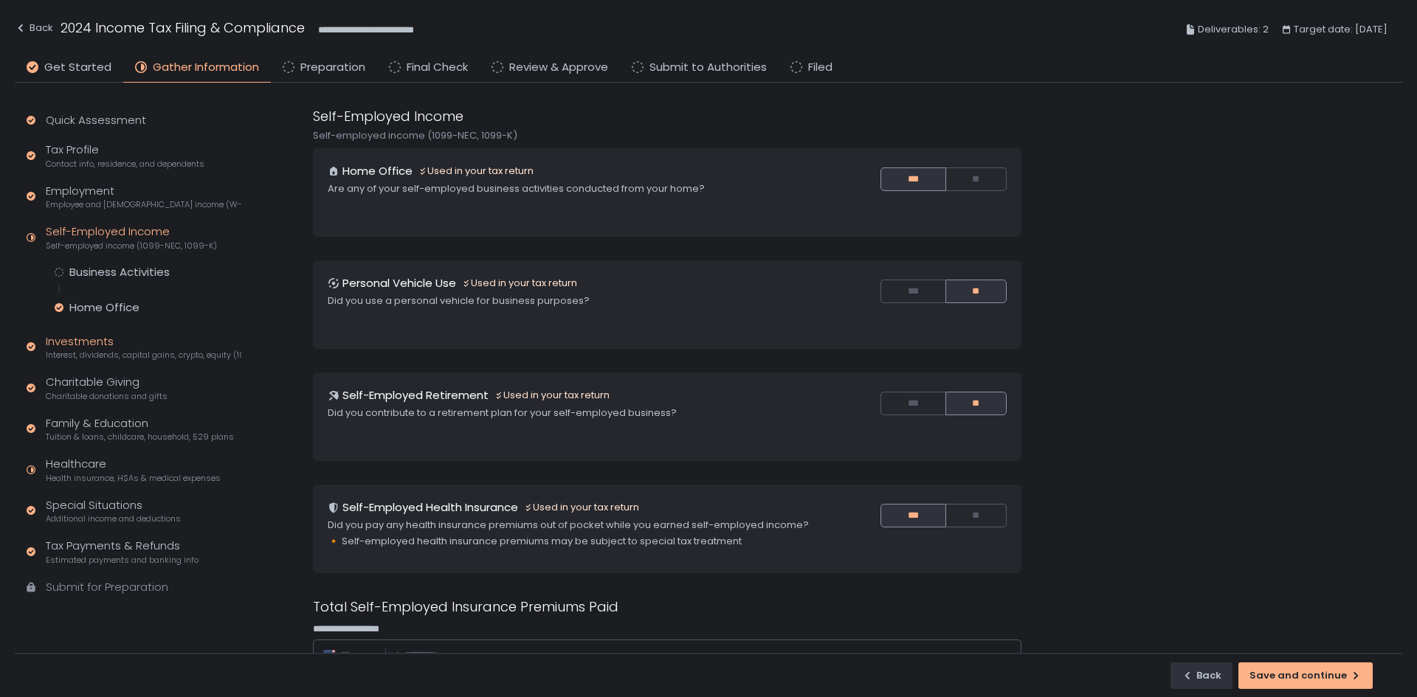
click at [86, 341] on div "Investments Interest, dividends, capital gains, crypto, equity (1099s, K-1s)" at bounding box center [144, 348] width 196 height 28
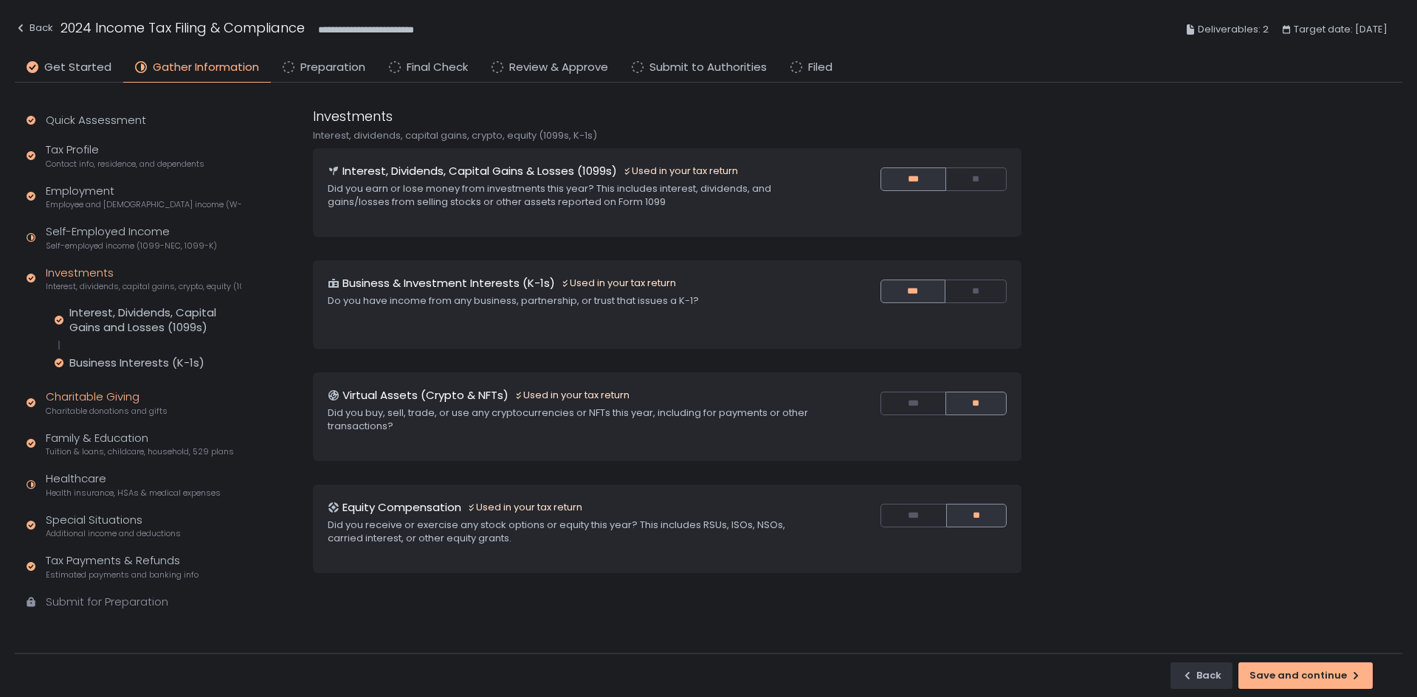
click at [103, 398] on div "Charitable Giving Charitable donations and gifts" at bounding box center [107, 403] width 122 height 28
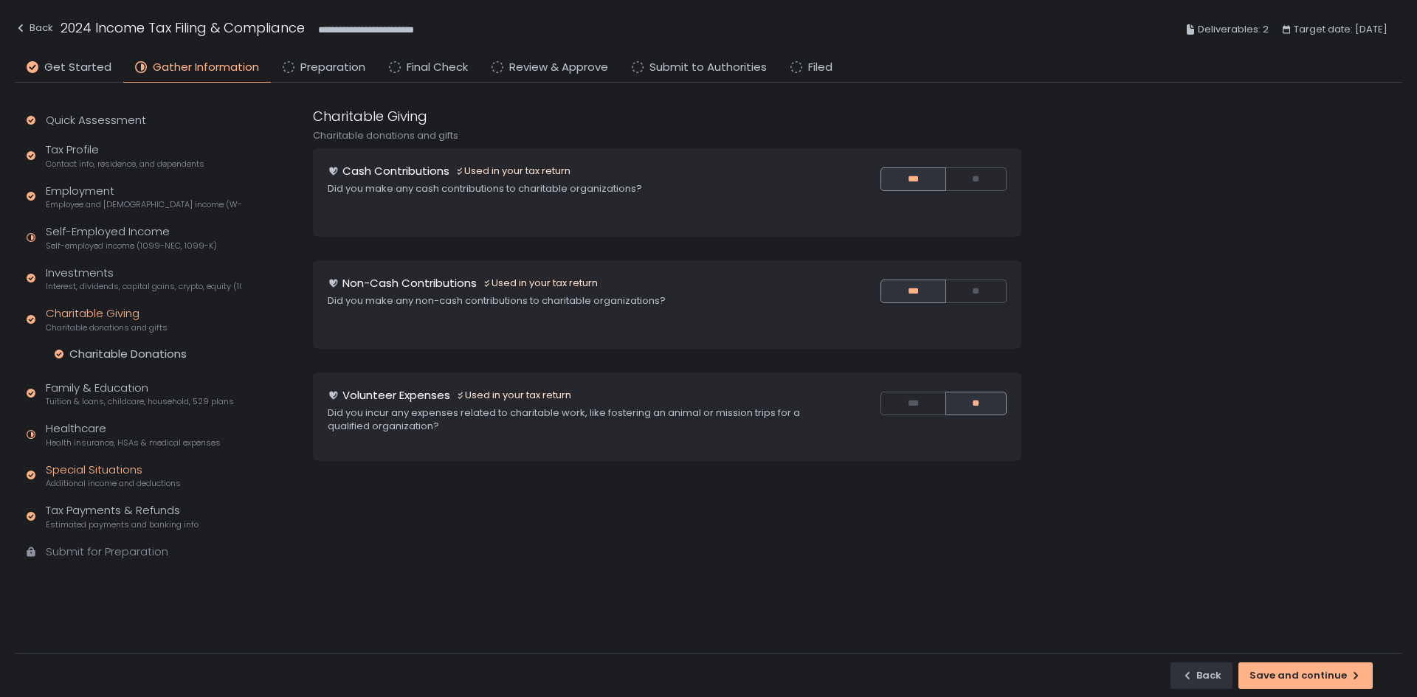
click at [99, 431] on span "Additional income and deductions" at bounding box center [113, 483] width 135 height 11
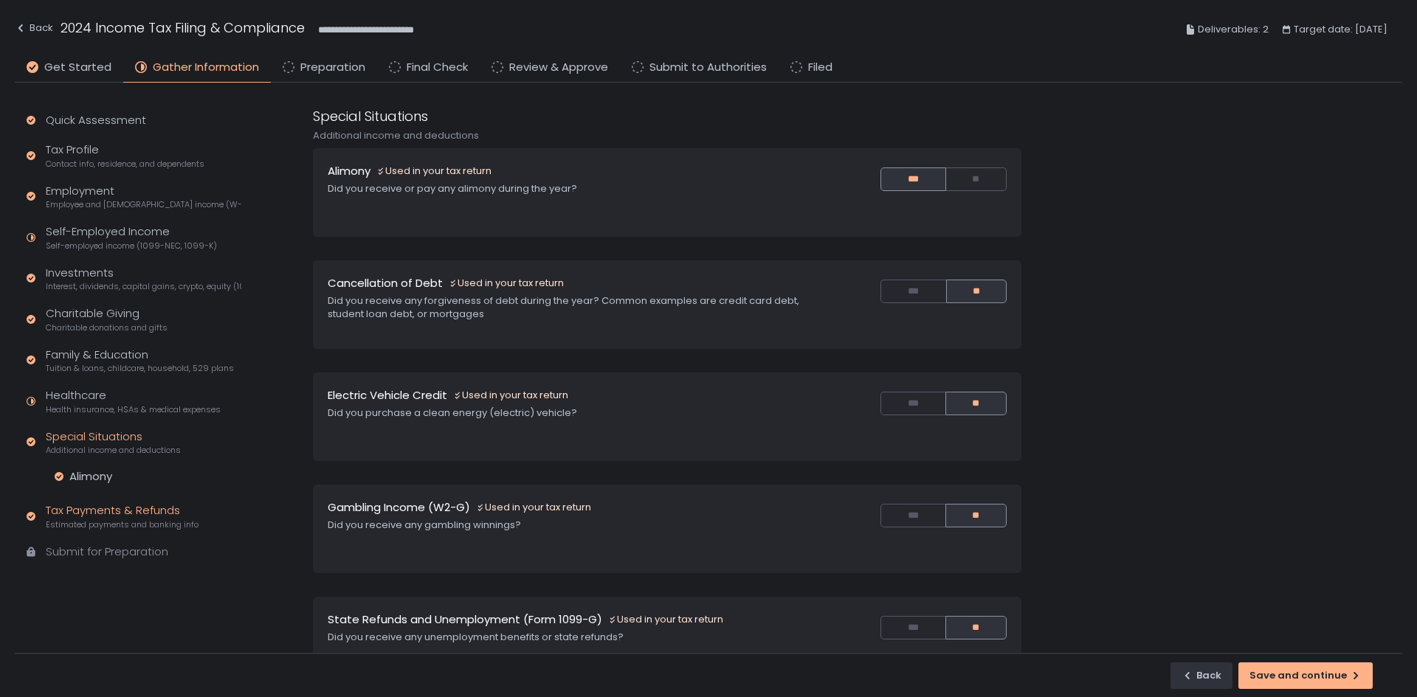
click at [118, 431] on div "Tax Payments & Refunds Estimated payments and banking info" at bounding box center [122, 517] width 153 height 28
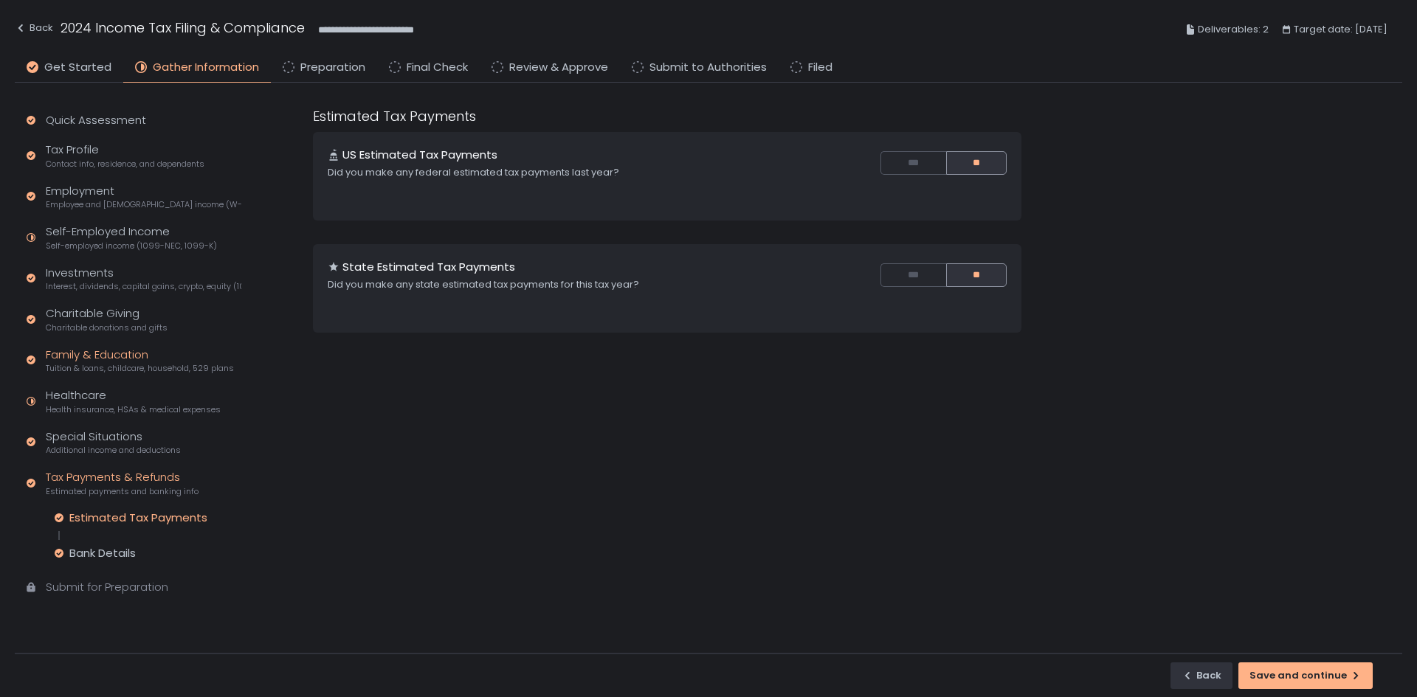
click at [107, 355] on div "Family & Education Tuition & loans, childcare, household, 529 plans" at bounding box center [140, 361] width 188 height 28
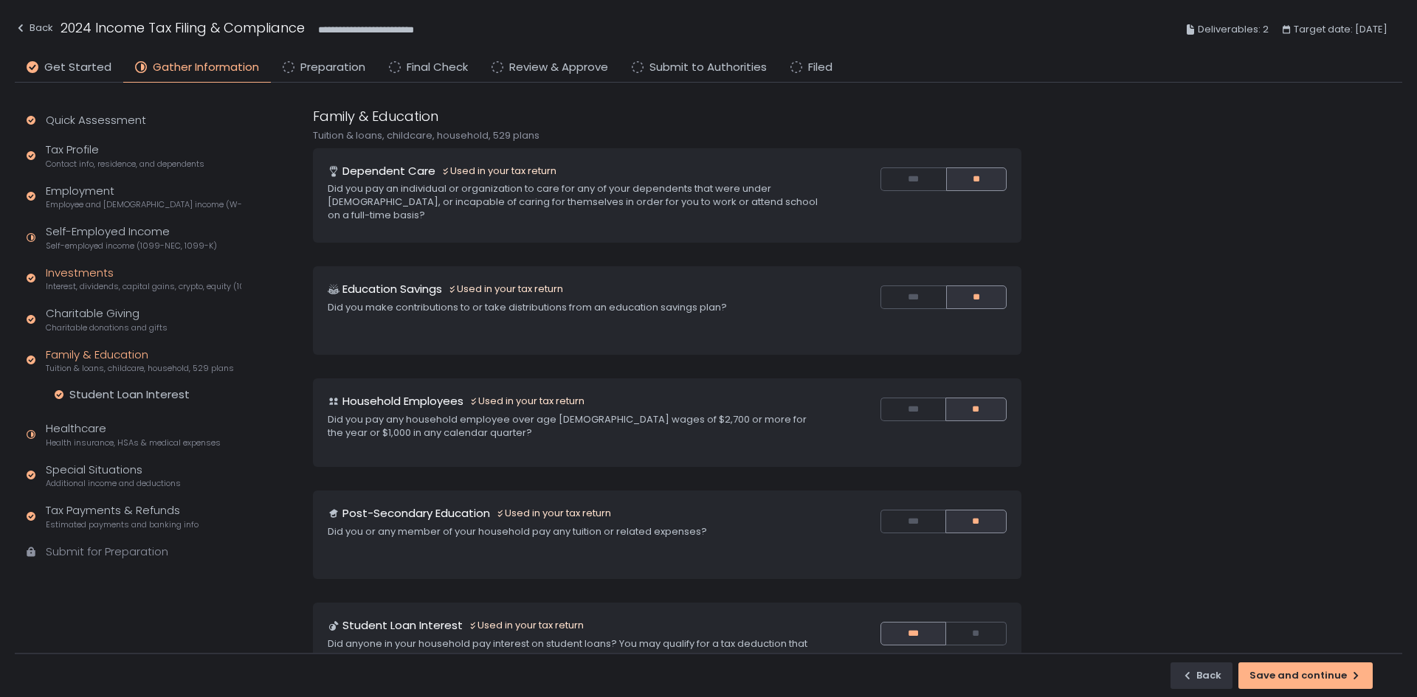
click at [100, 270] on div "Investments Interest, dividends, capital gains, crypto, equity (1099s, K-1s)" at bounding box center [144, 279] width 196 height 28
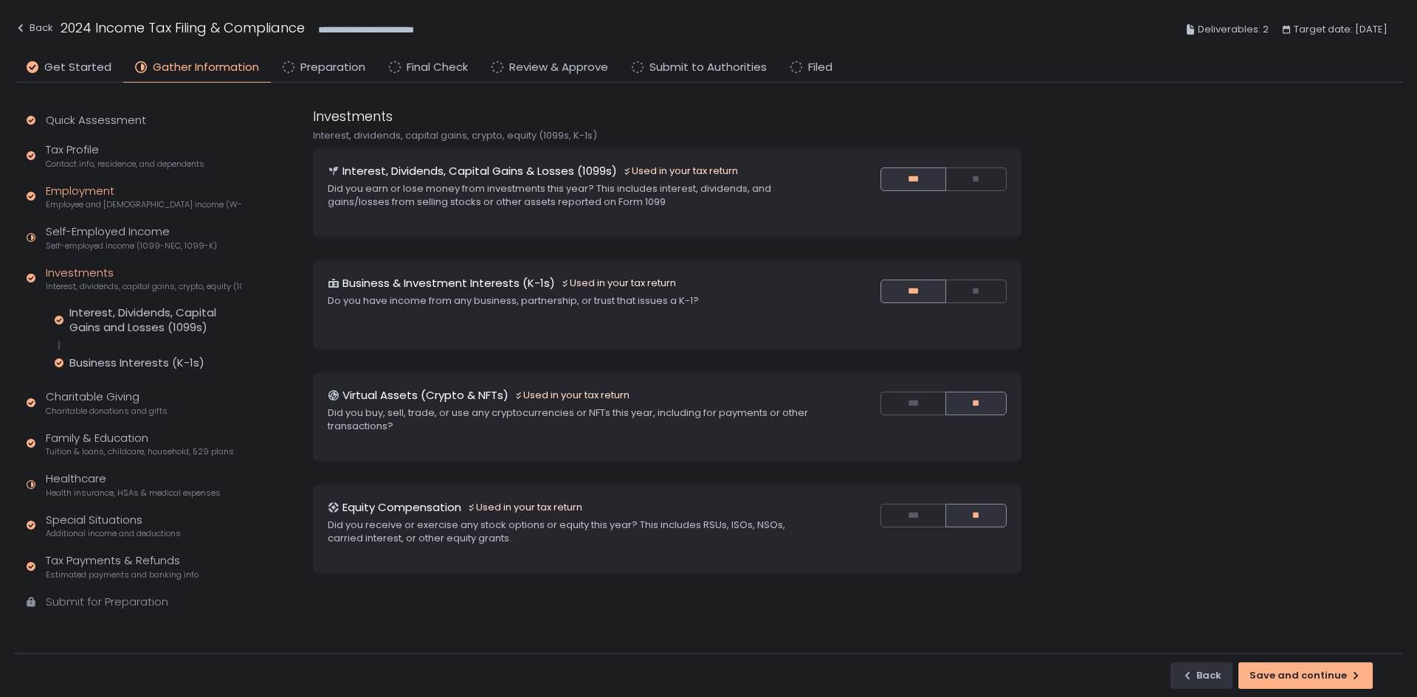
click at [122, 201] on span "Employee and self-employed income (W-2s)" at bounding box center [144, 204] width 196 height 11
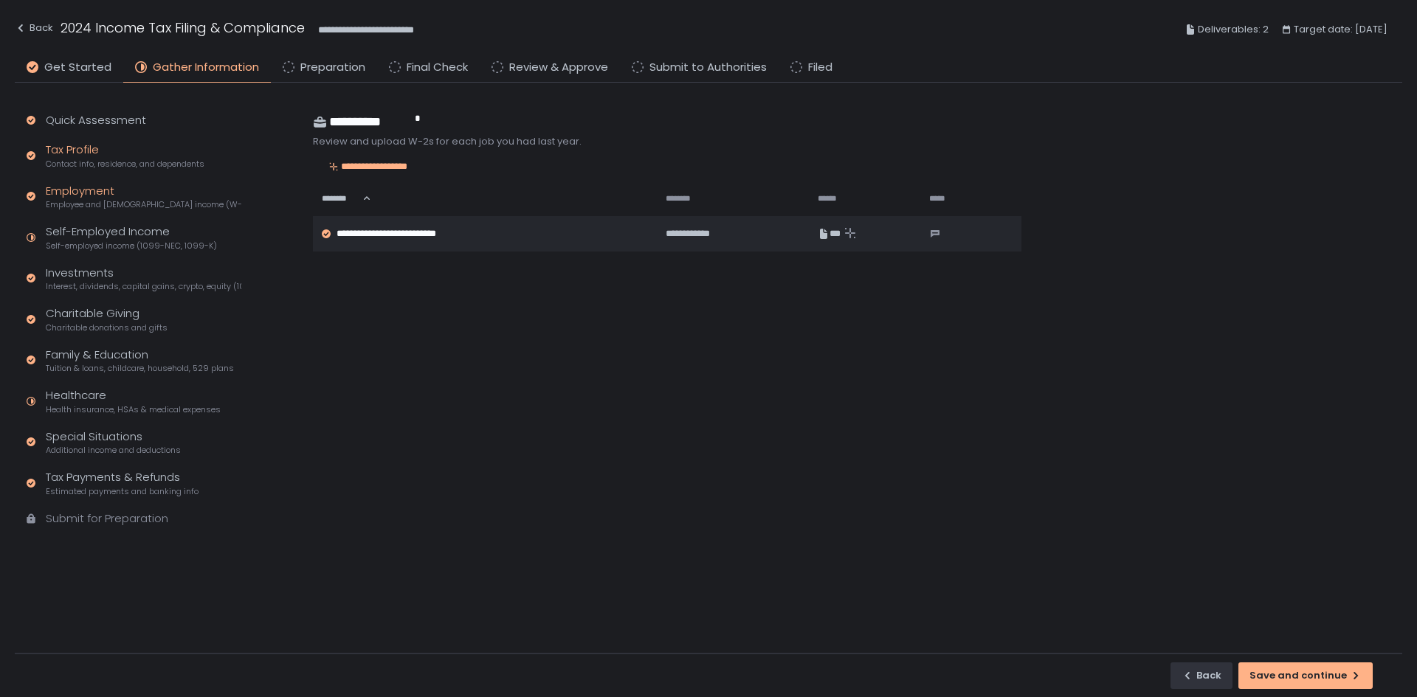
click at [78, 153] on div "Tax Profile Contact info, residence, and dependents" at bounding box center [125, 156] width 159 height 28
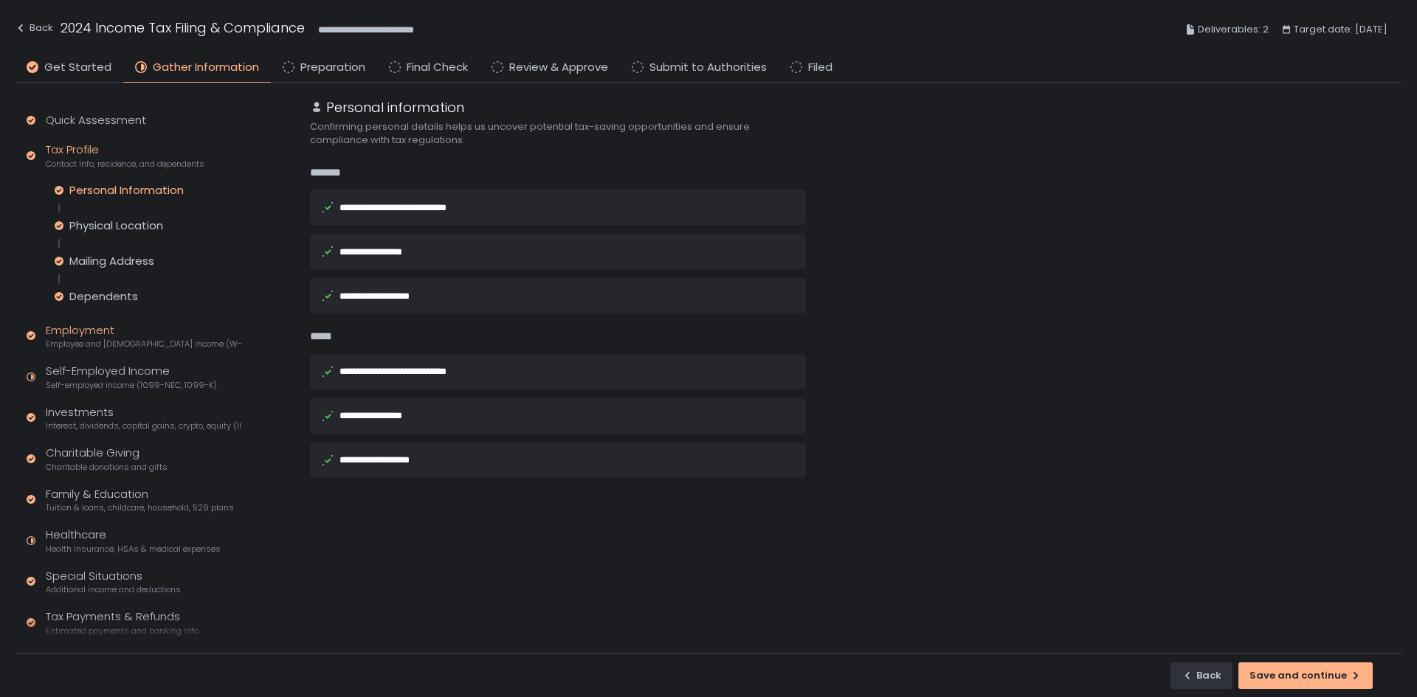
click at [72, 337] on div "Employment Employee and self-employed income (W-2s)" at bounding box center [144, 336] width 196 height 28
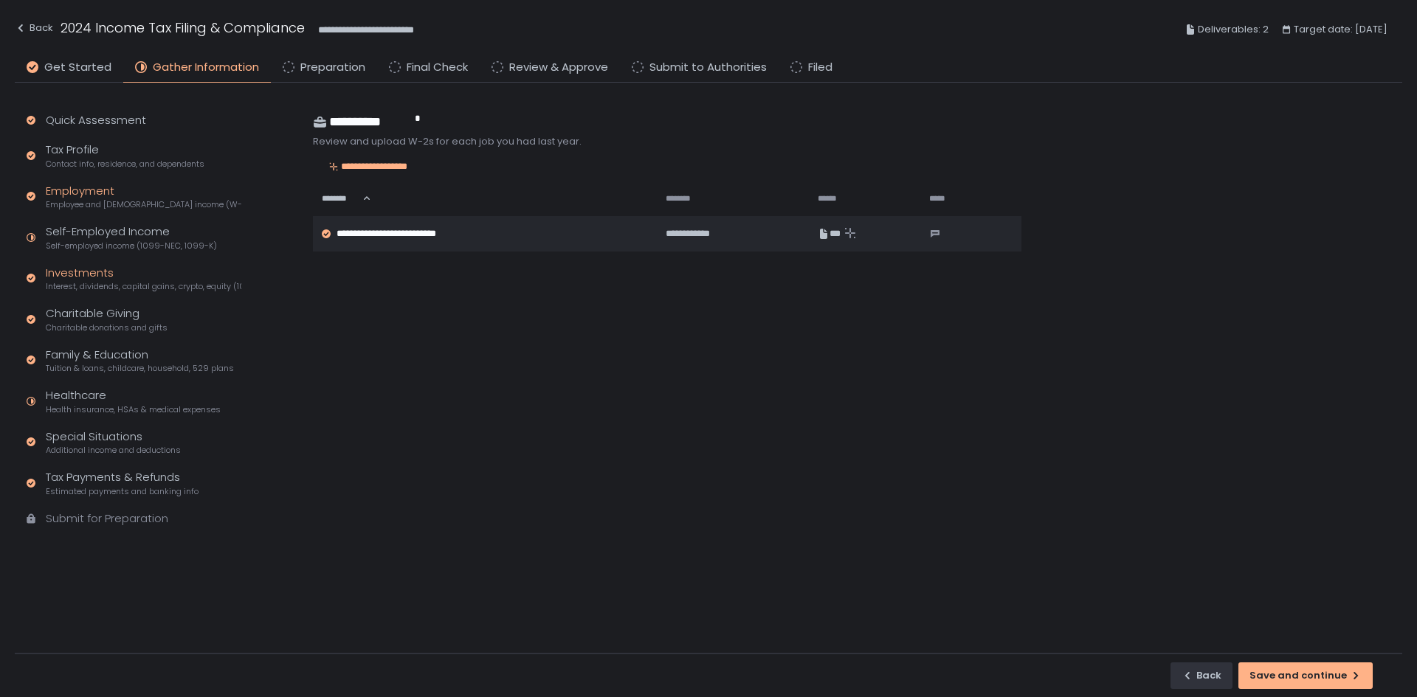
click at [77, 281] on span "Interest, dividends, capital gains, crypto, equity (1099s, K-1s)" at bounding box center [144, 286] width 196 height 11
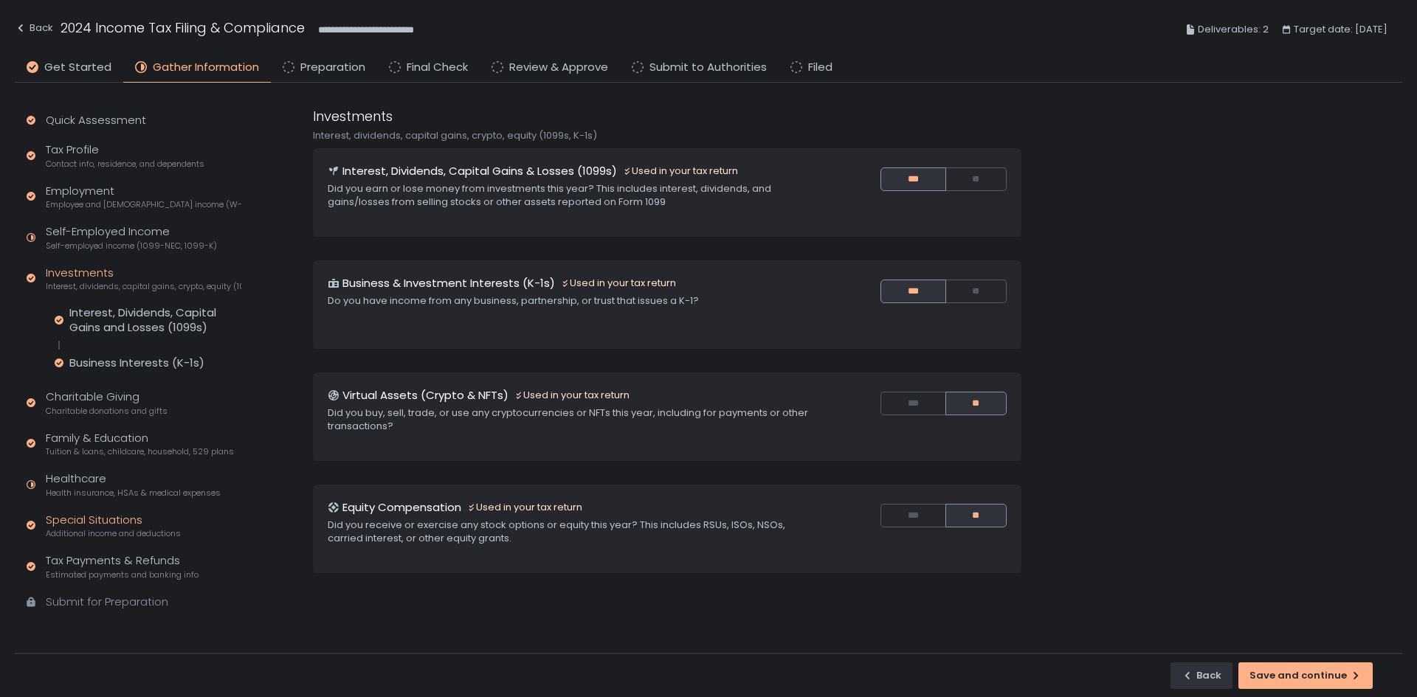
click at [96, 431] on div "Special Situations Additional income and deductions" at bounding box center [113, 526] width 135 height 28
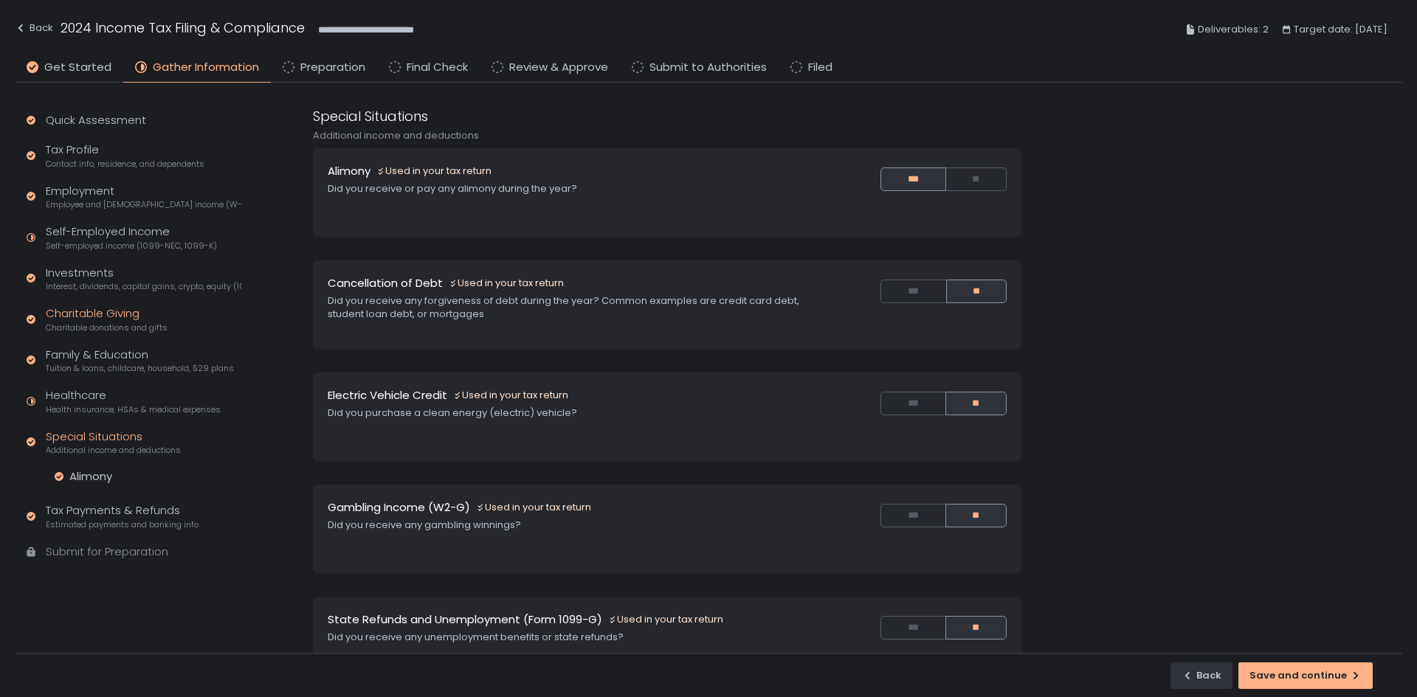
click at [76, 316] on div "Charitable Giving Charitable donations and gifts" at bounding box center [107, 319] width 122 height 28
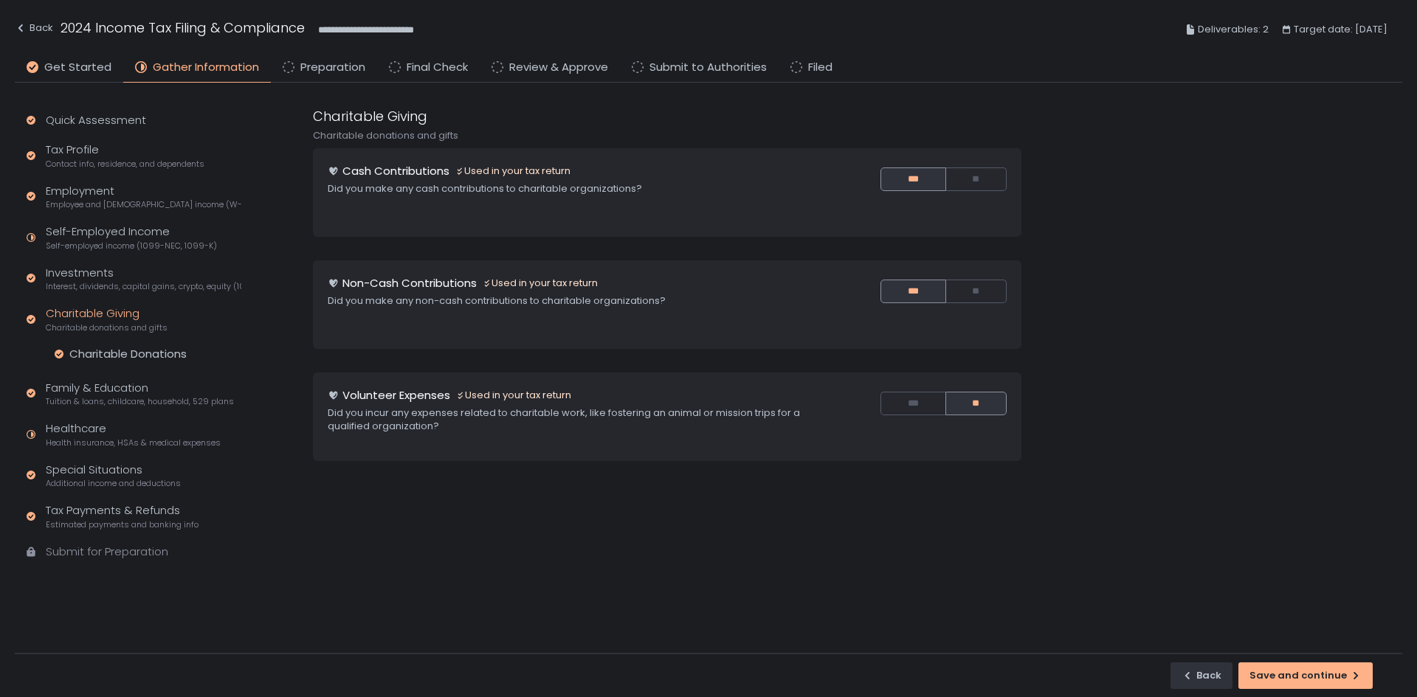
click at [90, 375] on div "Quick Assessment Tax Profile Contact info, residence, and dependents Employment…" at bounding box center [131, 343] width 232 height 521
click at [93, 392] on div "Family & Education Tuition & loans, childcare, household, 529 plans" at bounding box center [140, 394] width 188 height 28
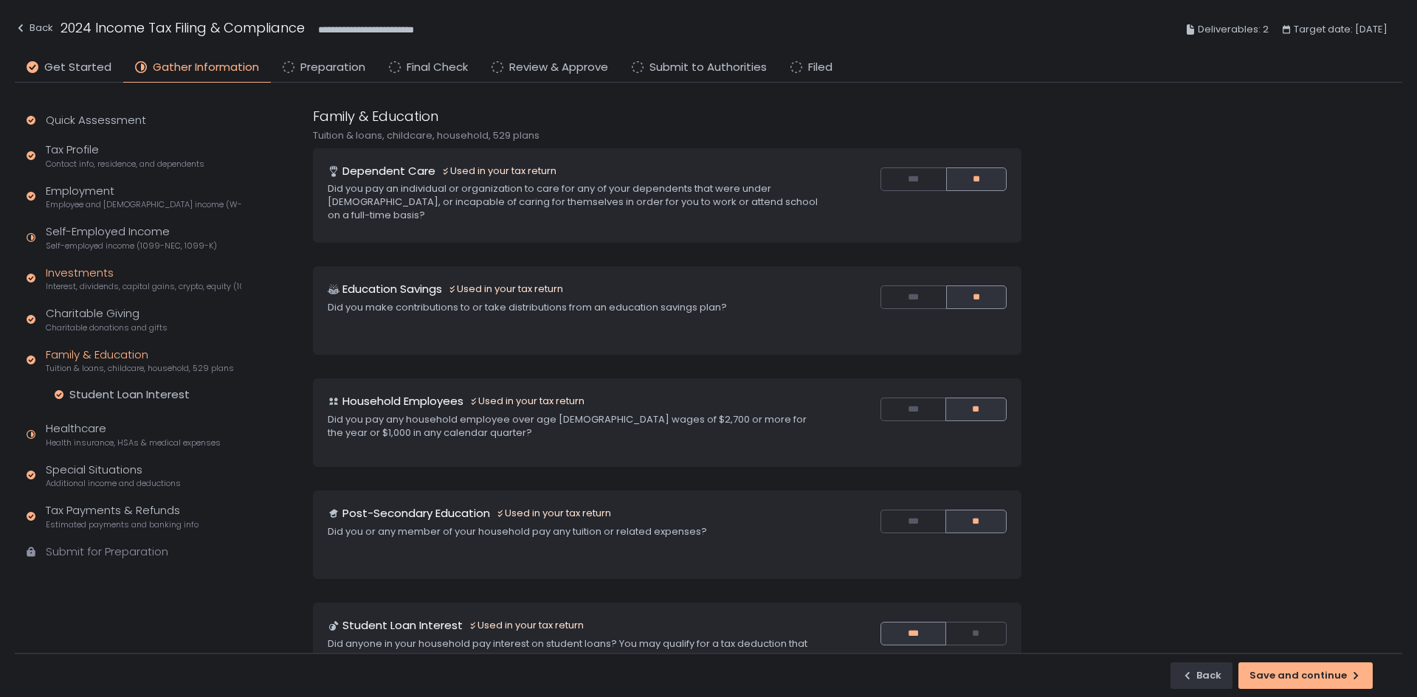
click at [58, 266] on div "Investments Interest, dividends, capital gains, crypto, equity (1099s, K-1s)" at bounding box center [144, 279] width 196 height 28
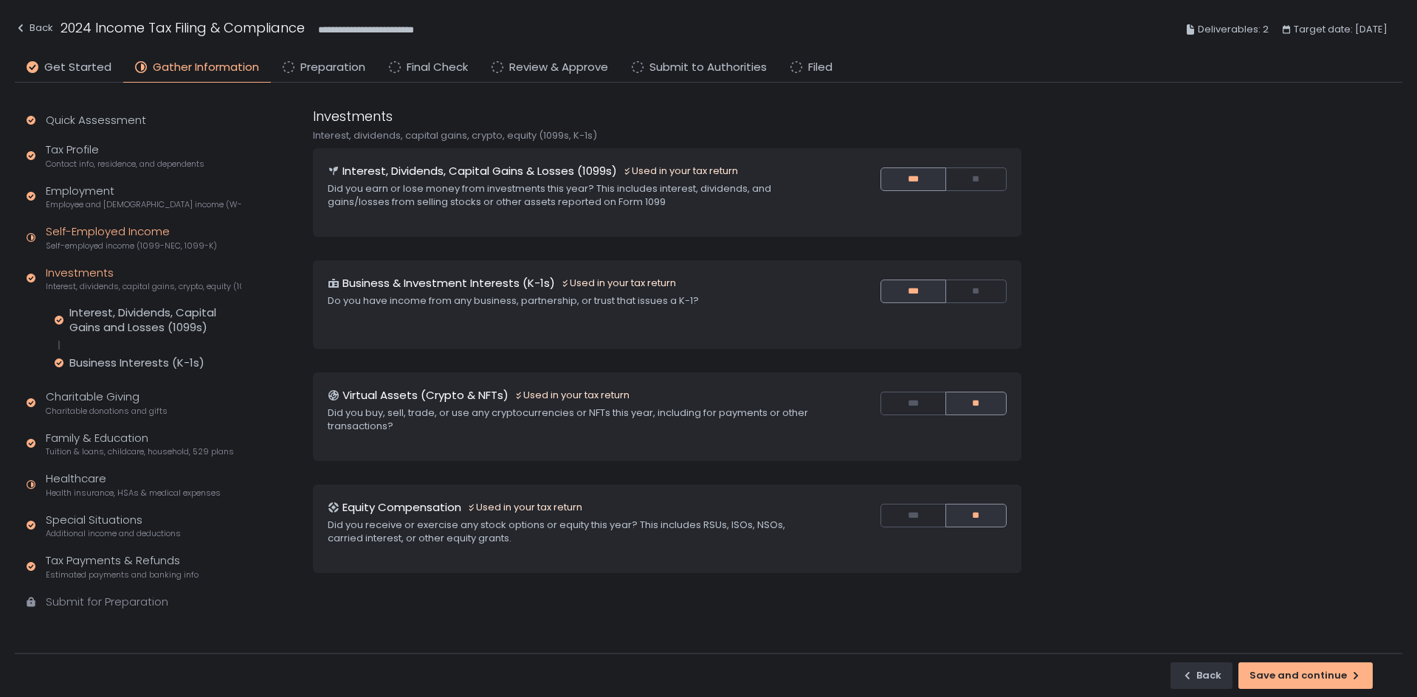
click at [90, 228] on div "Self-Employed Income Self-employed income (1099-NEC, 1099-K)" at bounding box center [131, 238] width 171 height 28
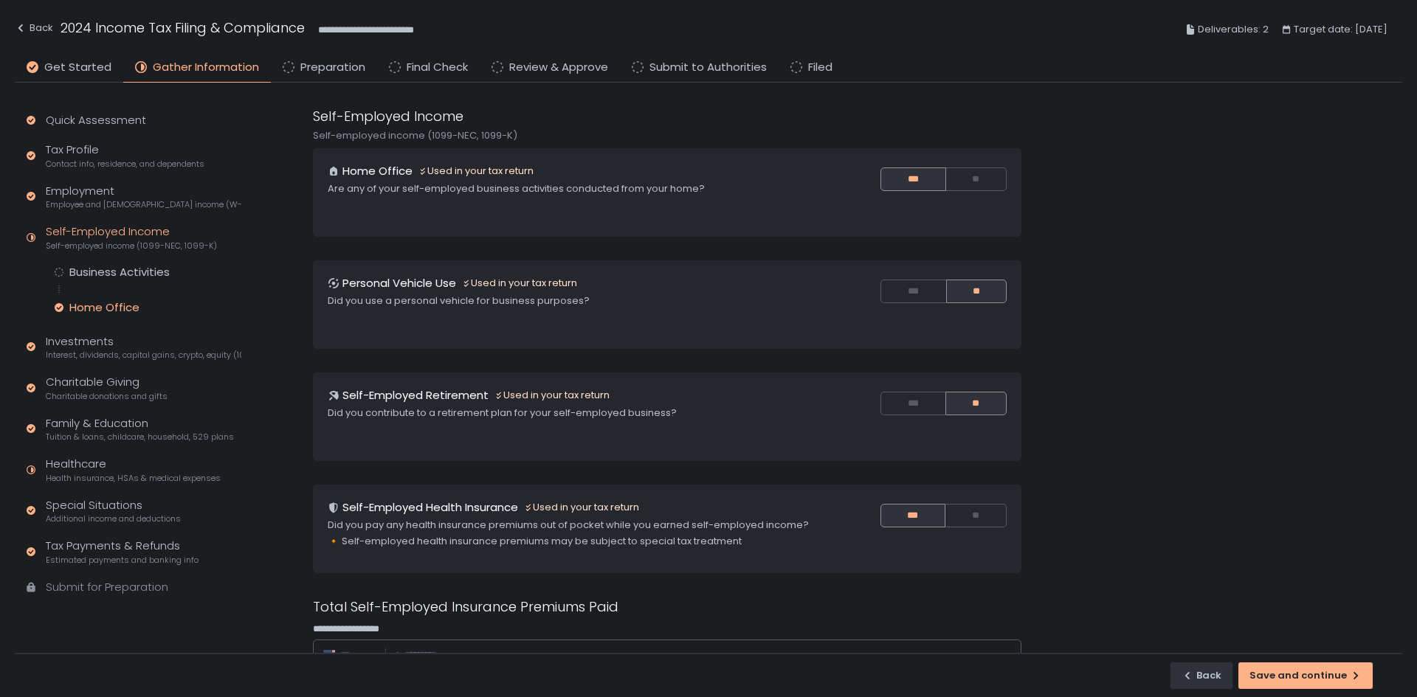
click at [127, 306] on div "Home Office" at bounding box center [104, 307] width 70 height 15
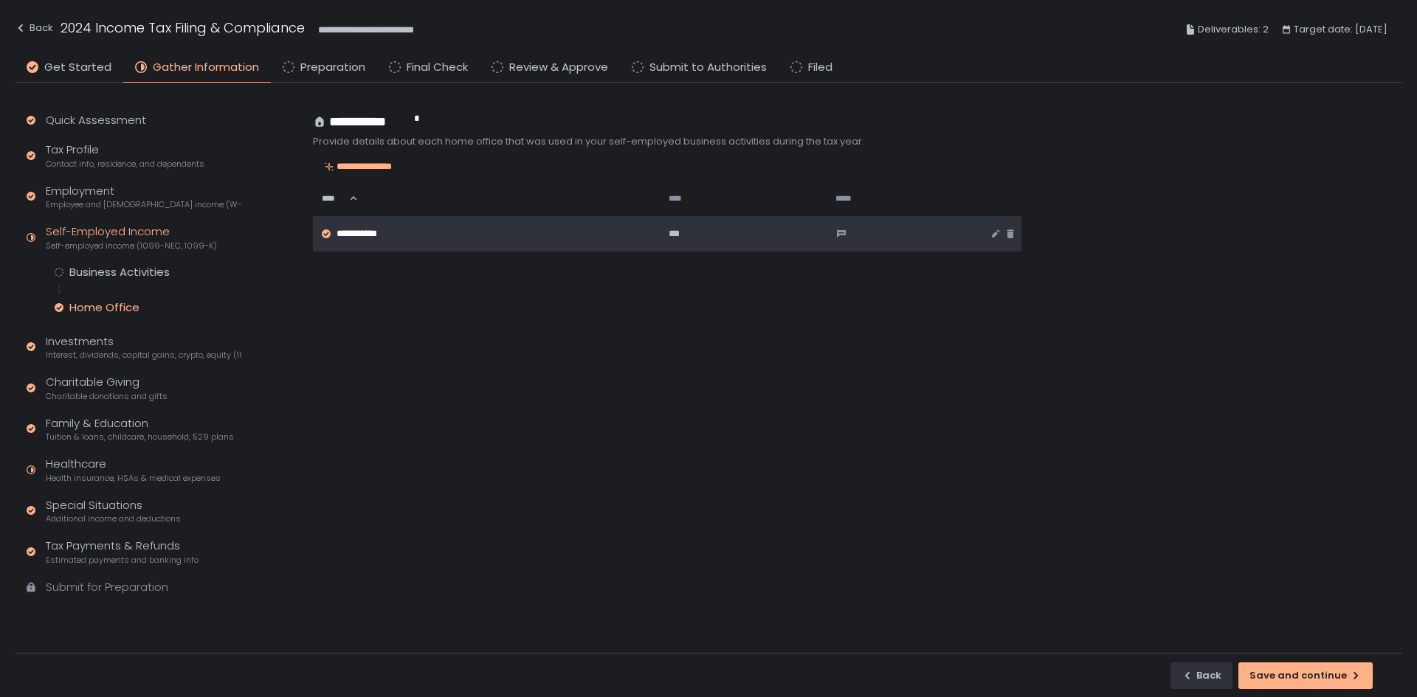
click at [370, 237] on span "**********" at bounding box center [360, 233] width 49 height 13
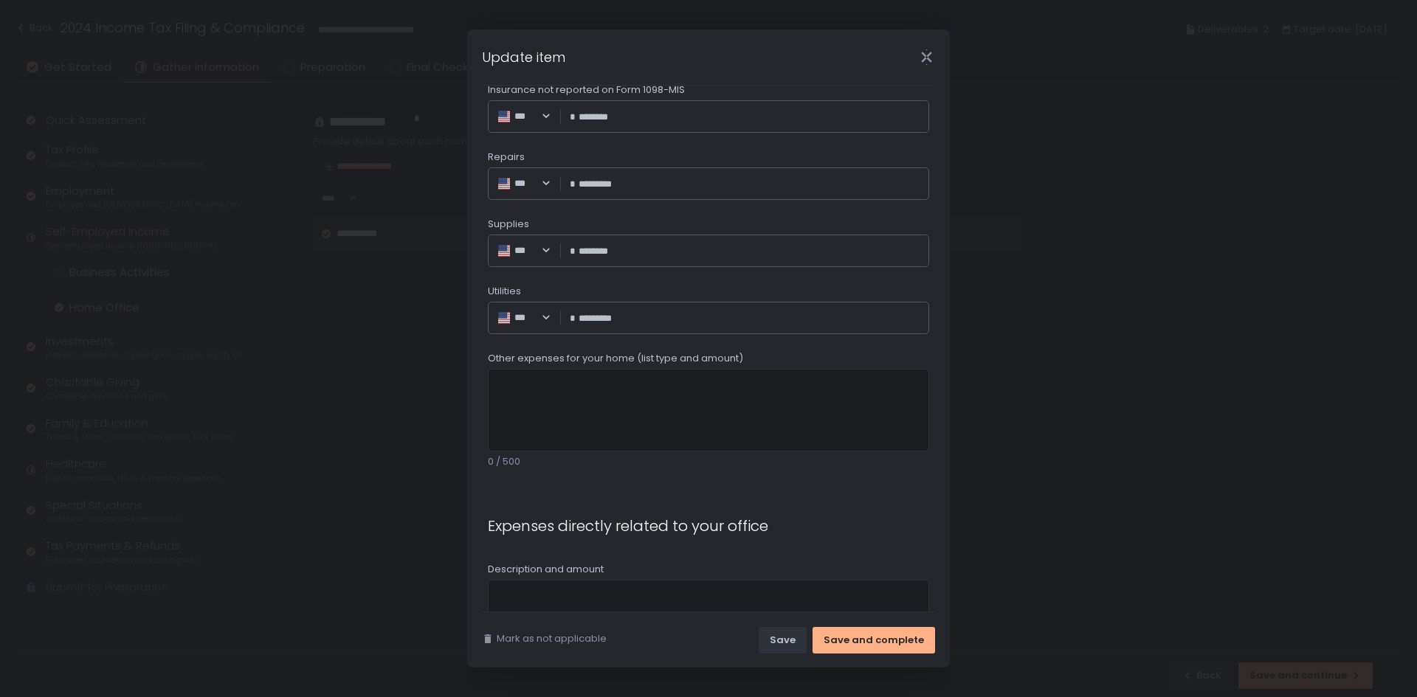
scroll to position [906, 0]
click at [928, 52] on icon "Close" at bounding box center [926, 56] width 15 height 15
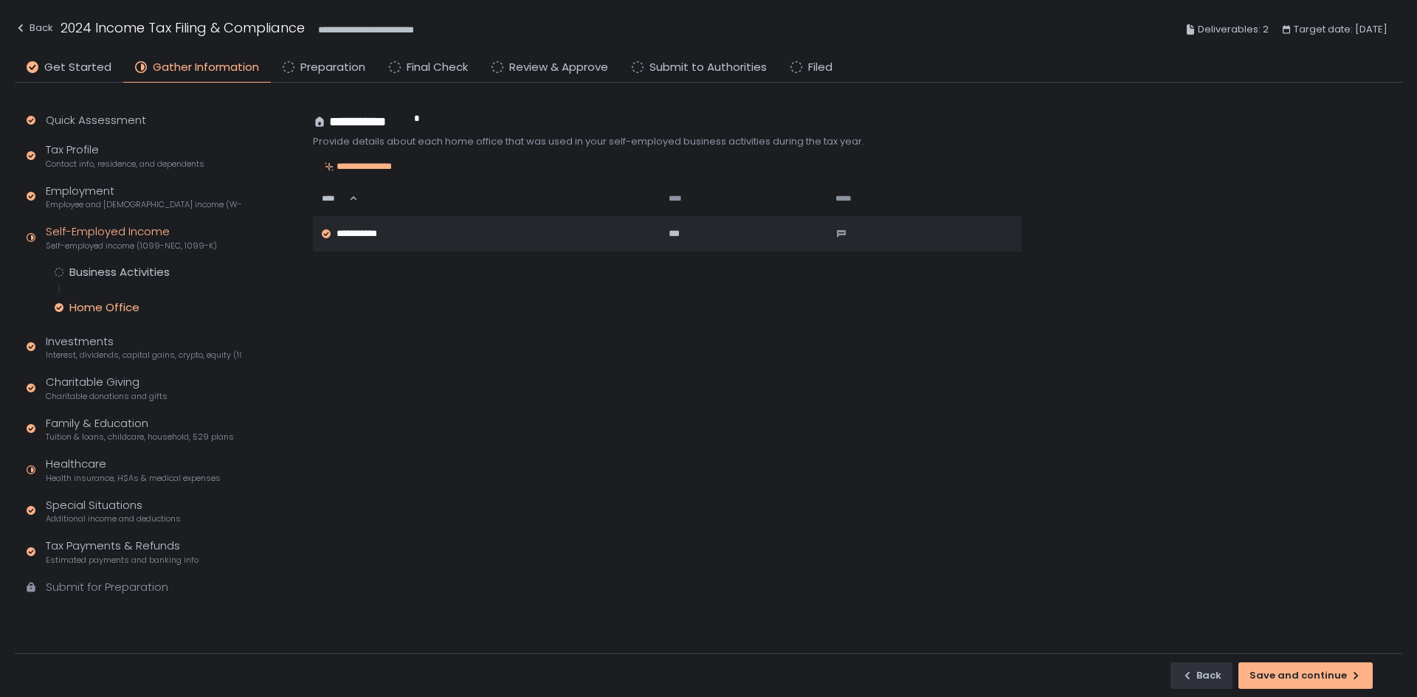
click at [100, 431] on div "Quick Assessment Tax Profile Contact info, residence, and dependents Employment…" at bounding box center [131, 361] width 232 height 556
click at [100, 431] on div "Healthcare Health insurance, HSAs & medical expenses" at bounding box center [133, 470] width 175 height 28
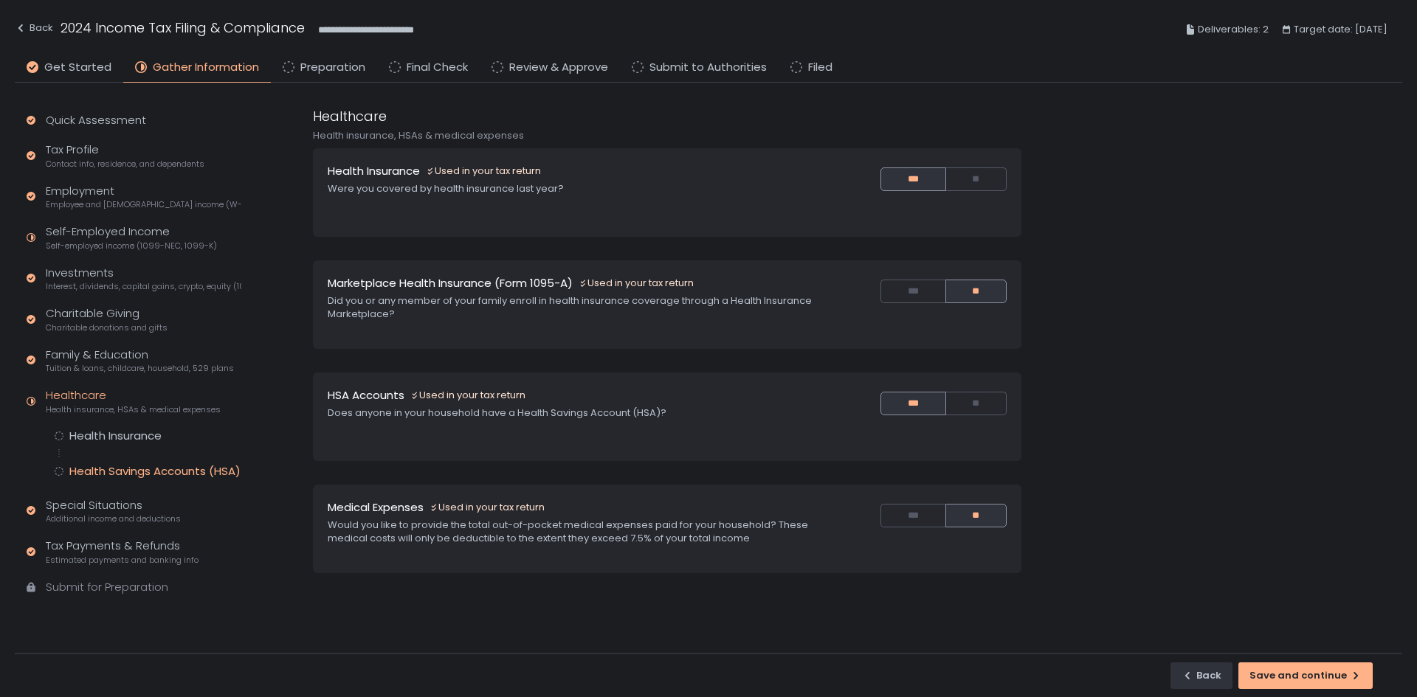
click at [134, 431] on div "Health Savings Accounts (HSA)" at bounding box center [154, 471] width 171 height 15
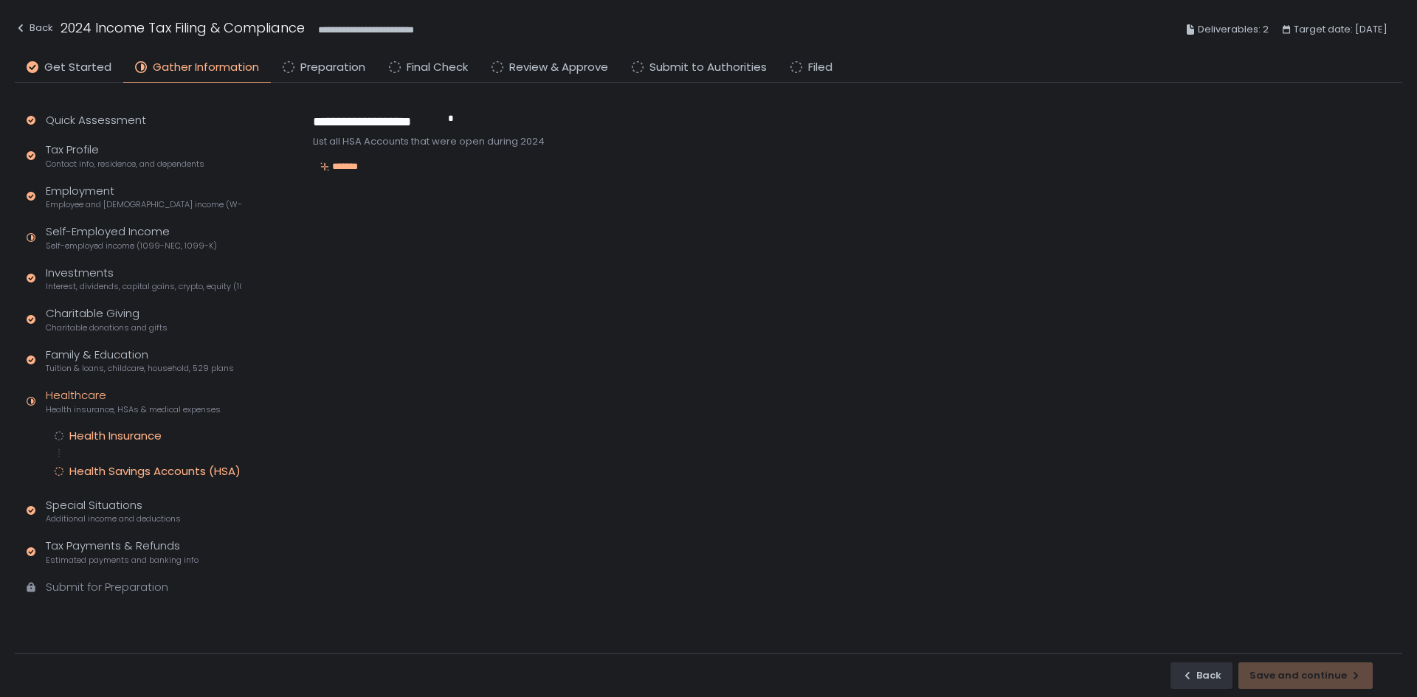
click at [122, 431] on div "Health Insurance" at bounding box center [115, 436] width 92 height 15
click at [138, 431] on div "Health Savings Accounts (HSA)" at bounding box center [154, 471] width 171 height 15
click at [123, 431] on div "Special Situations Additional income and deductions" at bounding box center [113, 511] width 135 height 28
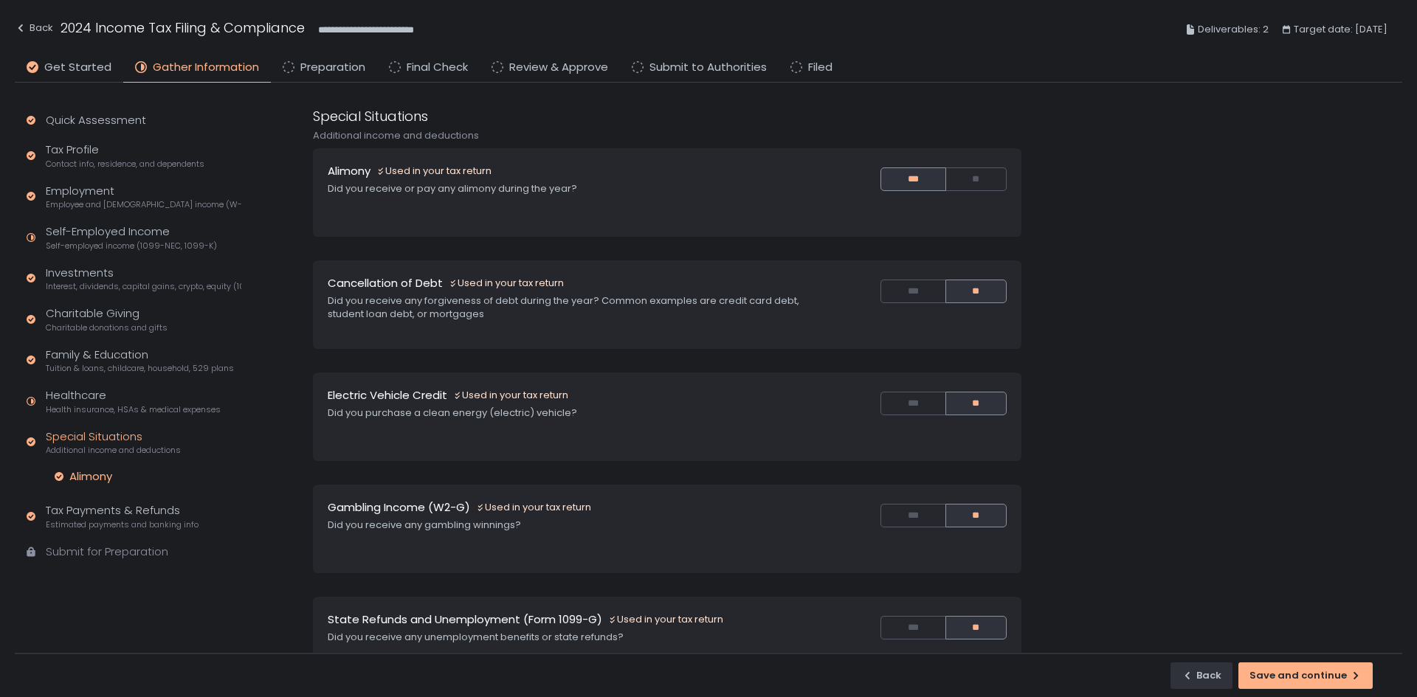
click at [91, 431] on div "Alimony" at bounding box center [90, 476] width 43 height 15
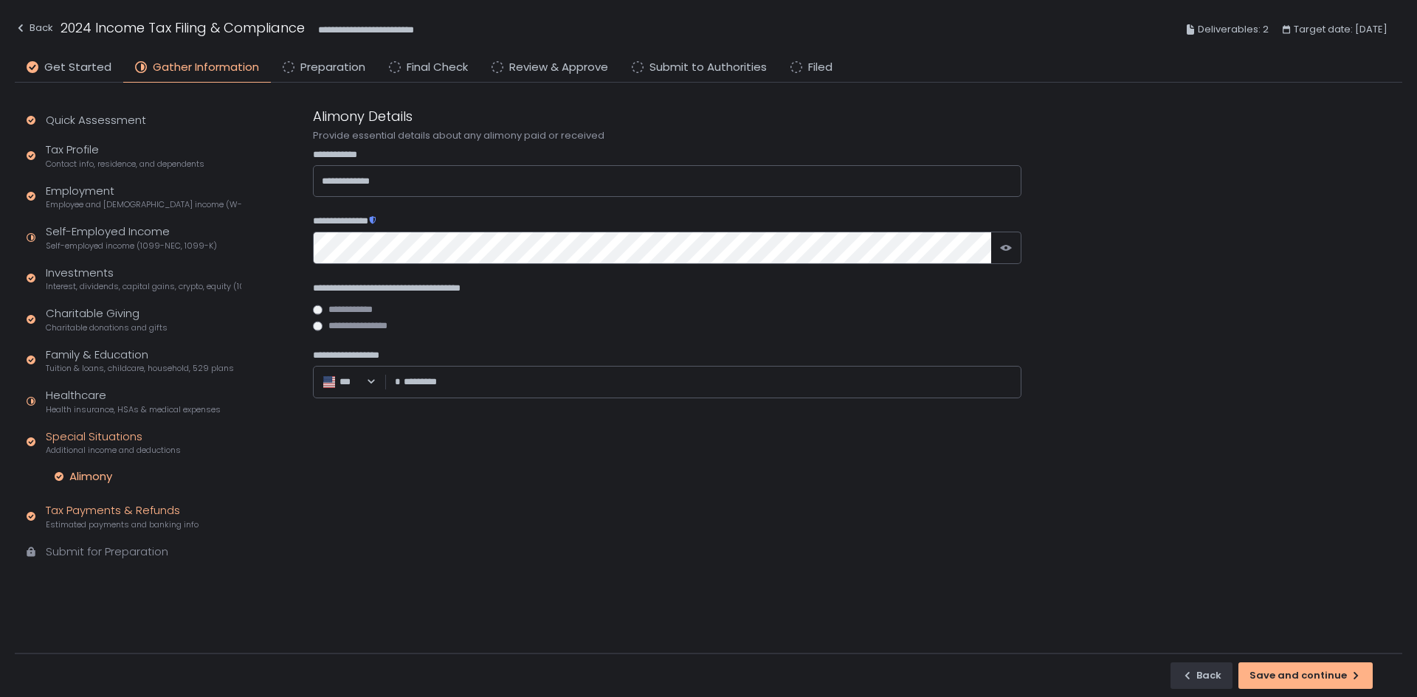
click at [107, 431] on div "Tax Payments & Refunds Estimated payments and banking info" at bounding box center [122, 517] width 153 height 28
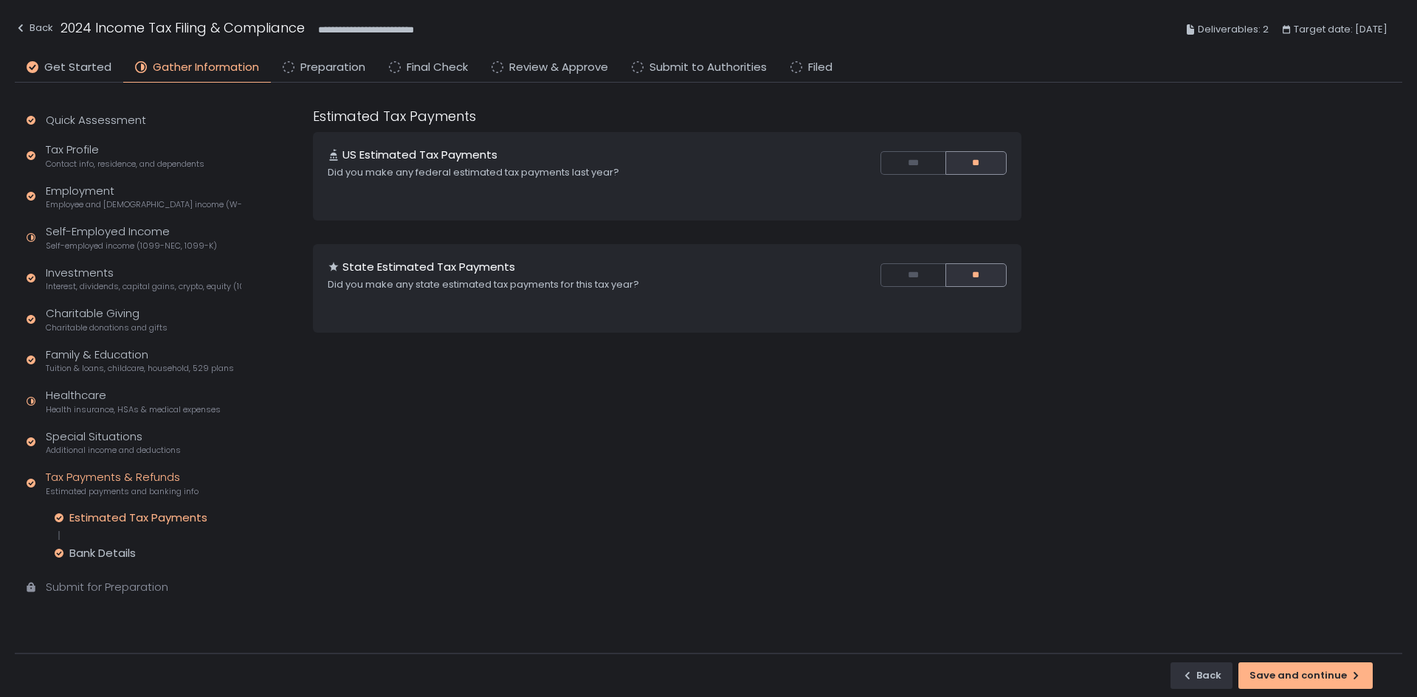
click at [114, 431] on div "Estimated Tax Payments" at bounding box center [138, 518] width 138 height 15
click at [158, 431] on div "Estimated Tax Payments" at bounding box center [138, 518] width 138 height 15
click at [113, 431] on div "Estimated Tax Payments Bank Details" at bounding box center [148, 536] width 187 height 50
click at [111, 431] on div "Bank Details" at bounding box center [102, 553] width 66 height 15
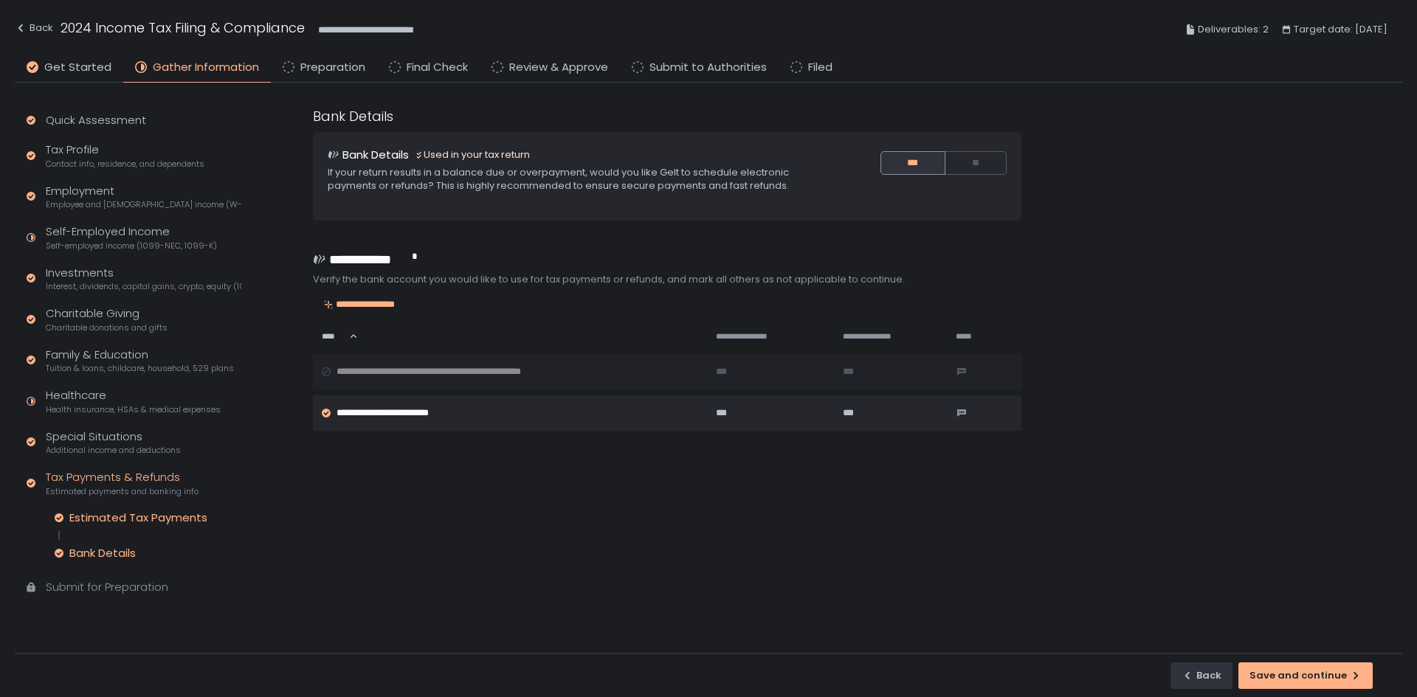
click at [154, 431] on div "Estimated Tax Payments" at bounding box center [138, 518] width 138 height 15
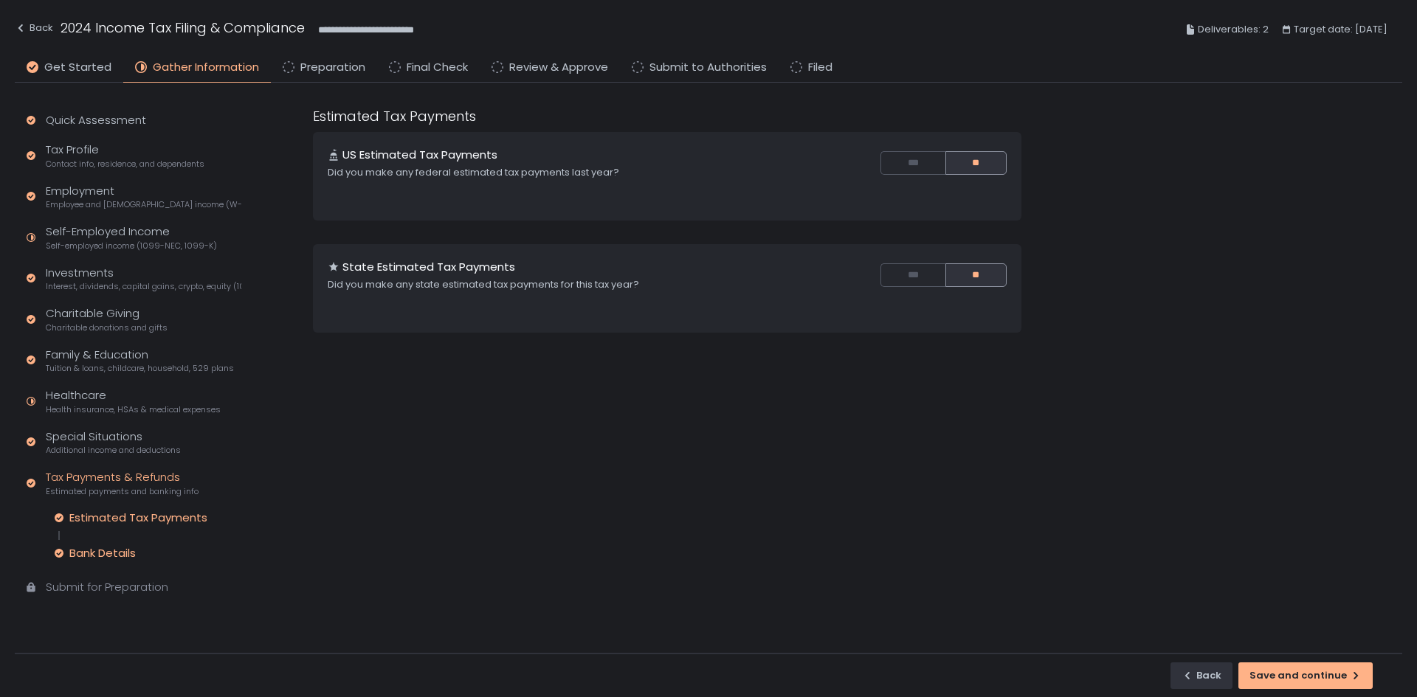
click at [97, 431] on div "Bank Details" at bounding box center [102, 553] width 66 height 15
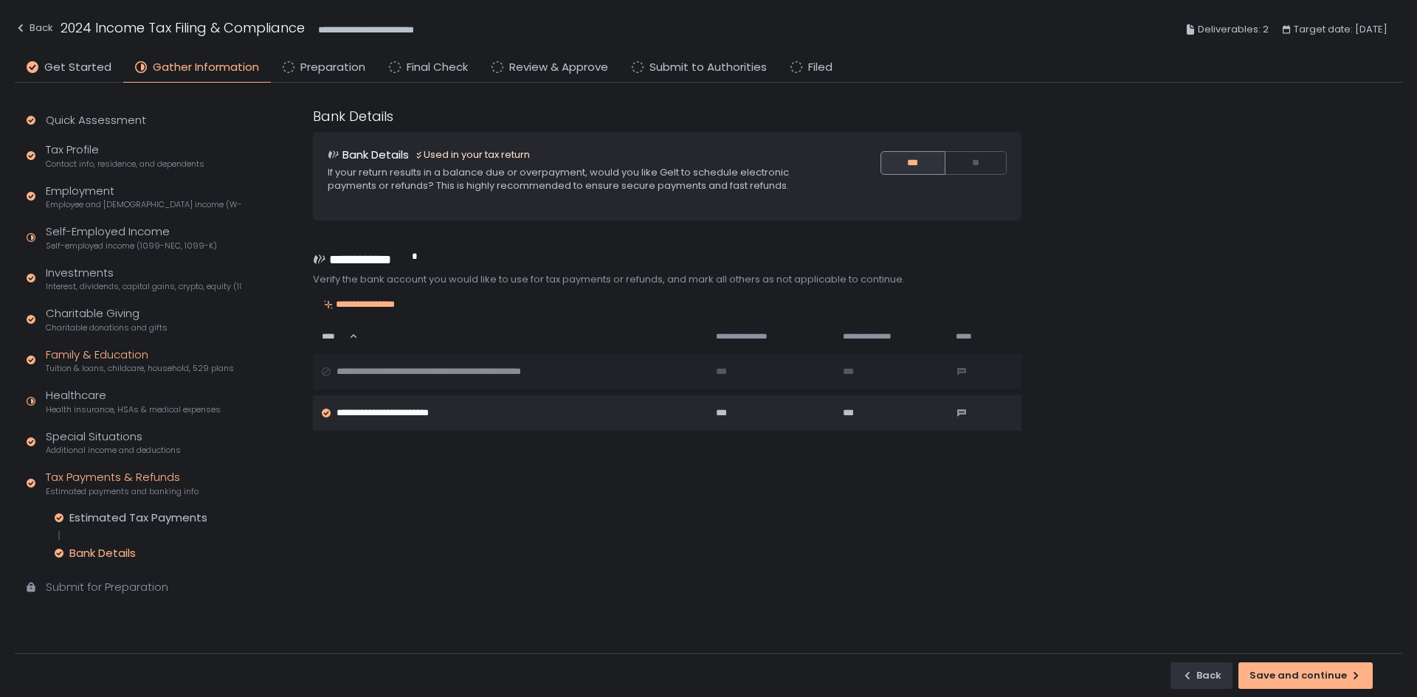
click at [106, 357] on div "Family & Education Tuition & loans, childcare, household, 529 plans" at bounding box center [140, 361] width 188 height 28
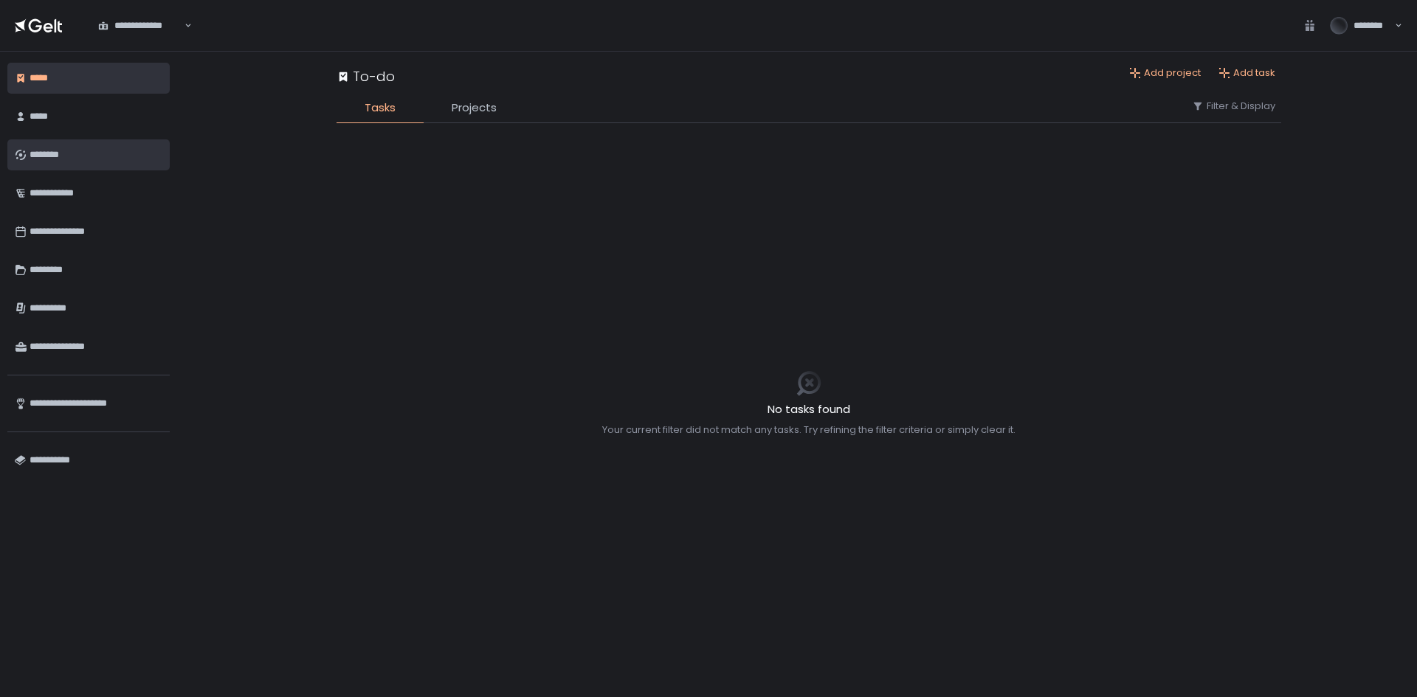
click at [53, 160] on div "********" at bounding box center [96, 154] width 133 height 25
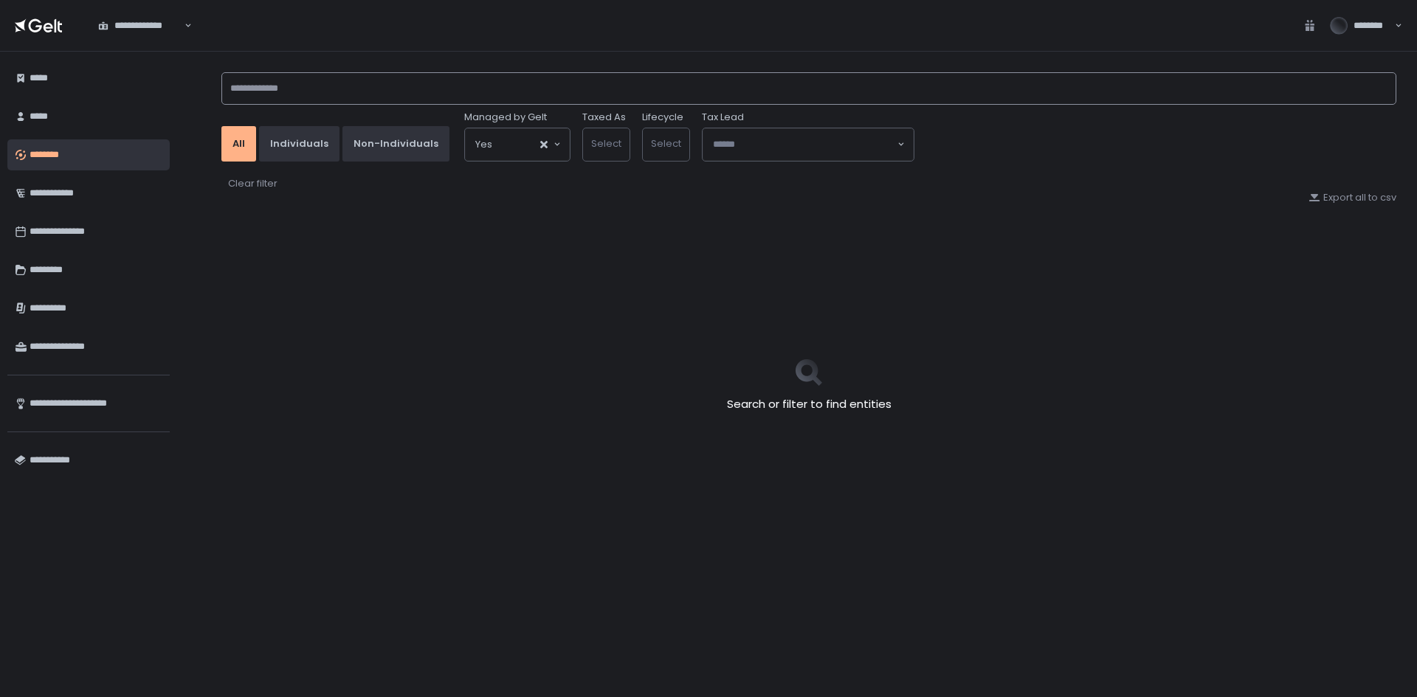
click at [292, 86] on input at bounding box center [808, 88] width 1175 height 32
type input "*******"
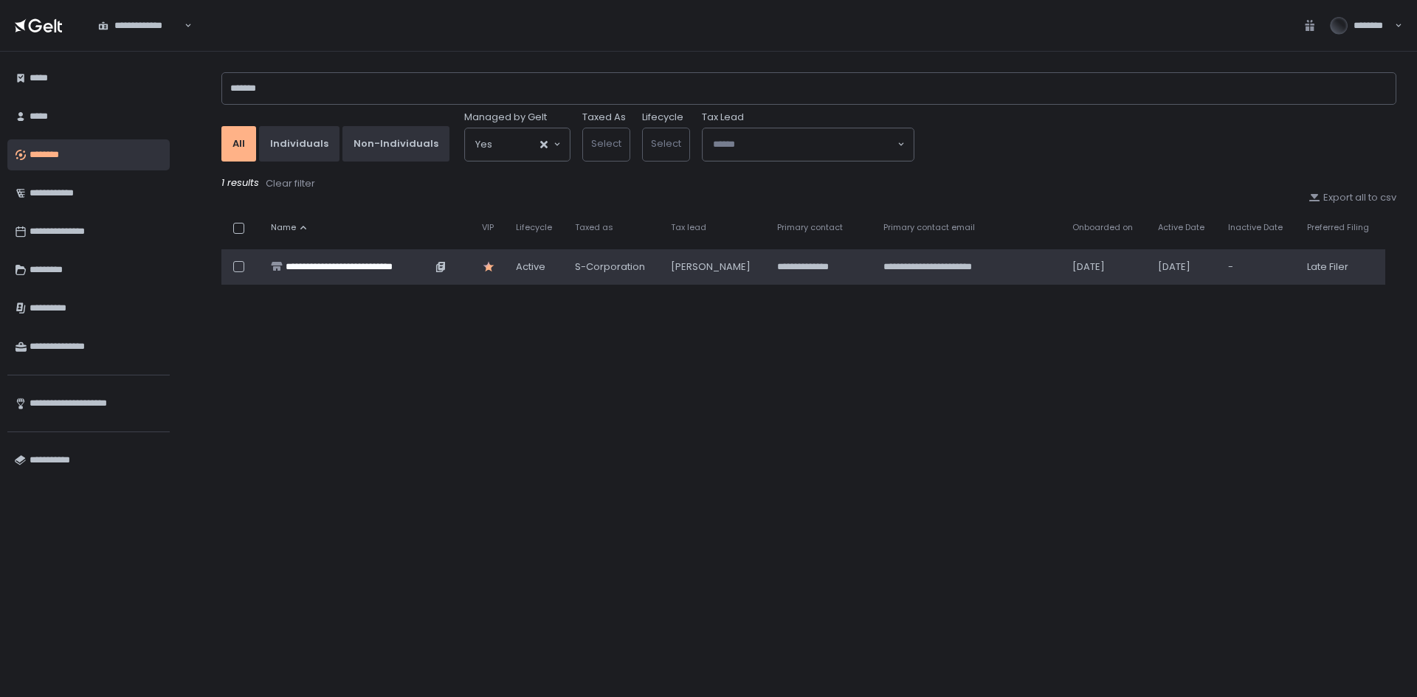
click at [311, 270] on div "**********" at bounding box center [359, 266] width 146 height 13
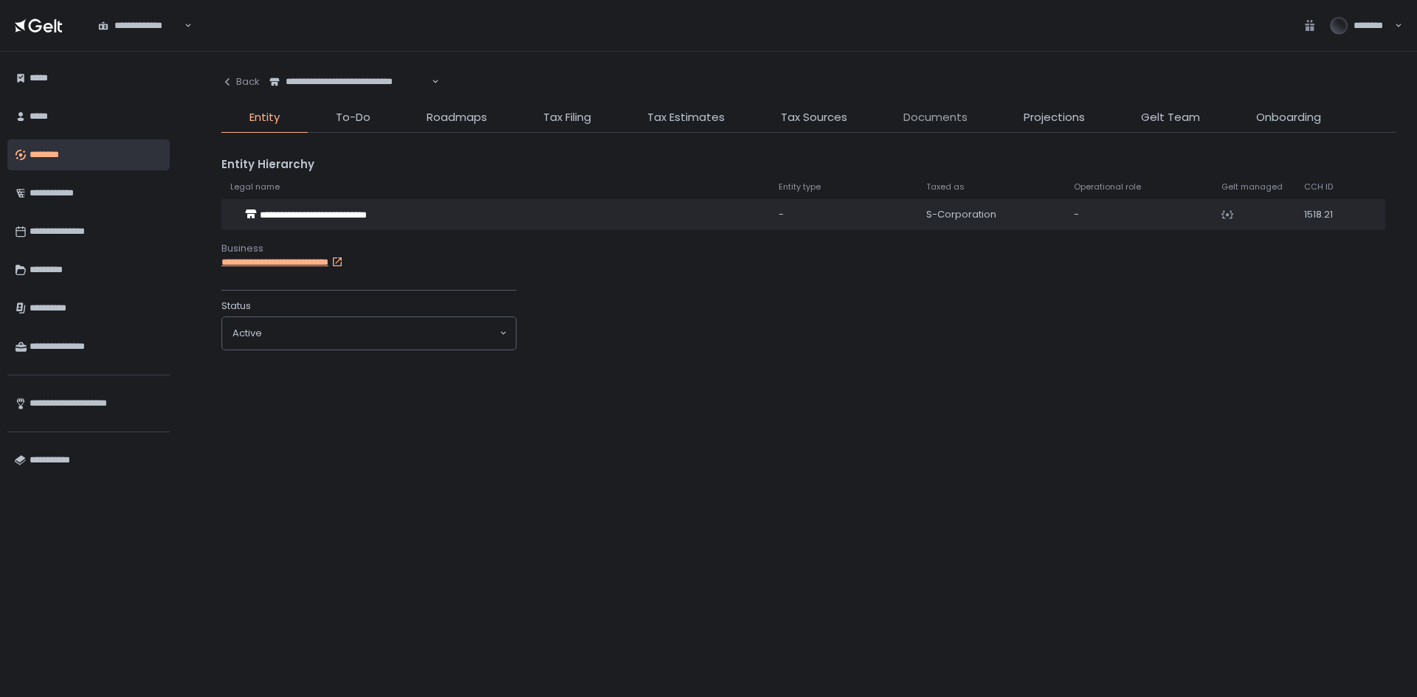
click at [947, 116] on span "Documents" at bounding box center [935, 117] width 64 height 17
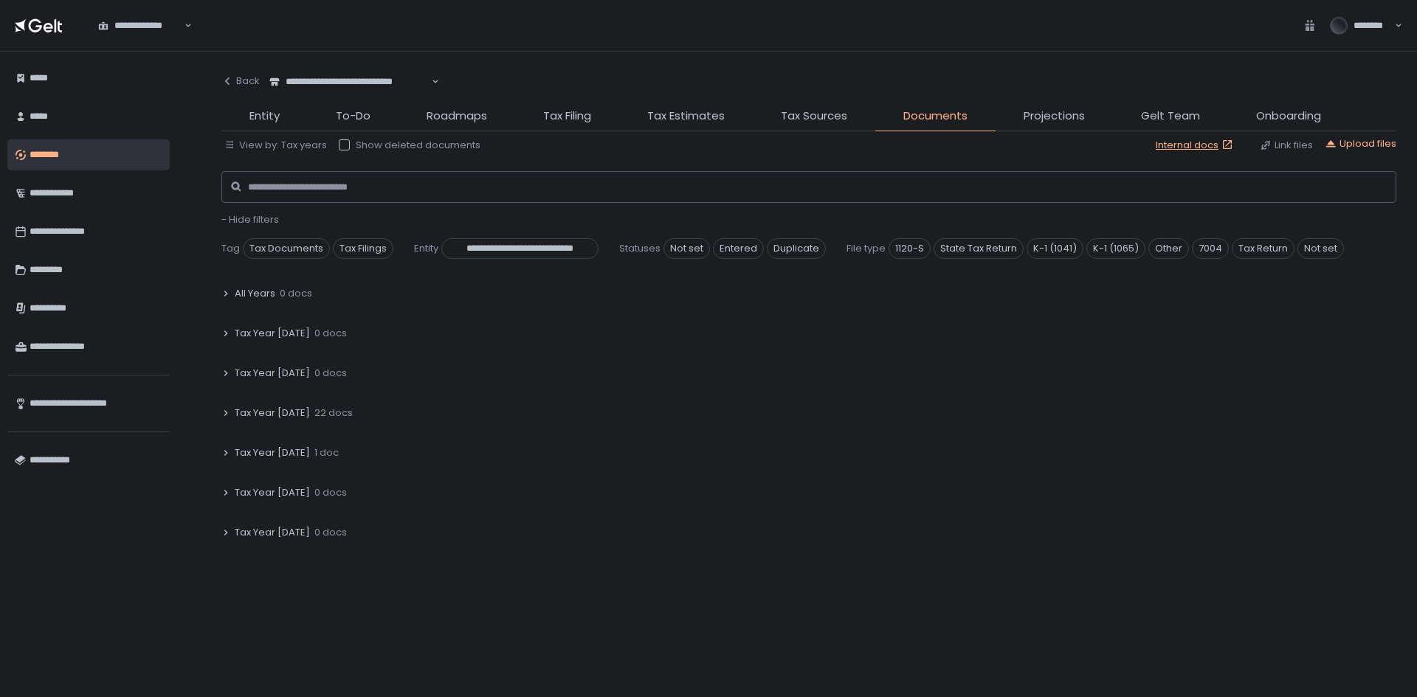
click at [216, 414] on div "**********" at bounding box center [809, 375] width 1216 height 646
click at [221, 414] on icon at bounding box center [225, 413] width 9 height 9
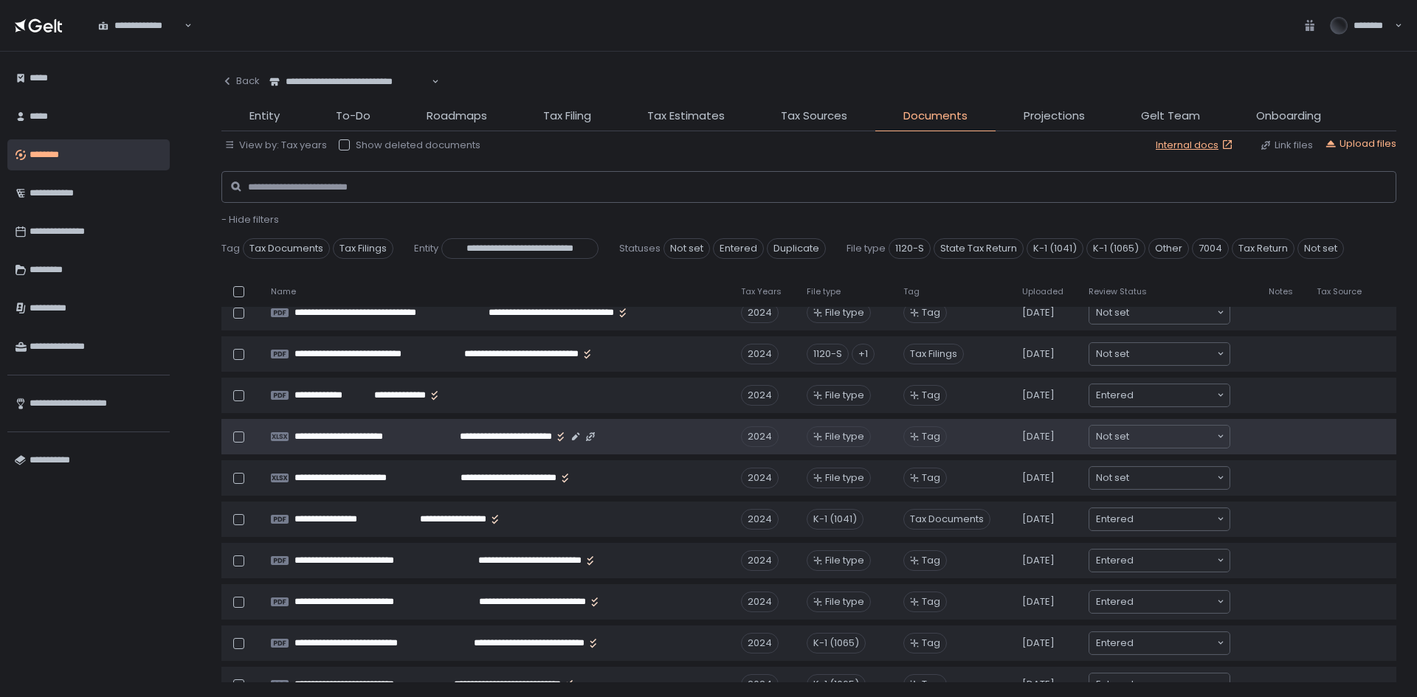
scroll to position [221, 0]
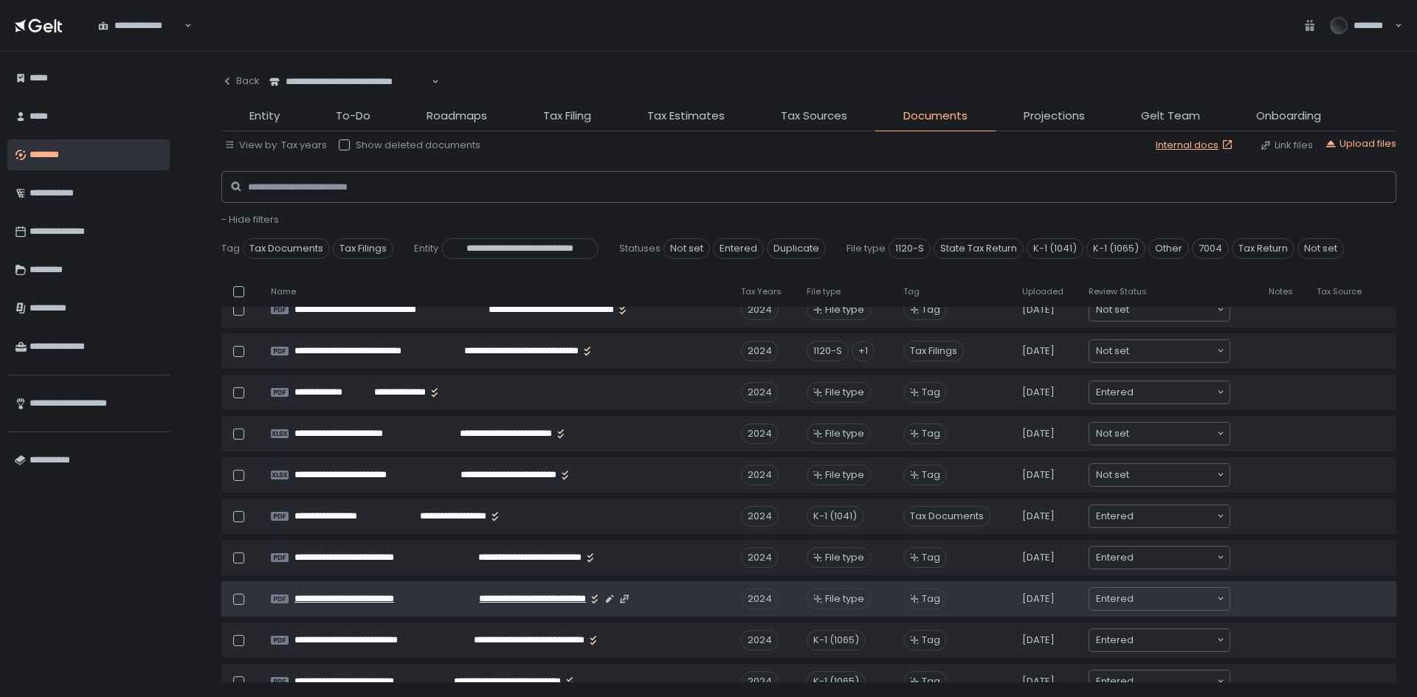
click at [486, 601] on span "**********" at bounding box center [513, 599] width 145 height 13
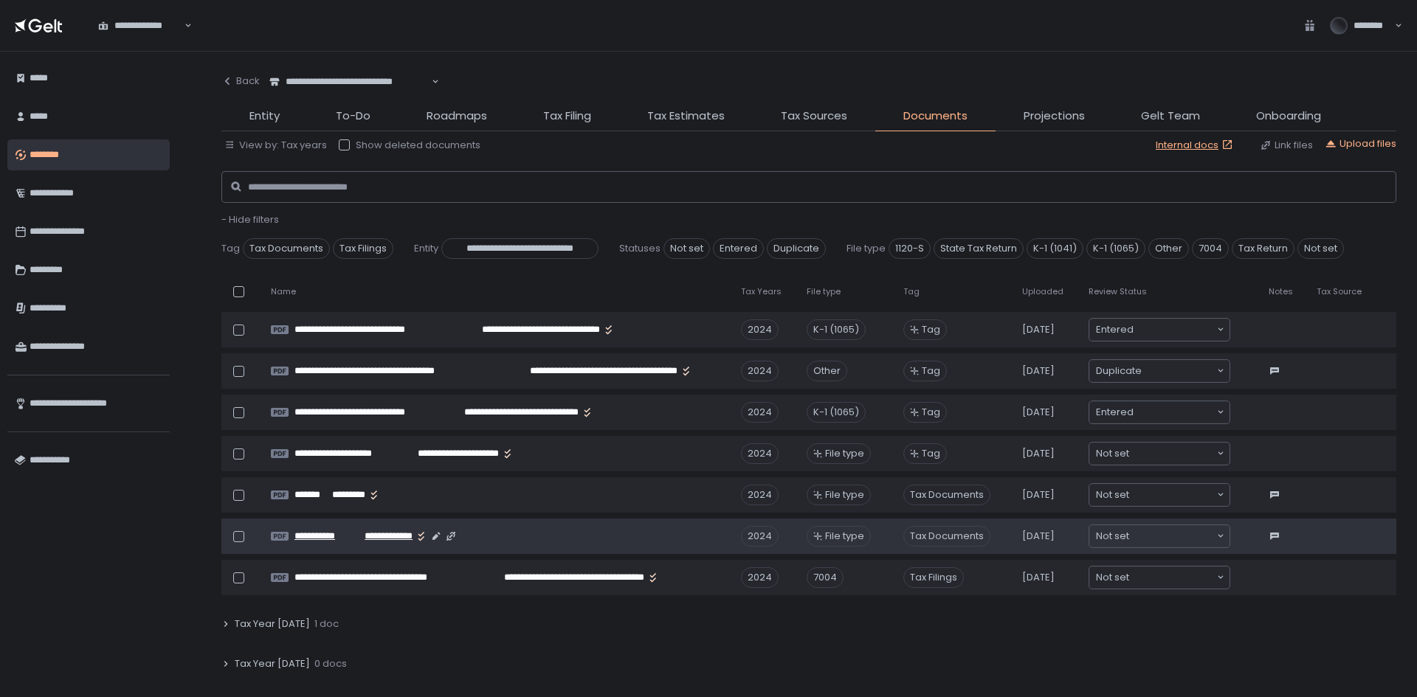
scroll to position [886, 0]
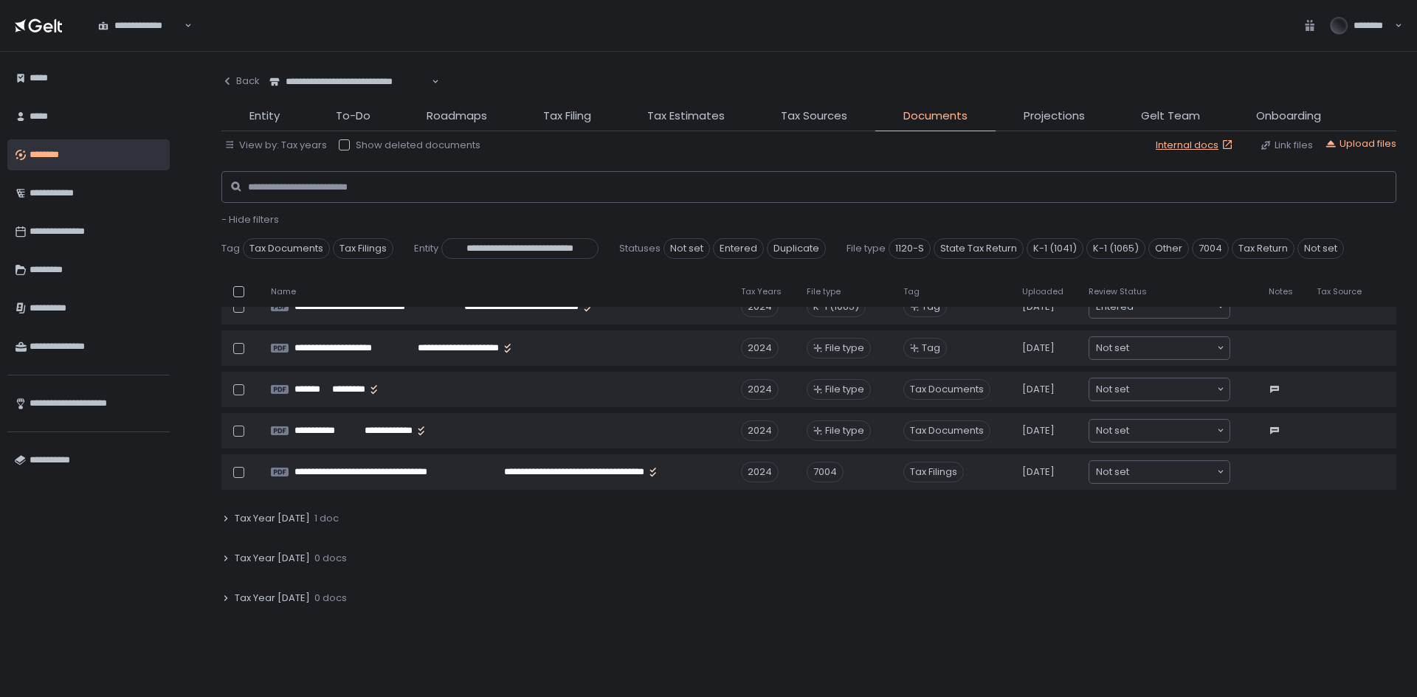
click at [226, 517] on icon at bounding box center [226, 518] width 4 height 5
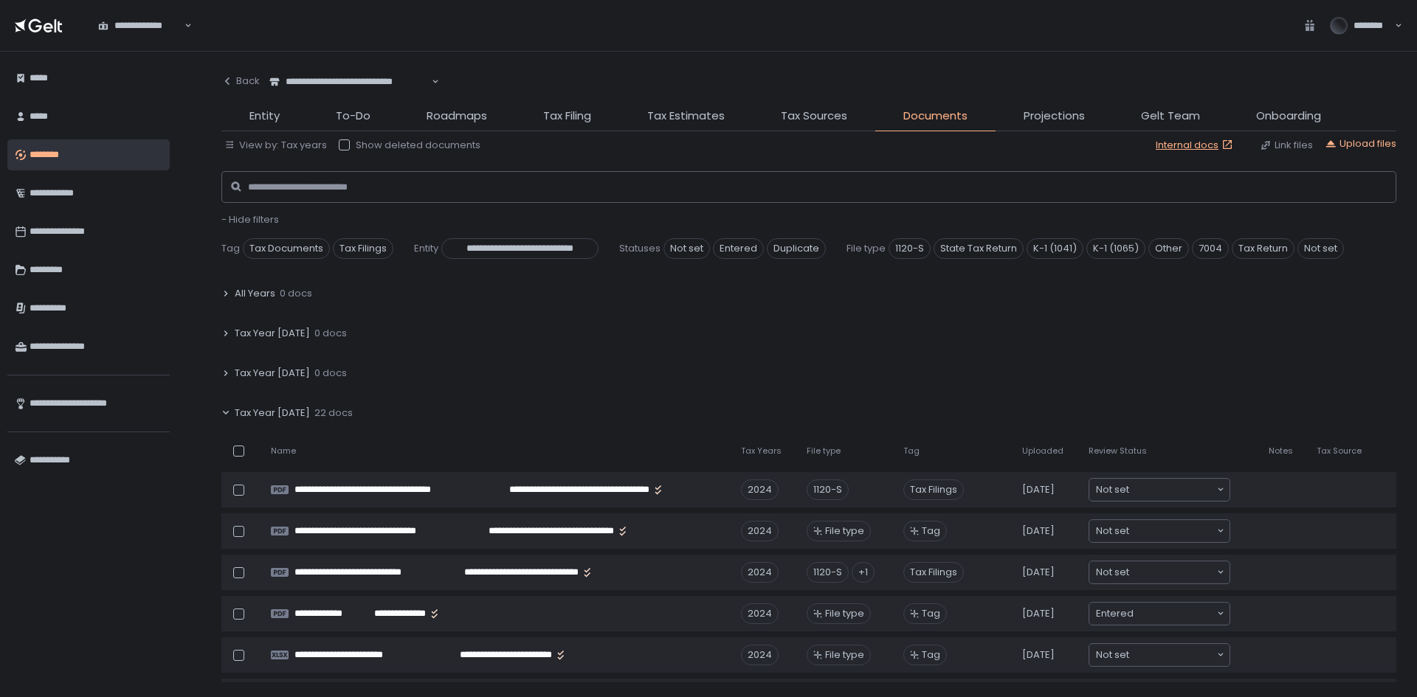
scroll to position [886, 0]
